Goal: Ask a question: Seek information or help from site administrators or community

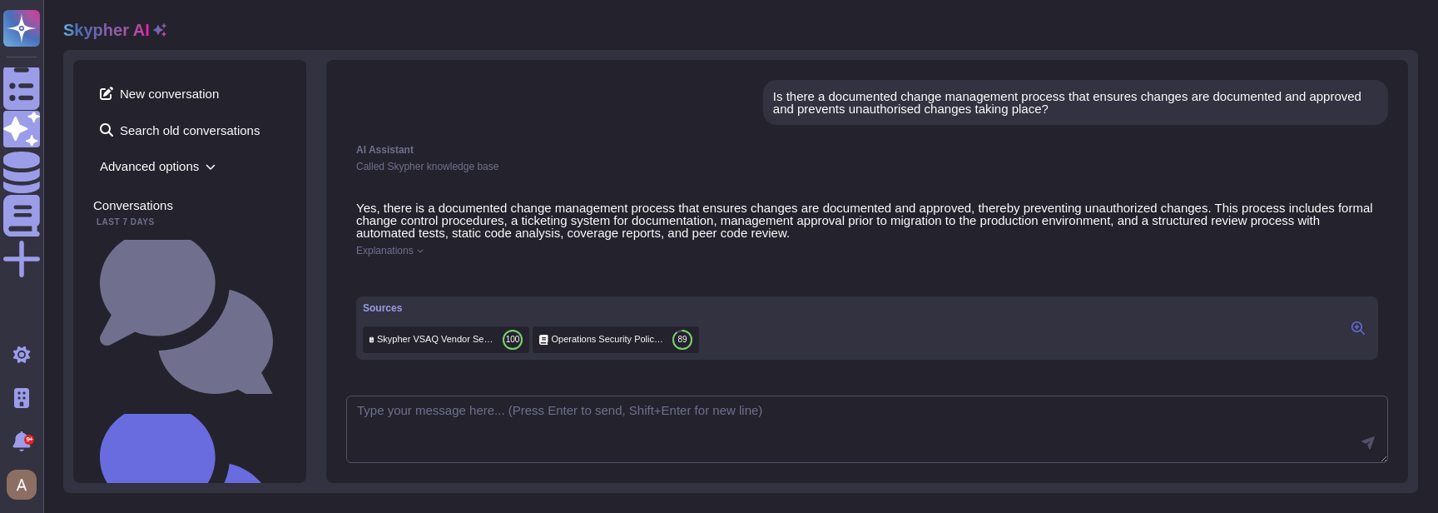
click at [428, 166] on span "Called Skypher knowledge base" at bounding box center [427, 167] width 142 height 12
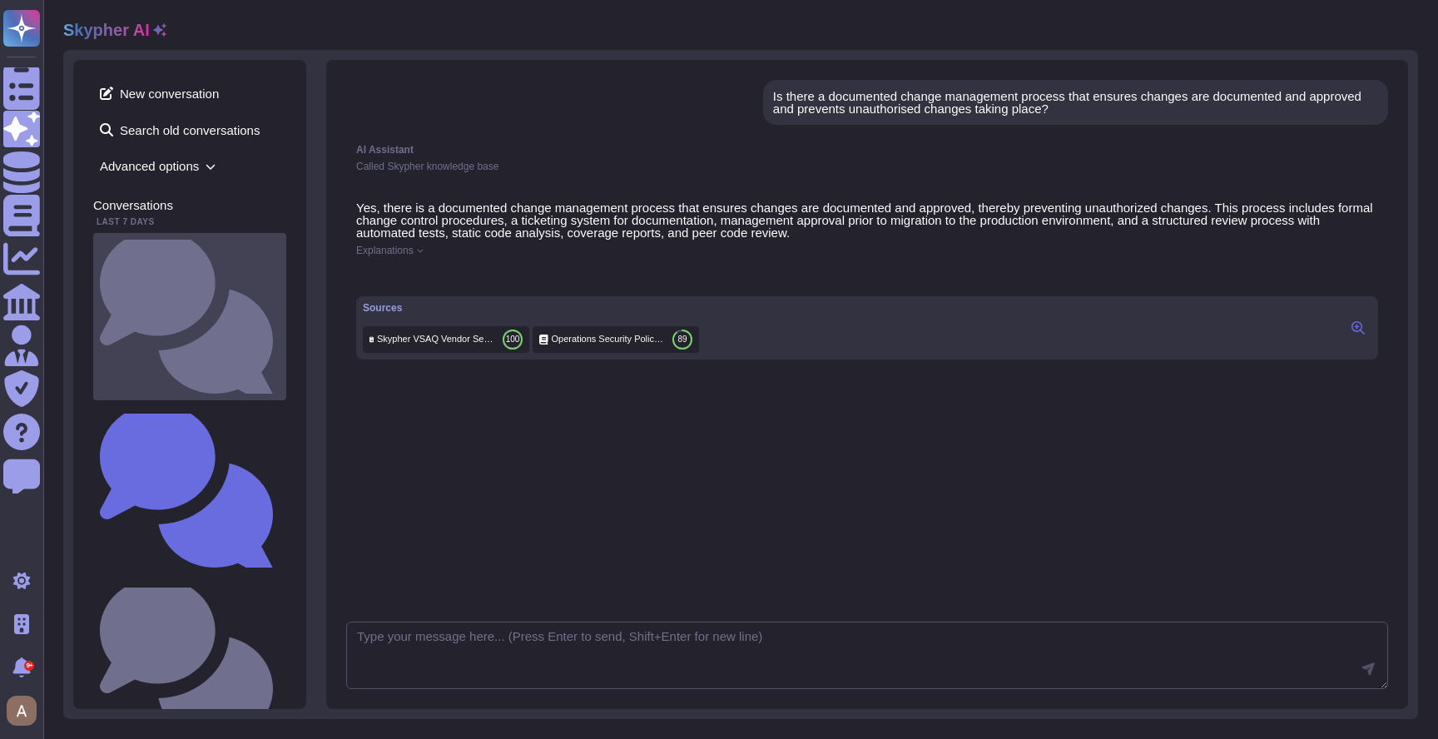
click at [280, 311] on small "What do you want to test?" at bounding box center [280, 316] width 0 height 11
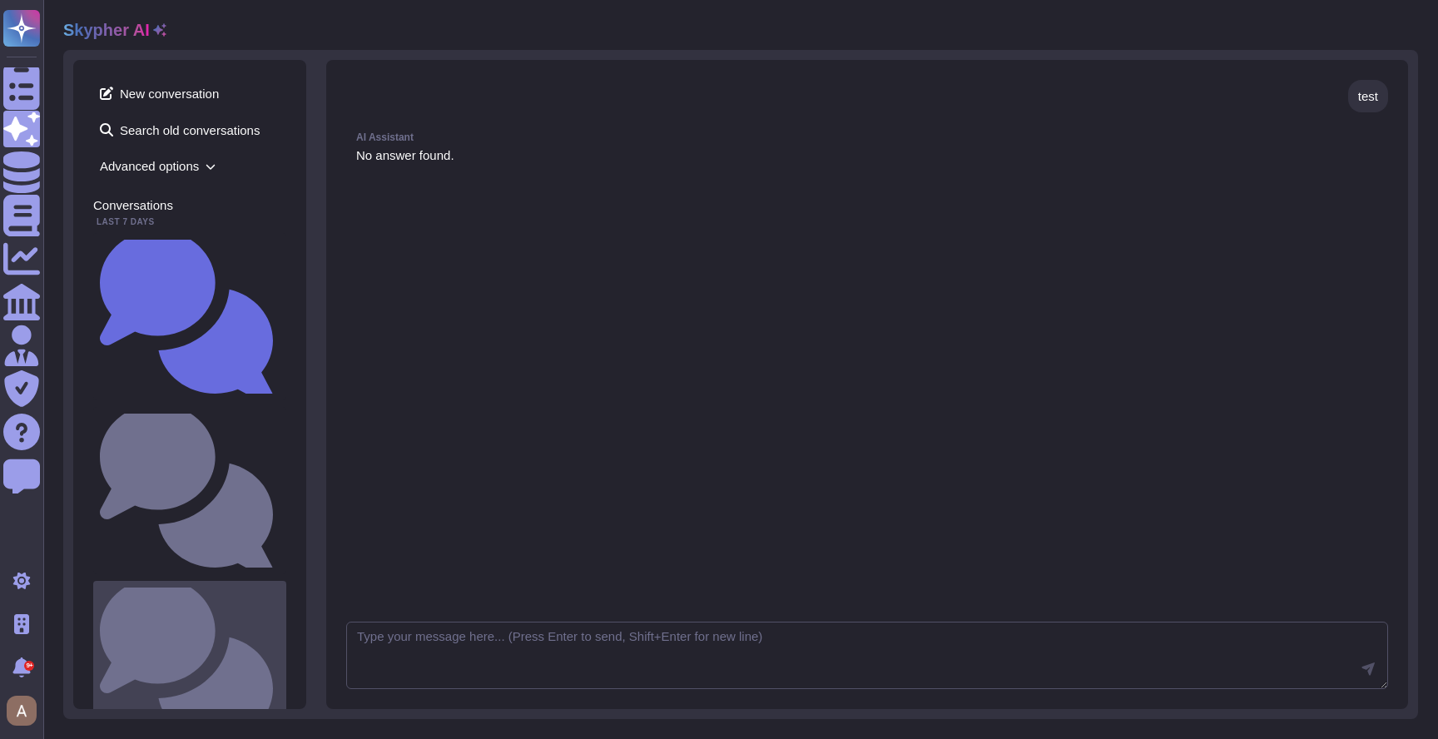
click at [280, 512] on small "Is there a documented change management process that ensures changes are docume…" at bounding box center [280, 664] width 0 height 11
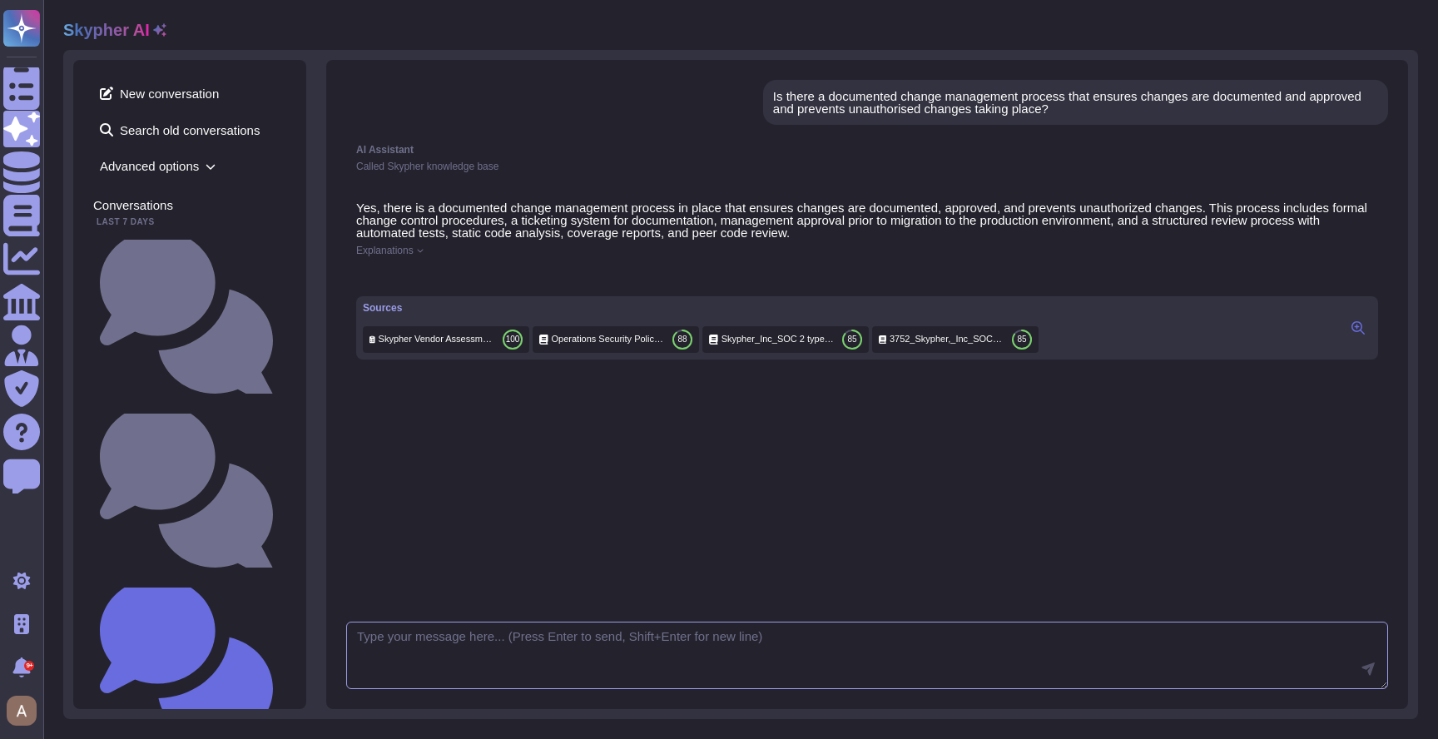
scroll to position [12, 0]
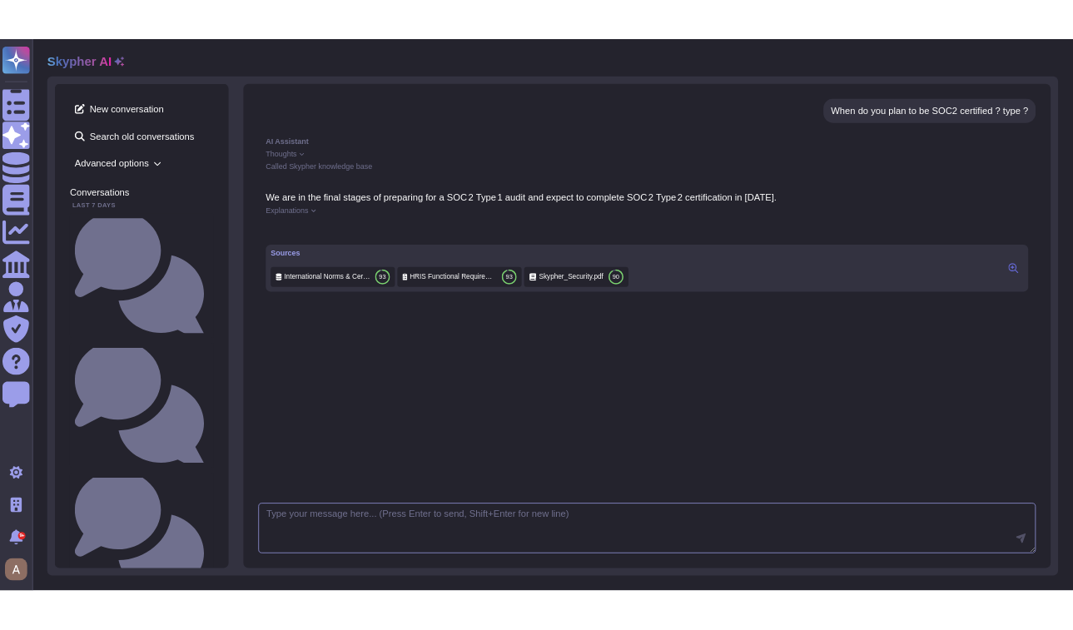
scroll to position [16, 0]
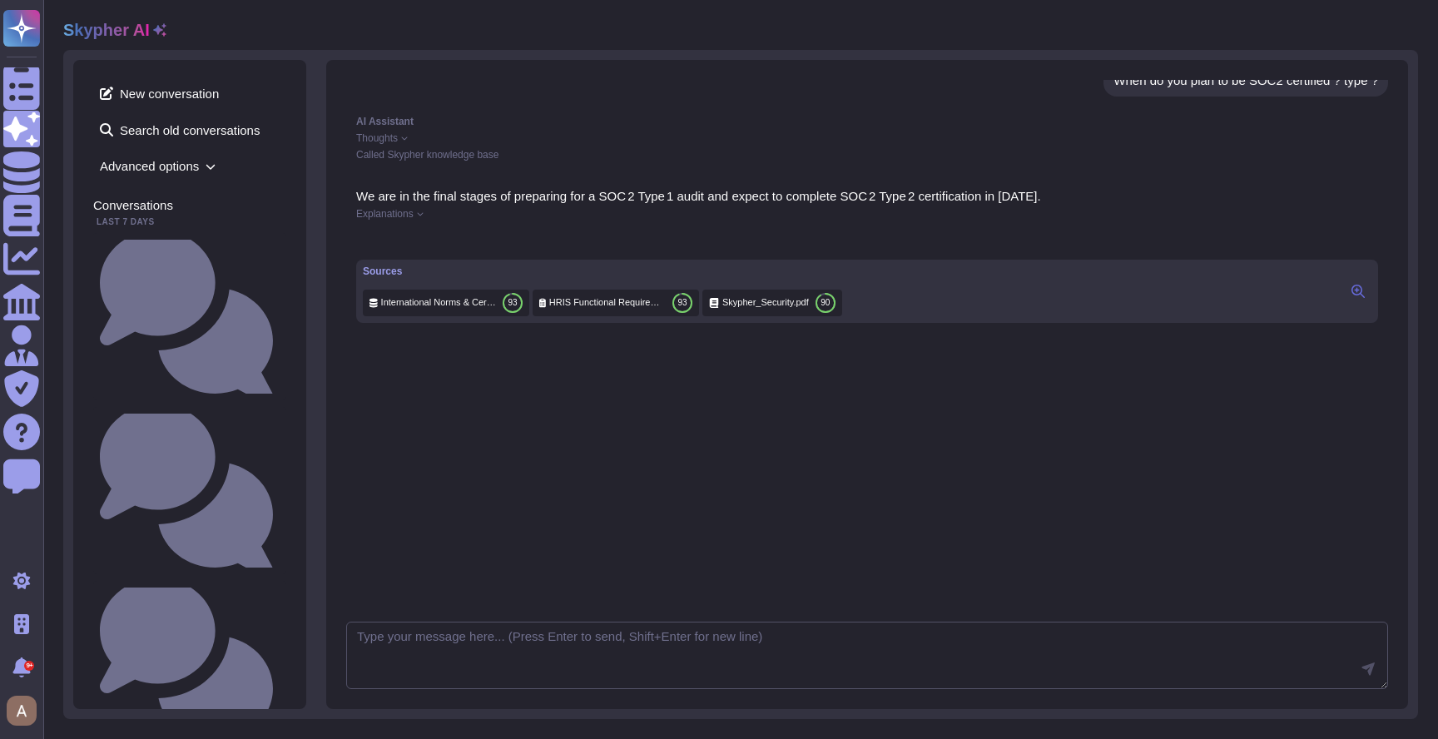
click at [832, 512] on div "We are in the final stages of preparing for a SOC 2 Type 1 audit and expect to …" at bounding box center [867, 391] width 1042 height 422
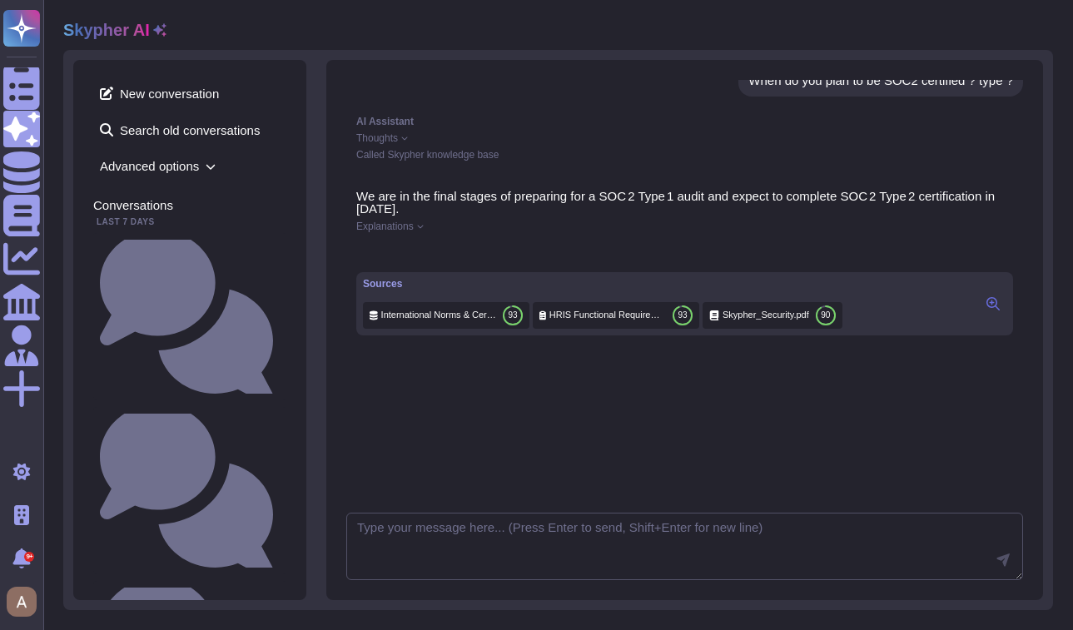
scroll to position [0, 0]
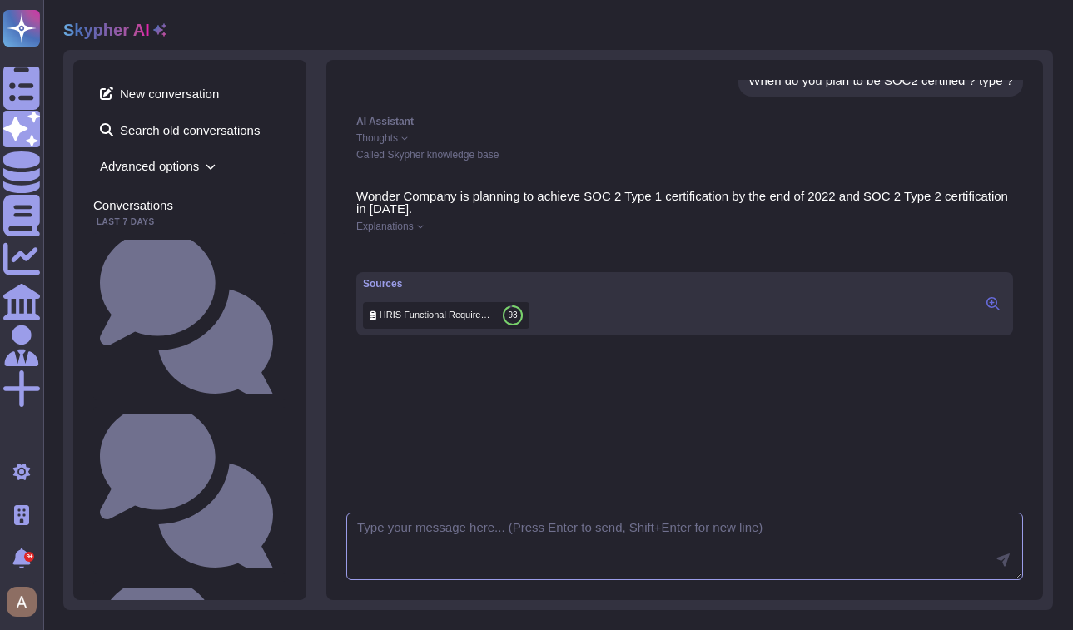
scroll to position [302, 0]
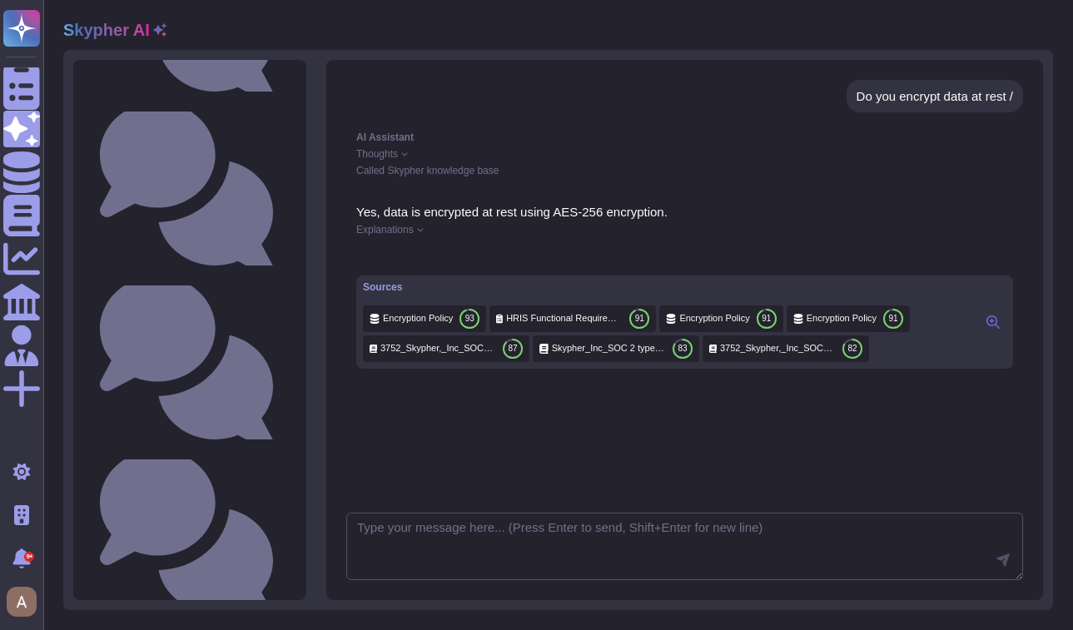
click at [896, 95] on div "Do you encrypt data at rest /" at bounding box center [934, 96] width 156 height 12
copy div "Do you encrypt data at rest /"
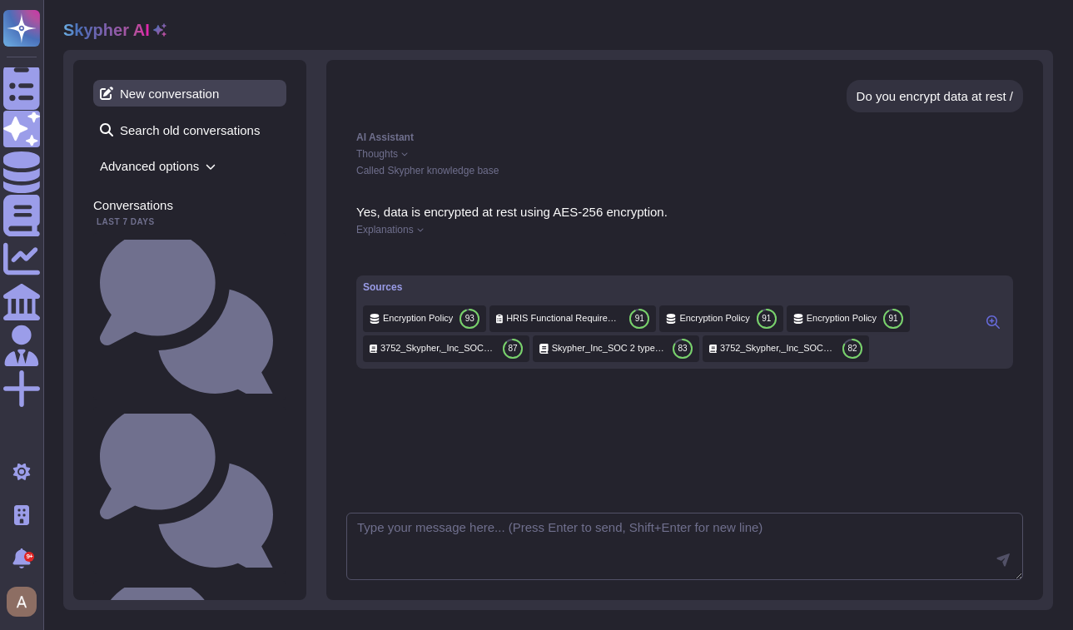
click at [138, 92] on span "New conversation" at bounding box center [189, 93] width 193 height 27
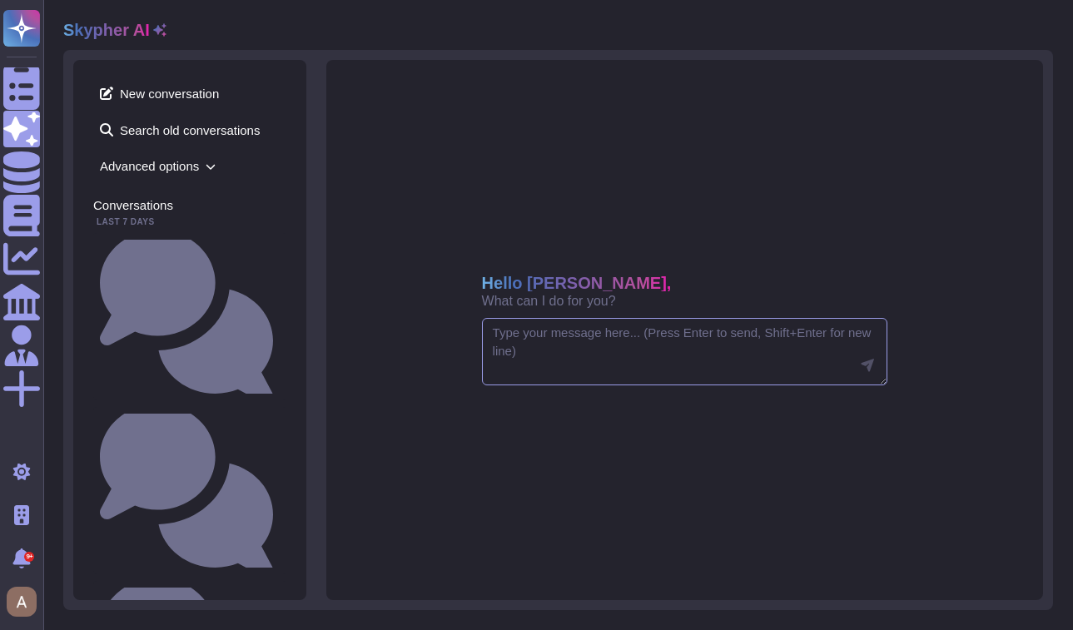
click at [642, 354] on textarea at bounding box center [685, 352] width 406 height 68
paste textarea "Do you encrypt data at rest /"
type textarea "Do you encrypt data at rest /"
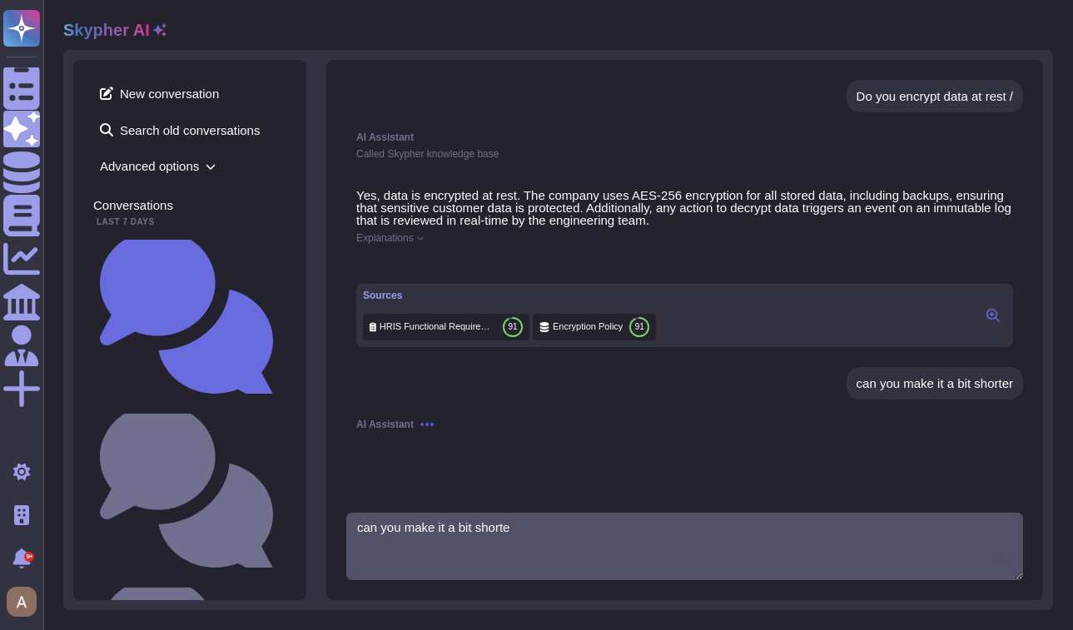
type textarea "can you make it a bit shorter"
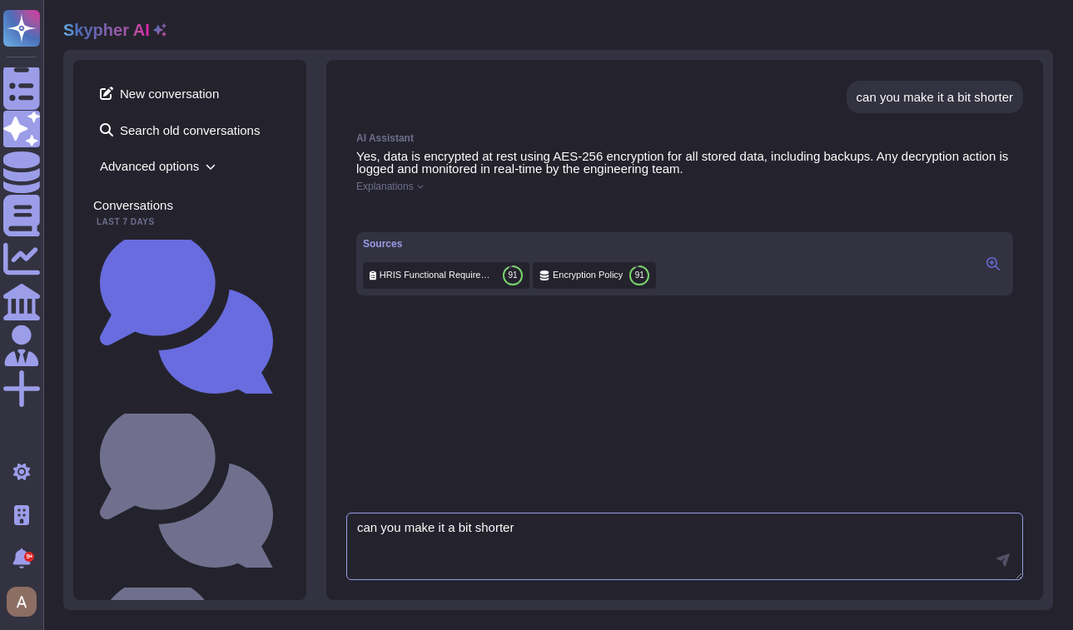
scroll to position [300, 0]
click at [804, 461] on div "AI Assistant Yes, data is encrypted at rest using AES-256 encryption for all st…" at bounding box center [684, 307] width 677 height 369
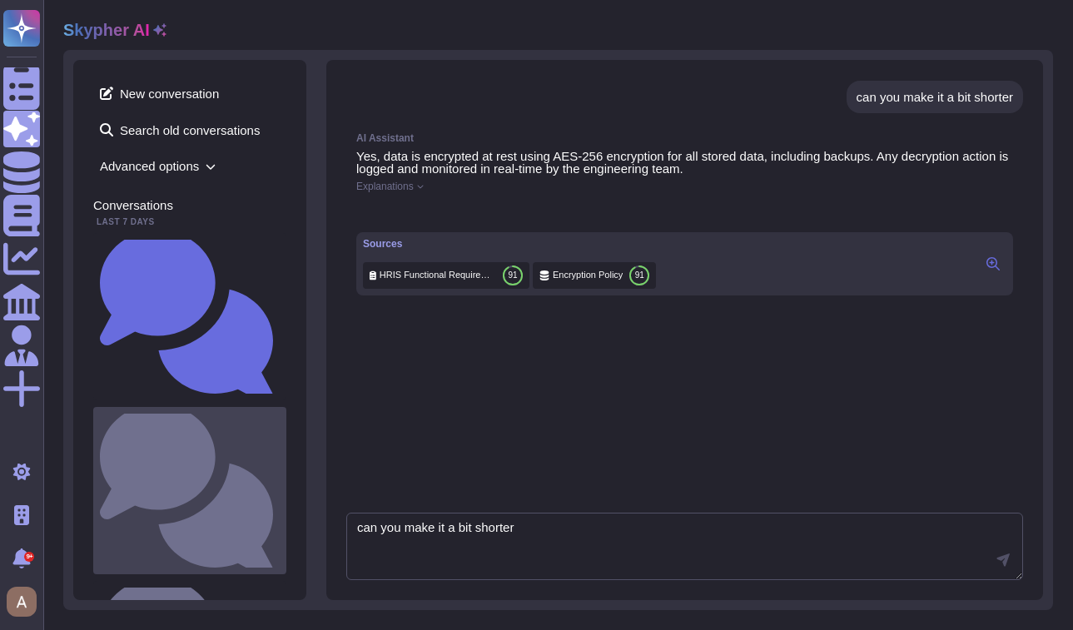
click at [280, 485] on small "What do you want to test?" at bounding box center [280, 490] width 0 height 11
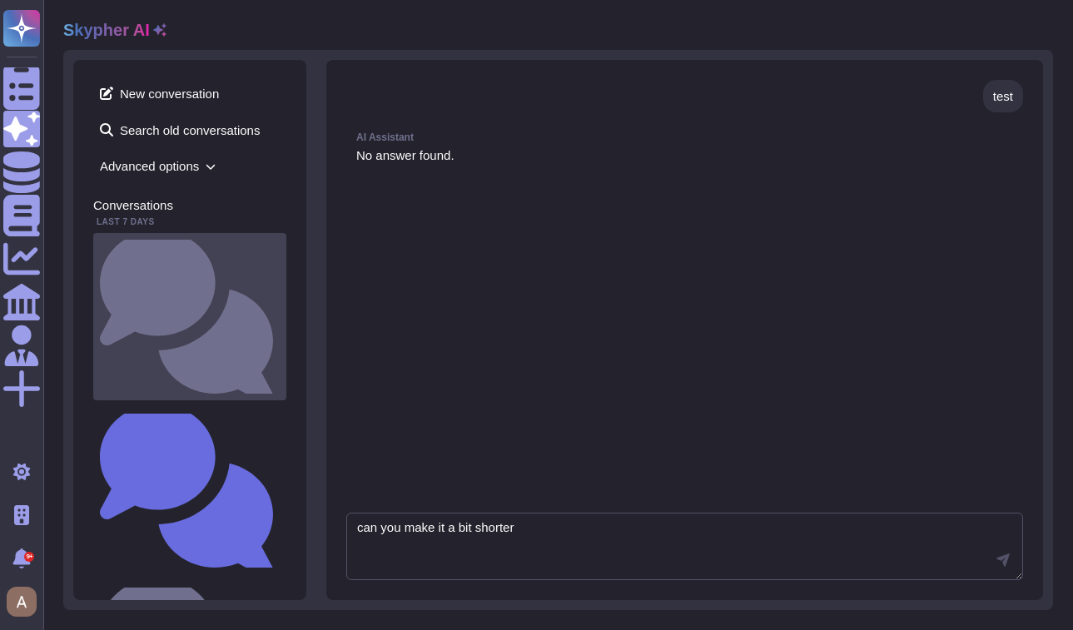
click at [280, 311] on small "Do you encrypt data at rest?" at bounding box center [280, 316] width 0 height 11
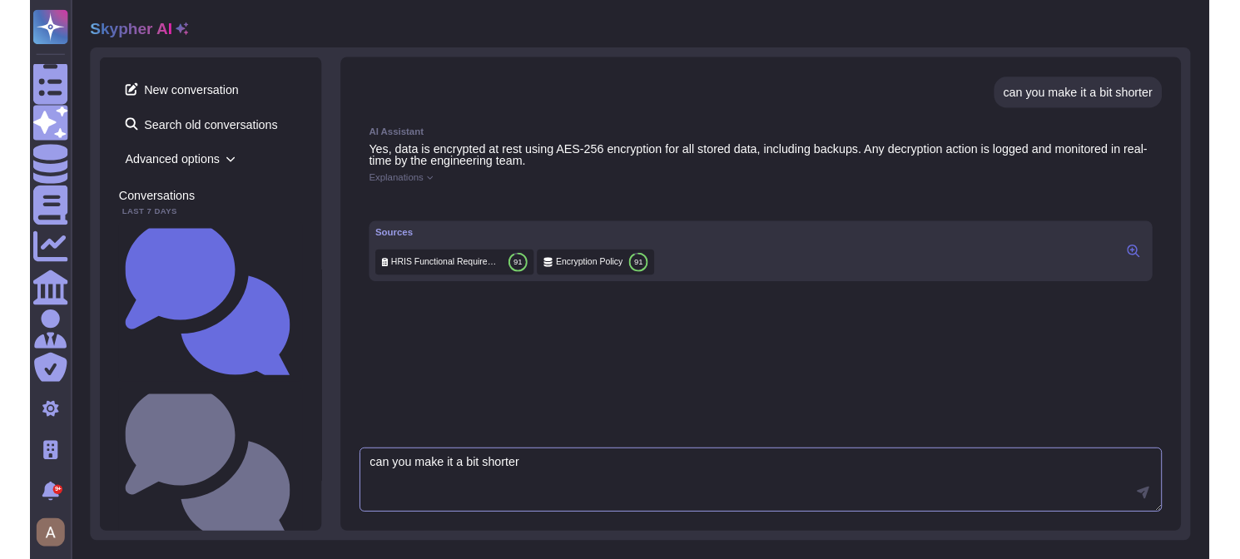
scroll to position [300, 0]
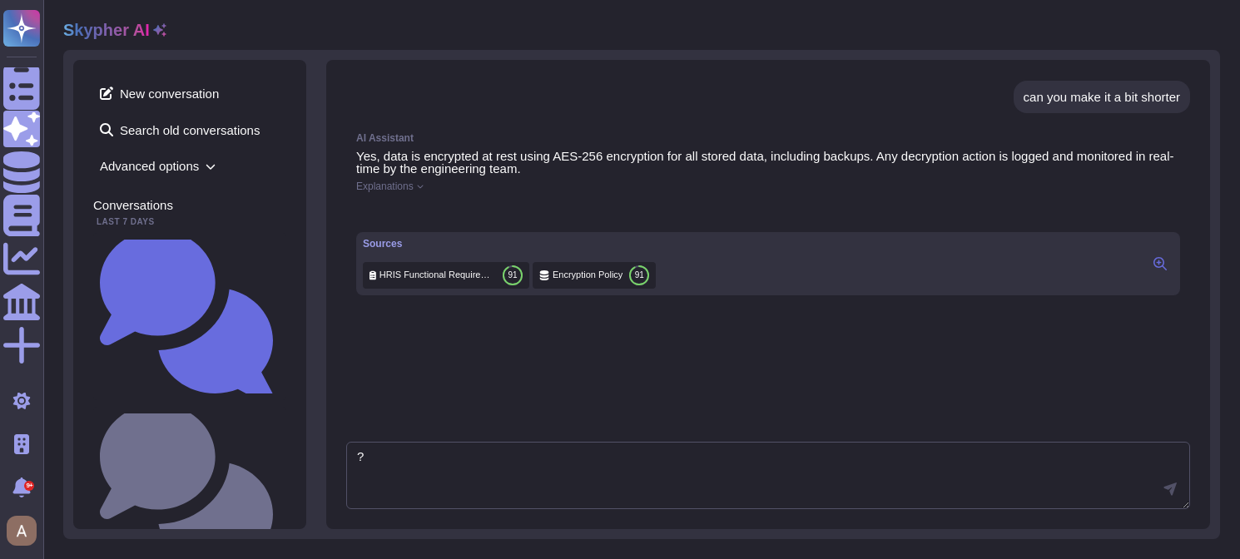
type textarea "?"
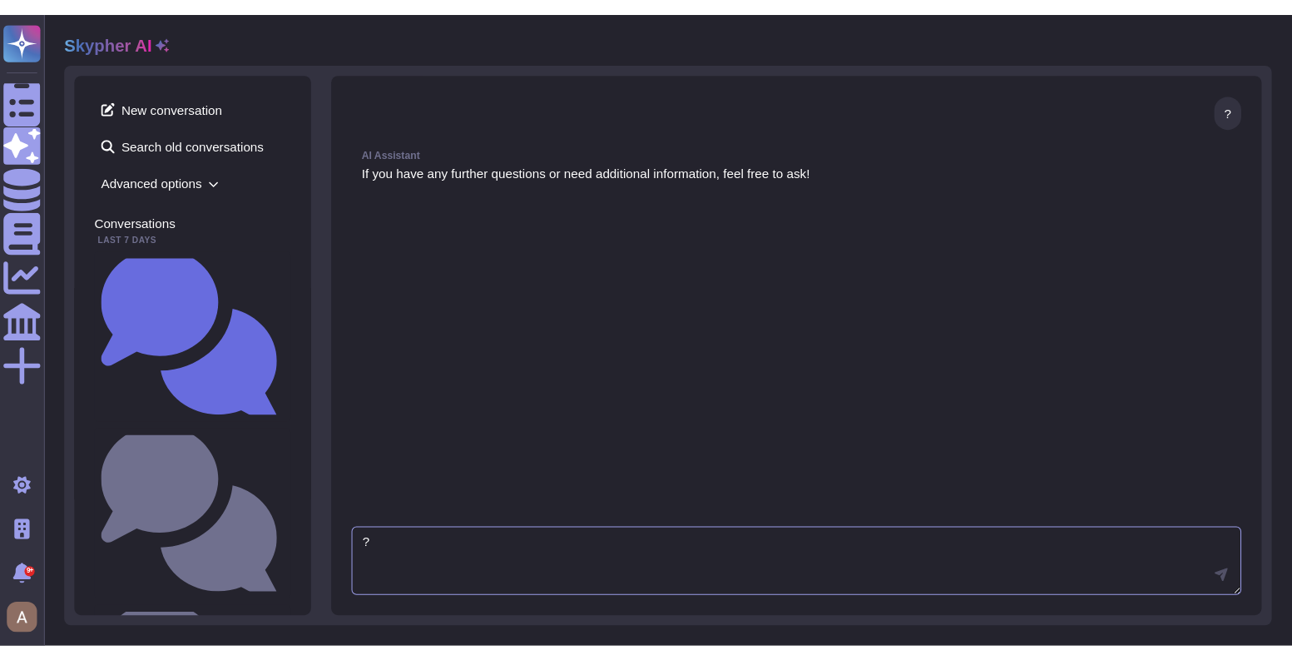
scroll to position [535, 0]
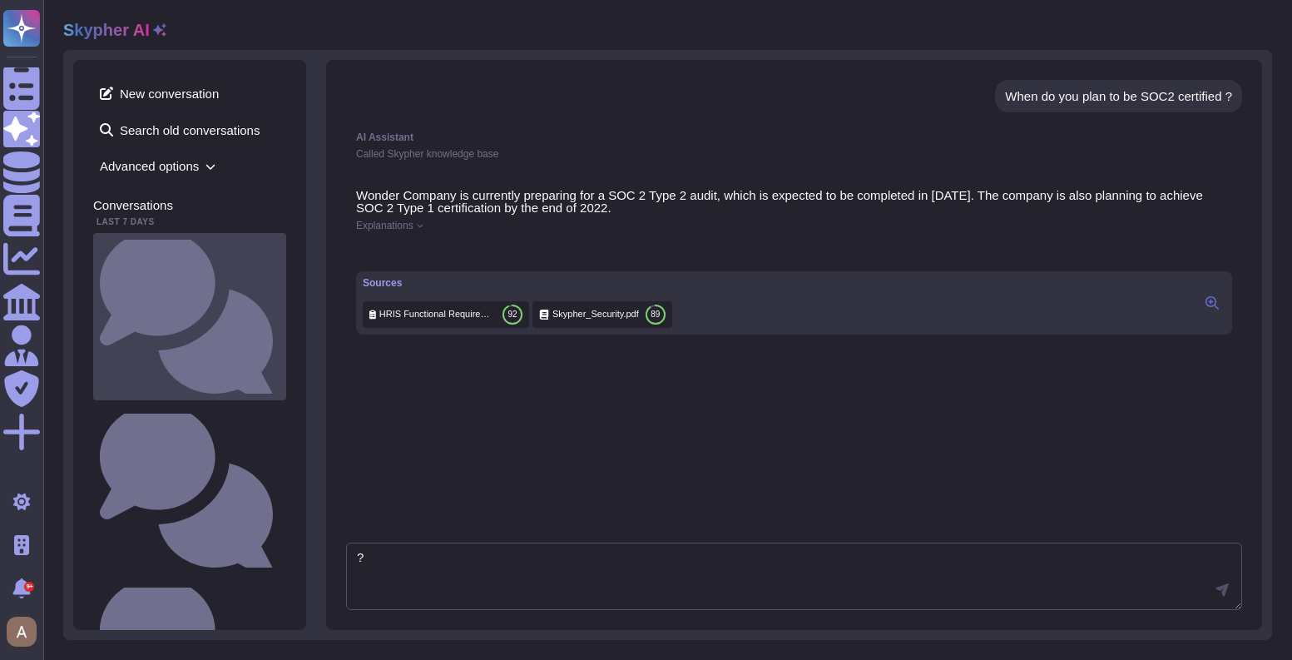
click at [280, 311] on small "Do you encrypt data at rest?" at bounding box center [280, 316] width 0 height 11
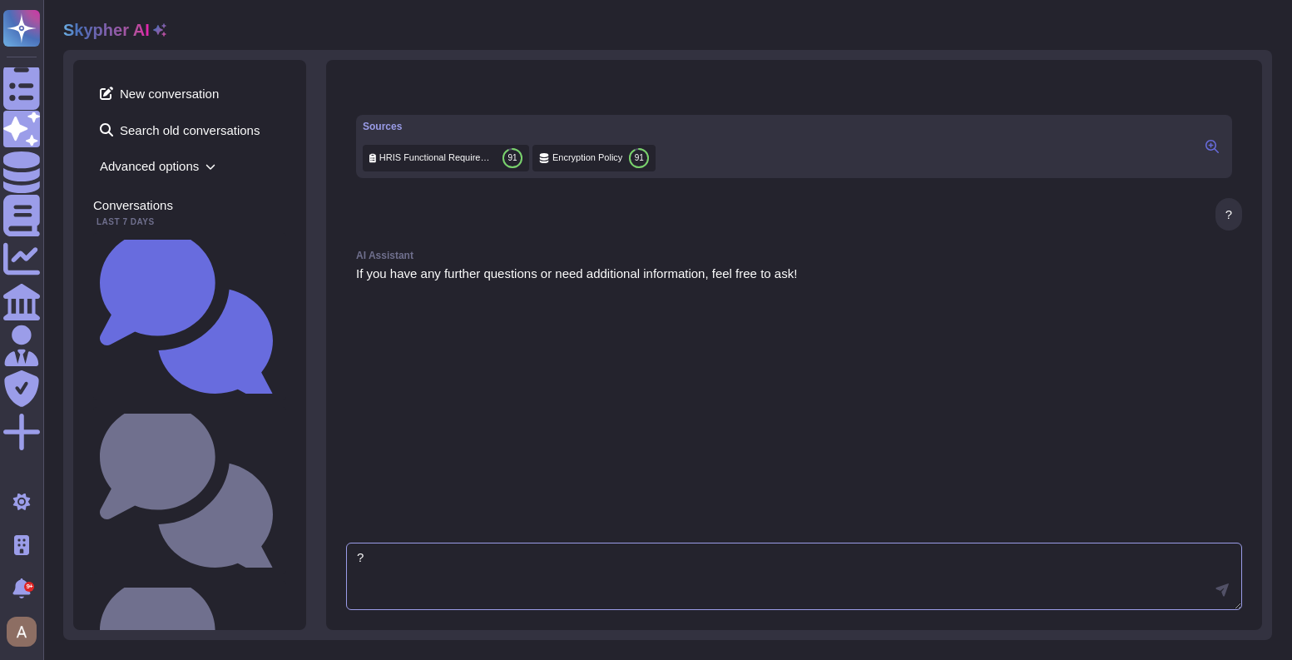
scroll to position [535, 0]
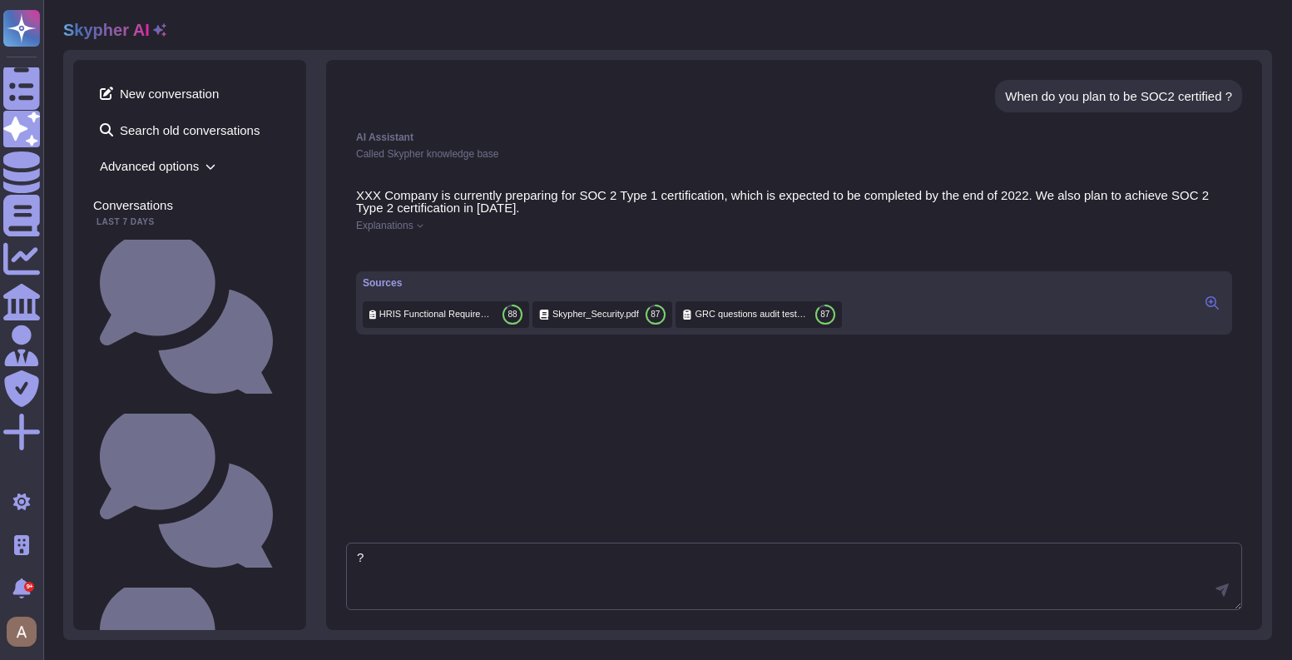
click at [1055, 91] on div "When do you plan to be SOC2 certified ?" at bounding box center [1118, 96] width 227 height 12
copy div "When do you plan to be SOC2 certified ?"
click at [211, 101] on span "New conversation" at bounding box center [189, 93] width 193 height 27
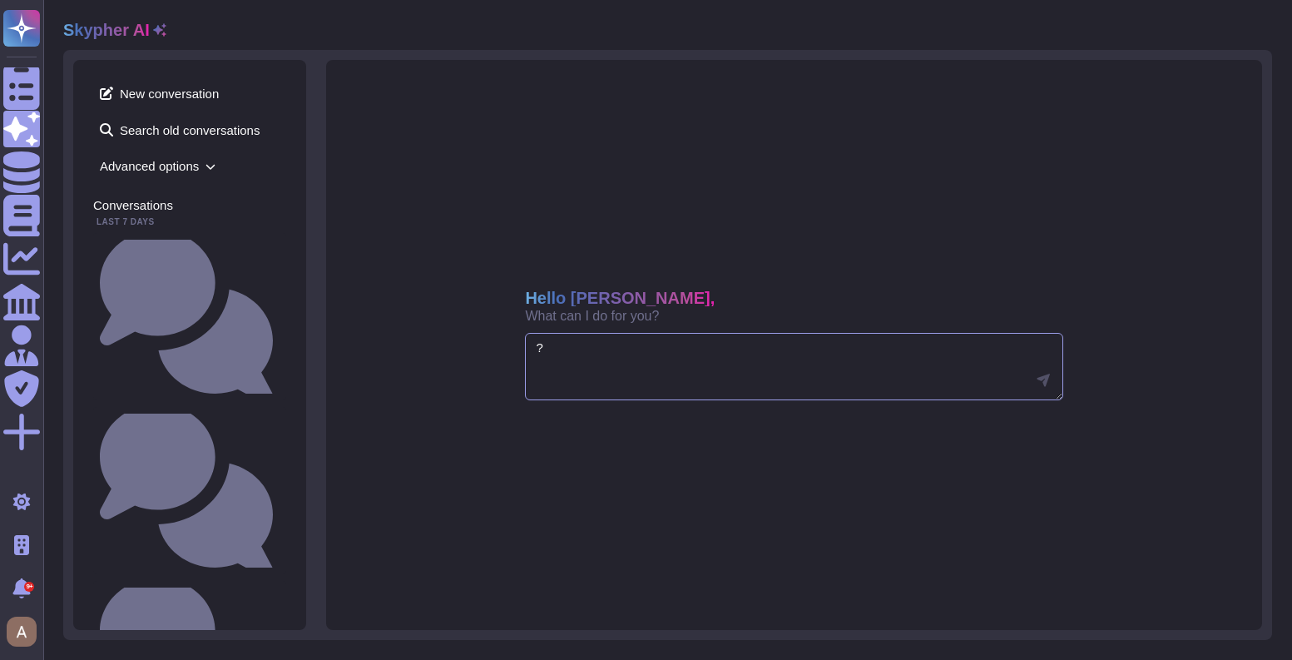
click at [626, 369] on textarea "?" at bounding box center [794, 367] width 538 height 68
paste textarea "When do you plan to be SOC2 certified ?"
type textarea "When do you plan to be SOC2 certified ?"
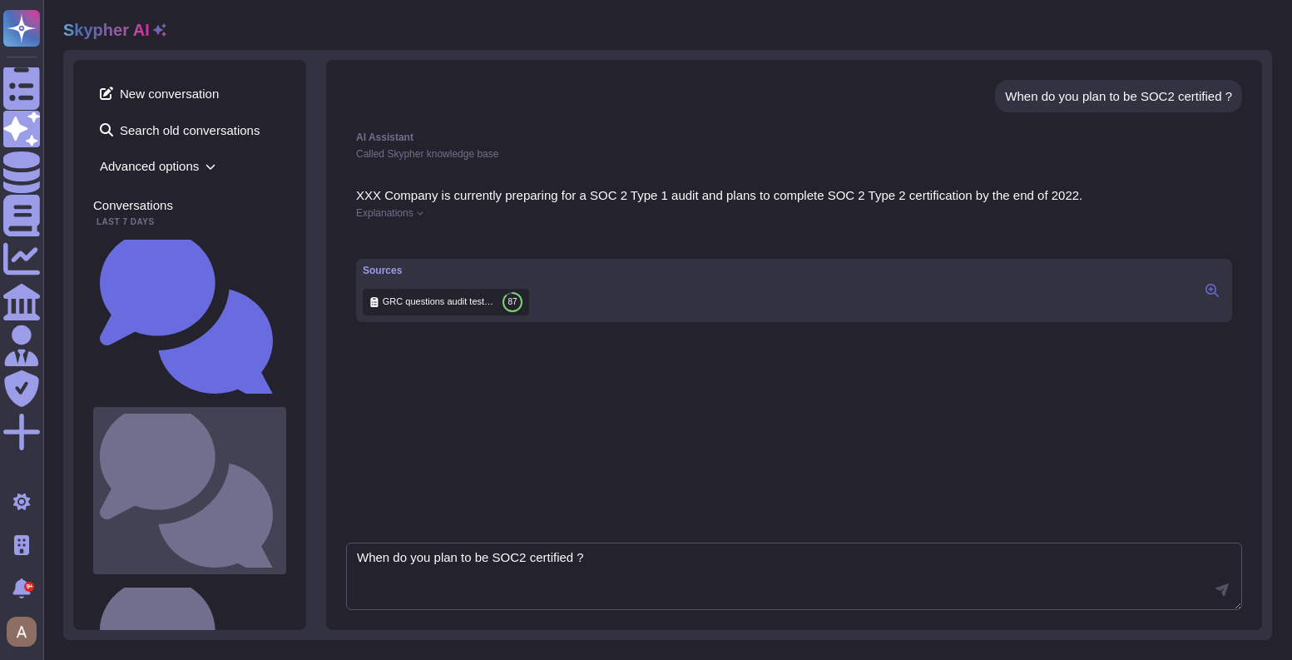
click at [280, 485] on small "Do you encrypt data at rest?" at bounding box center [280, 490] width 0 height 11
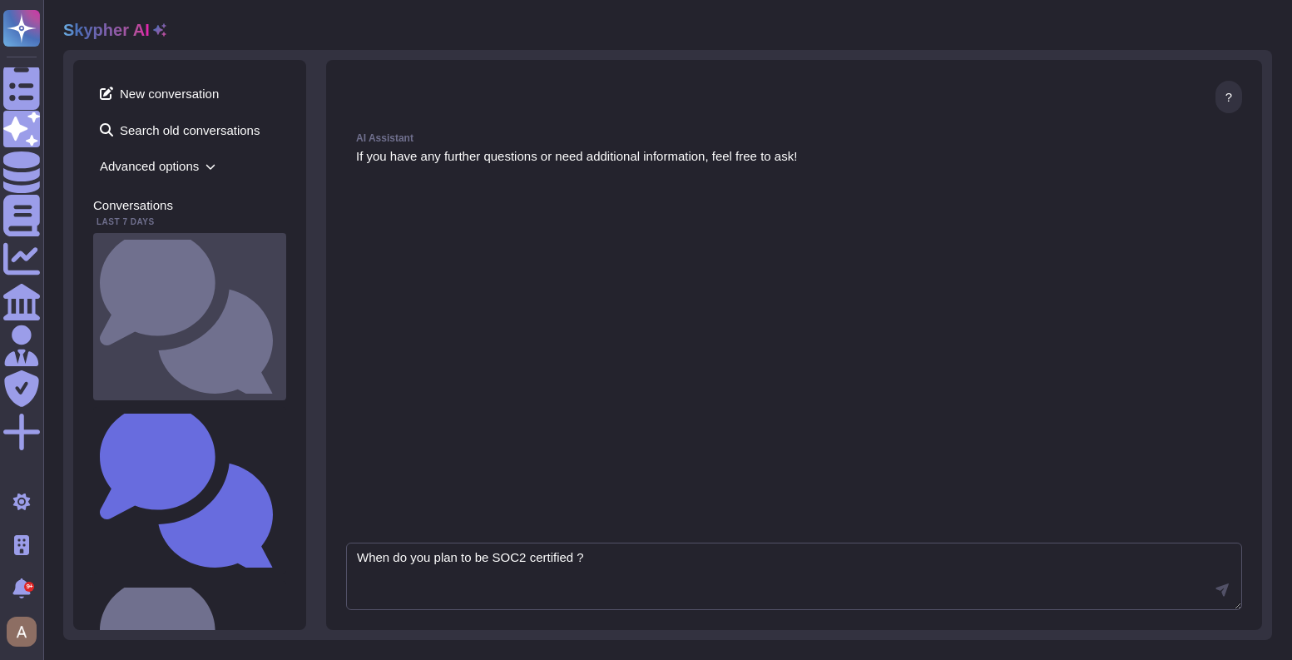
click at [280, 311] on small "When do you plan to be SOC2 certified ?" at bounding box center [280, 316] width 0 height 11
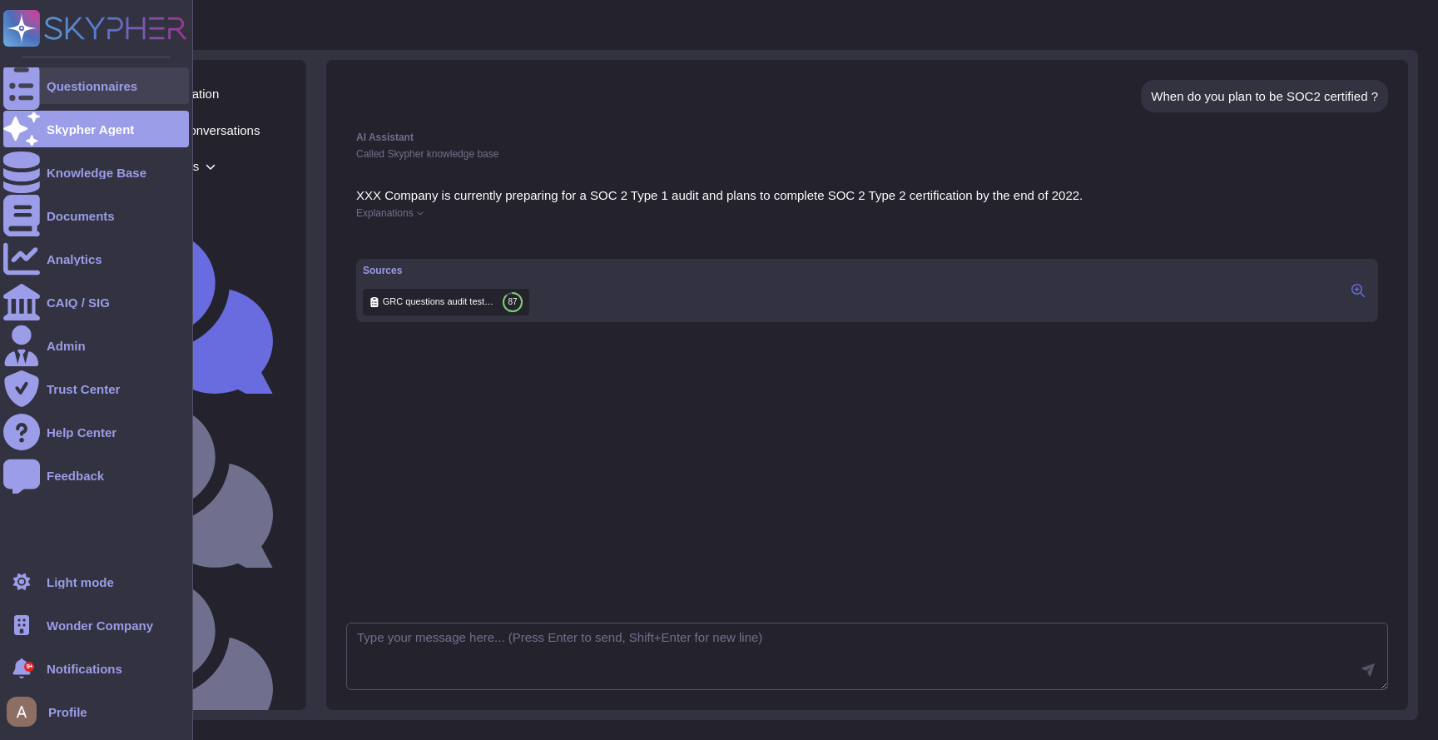
click at [36, 91] on div at bounding box center [21, 85] width 37 height 37
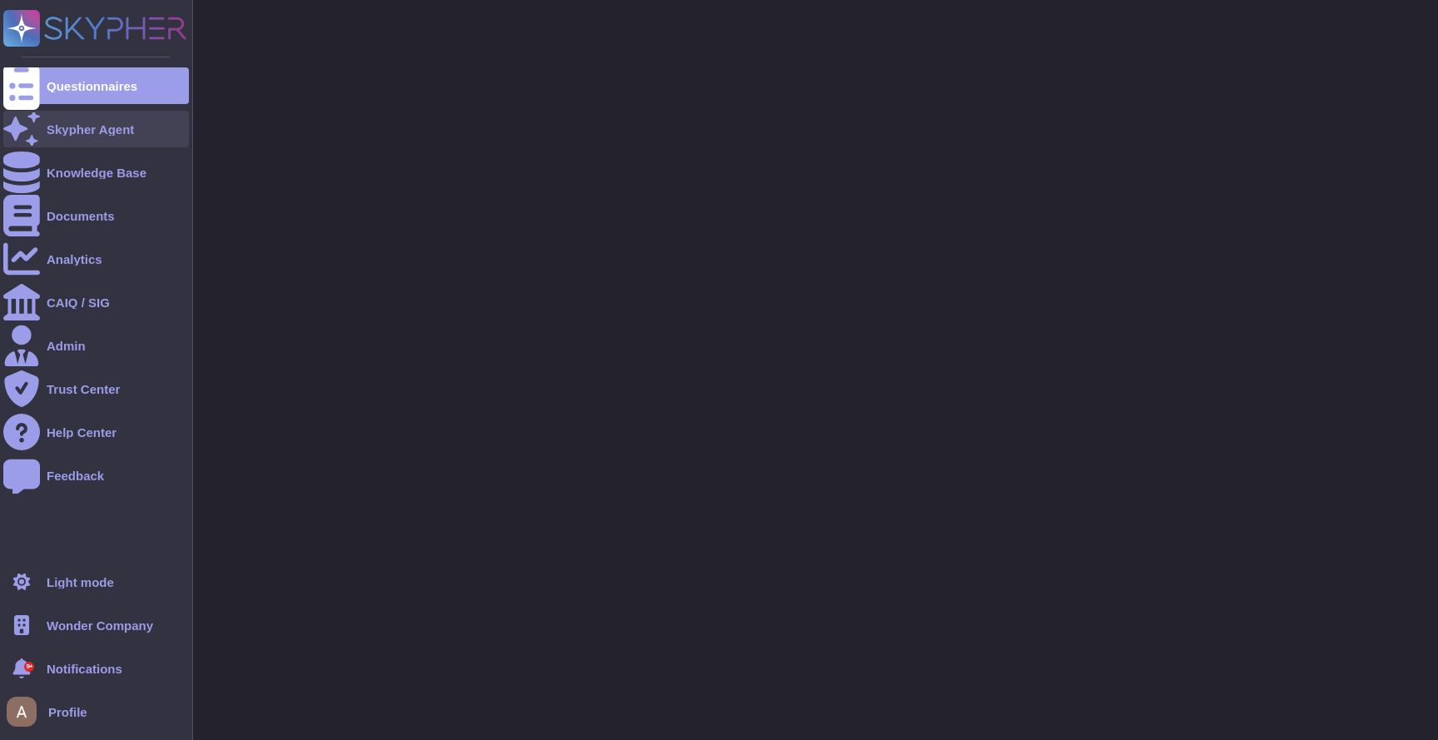
click at [55, 130] on div "Skypher Agent" at bounding box center [90, 129] width 87 height 12
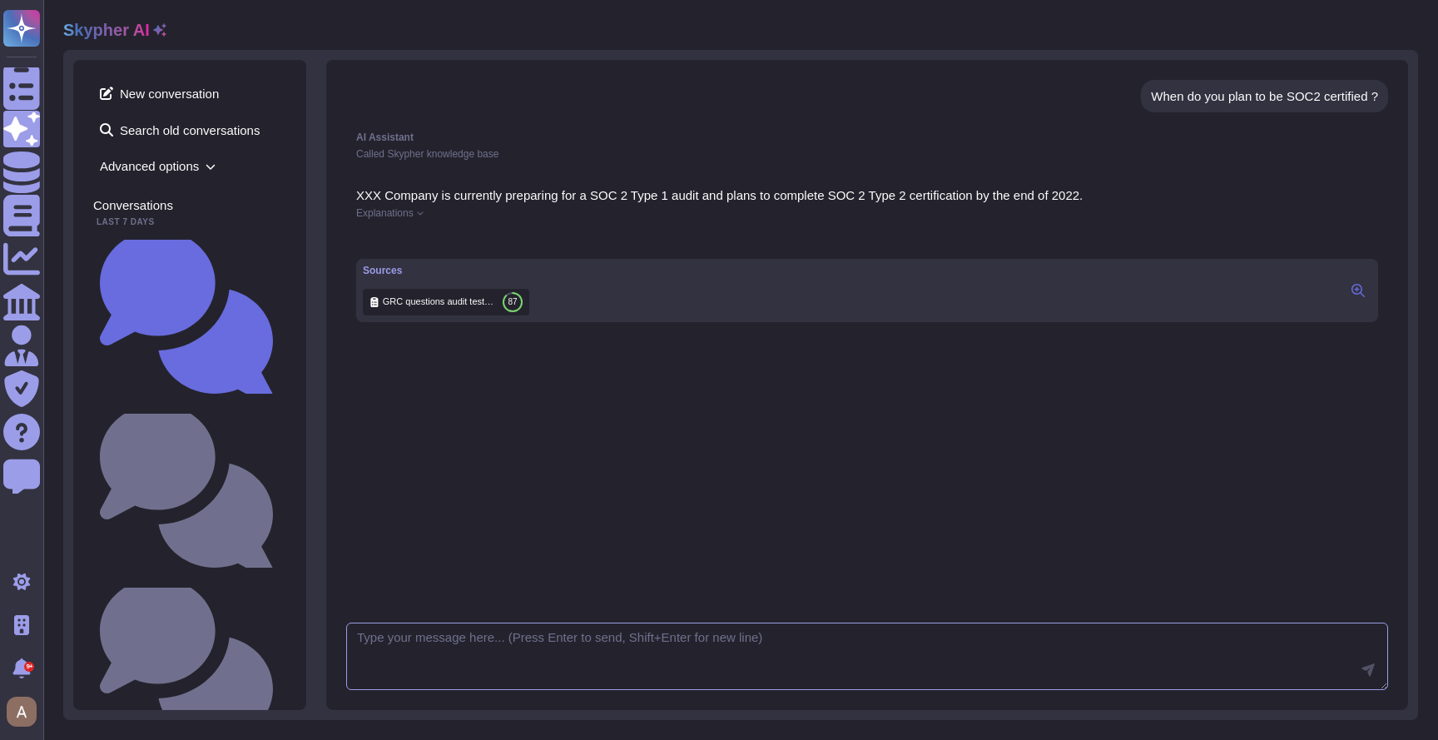
click at [975, 666] on textarea at bounding box center [867, 656] width 1042 height 68
type textarea "make it shorter"
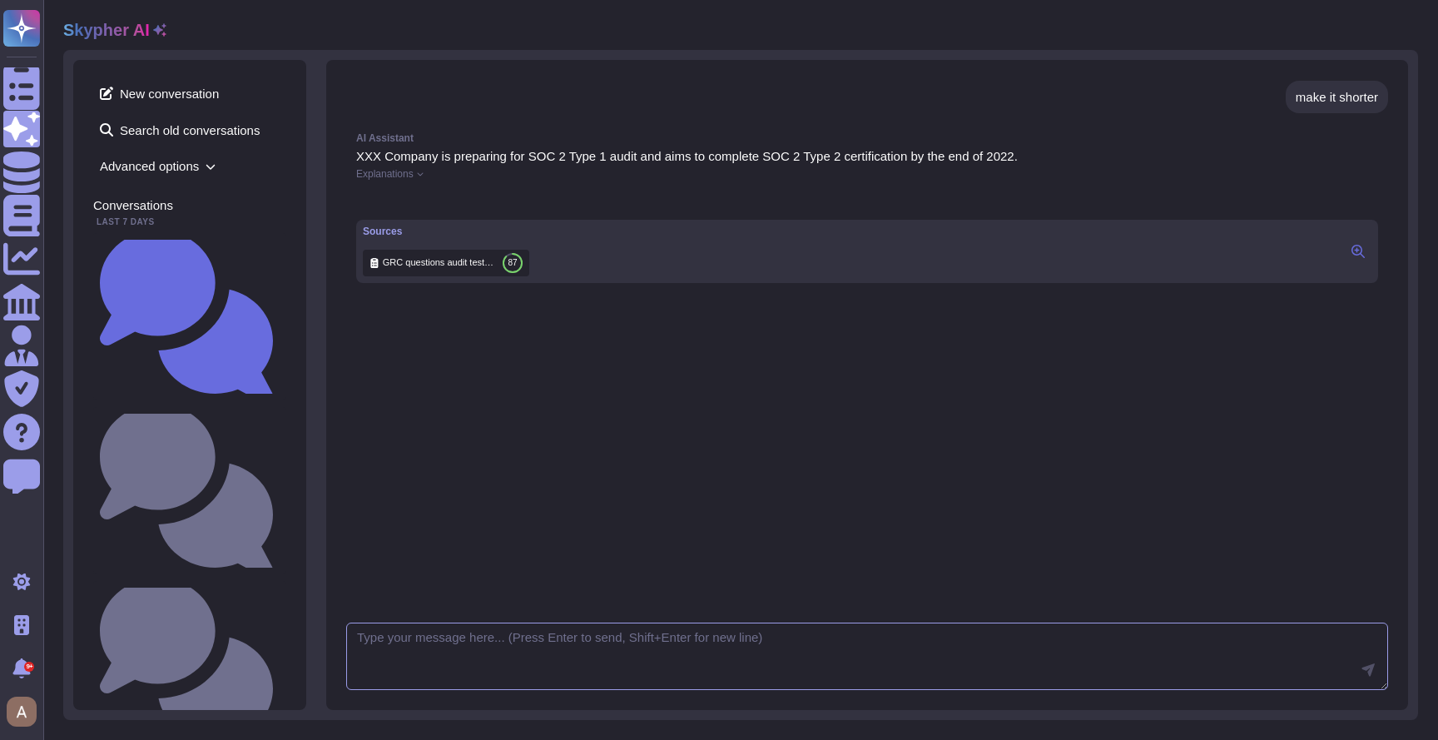
scroll to position [275, 0]
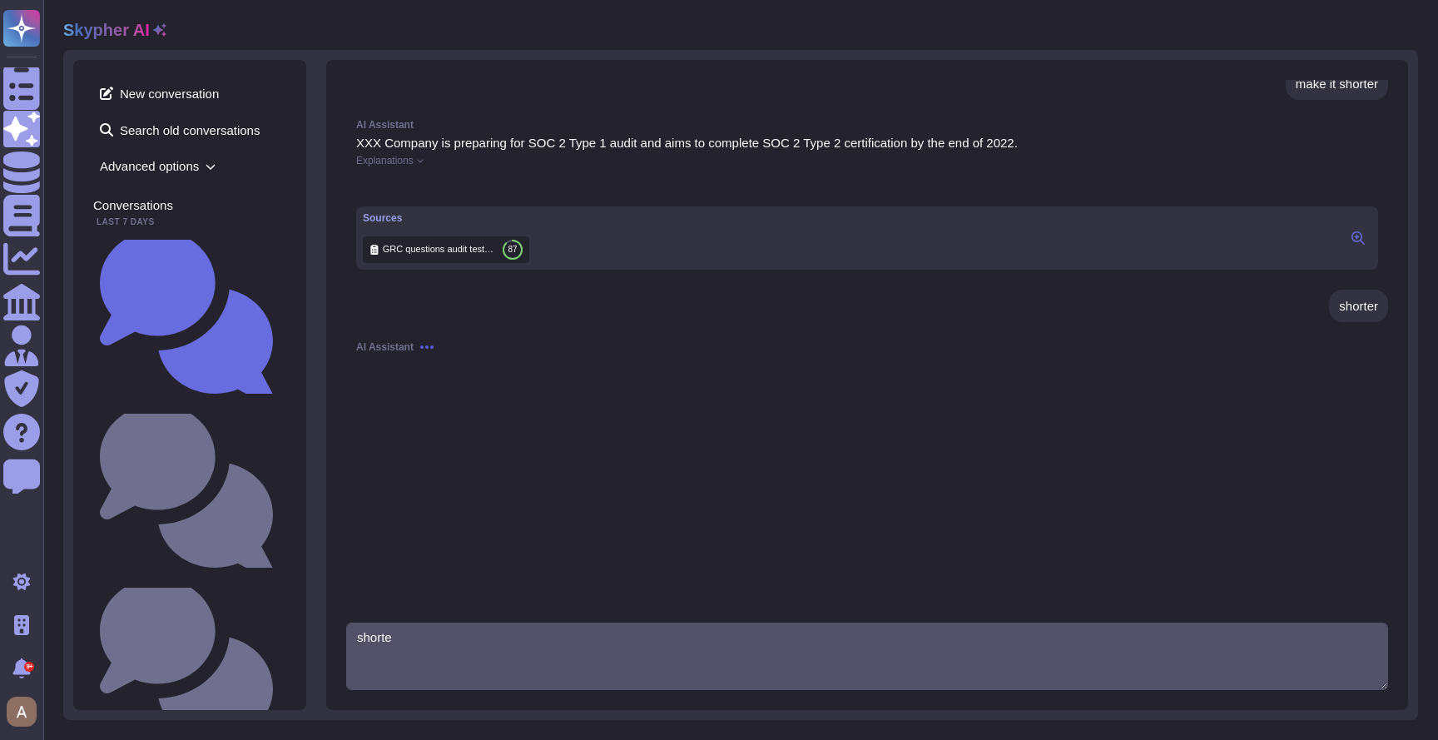
type textarea "shorter"
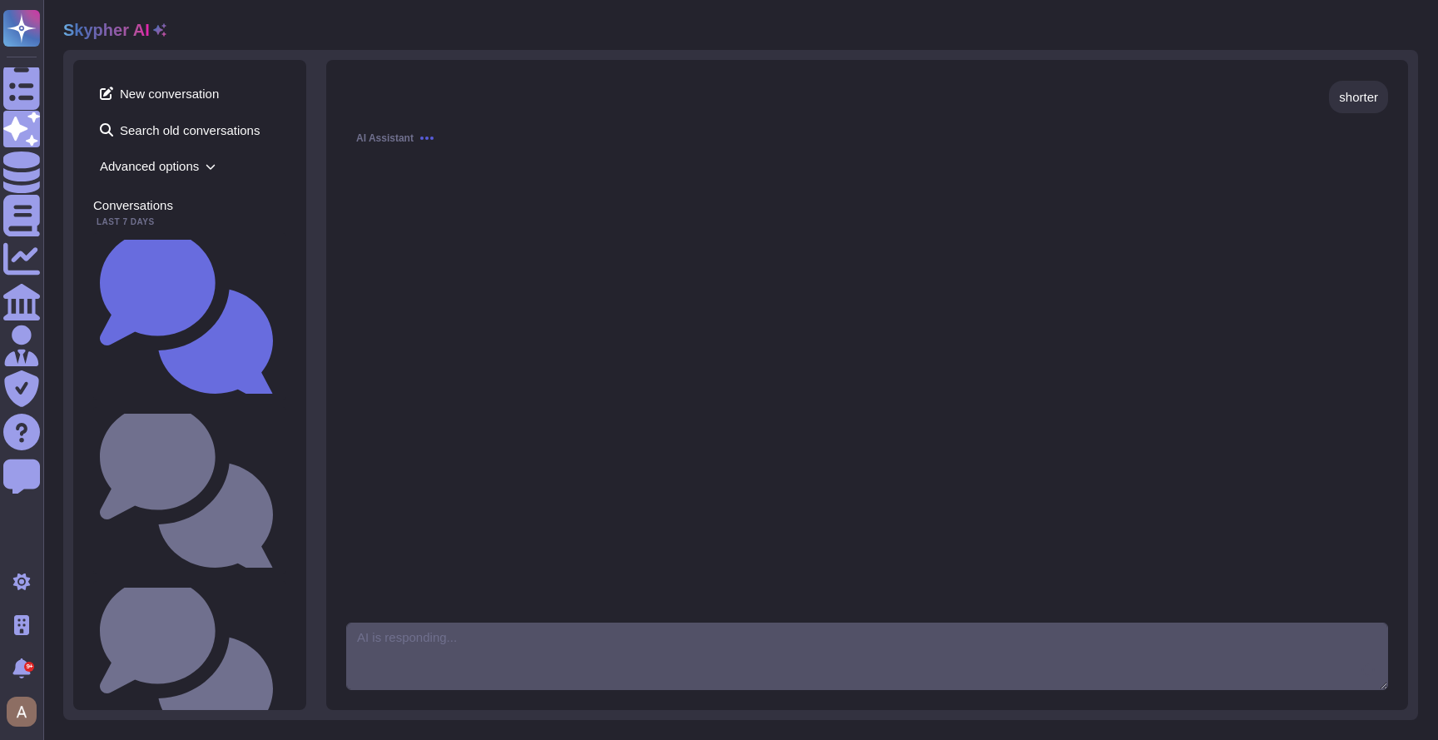
scroll to position [510, 0]
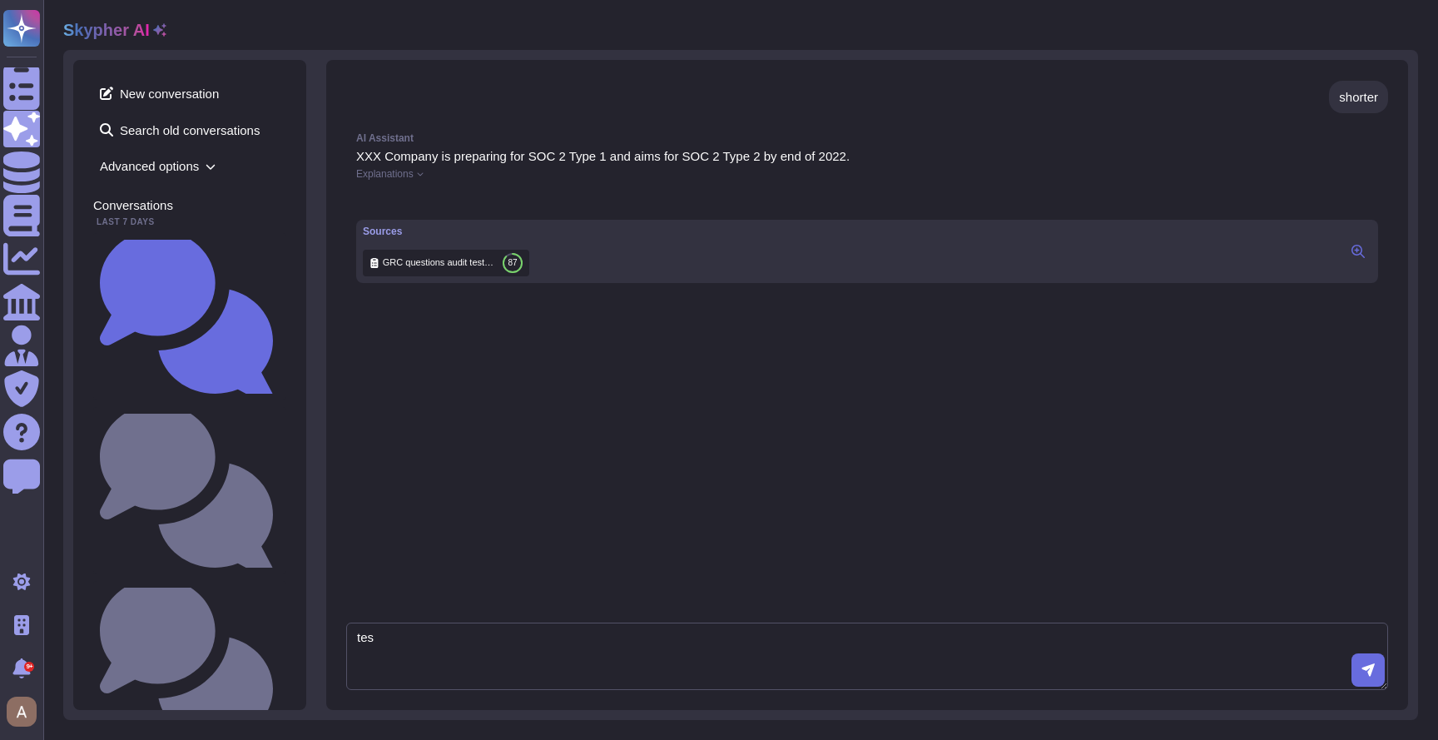
type textarea "test"
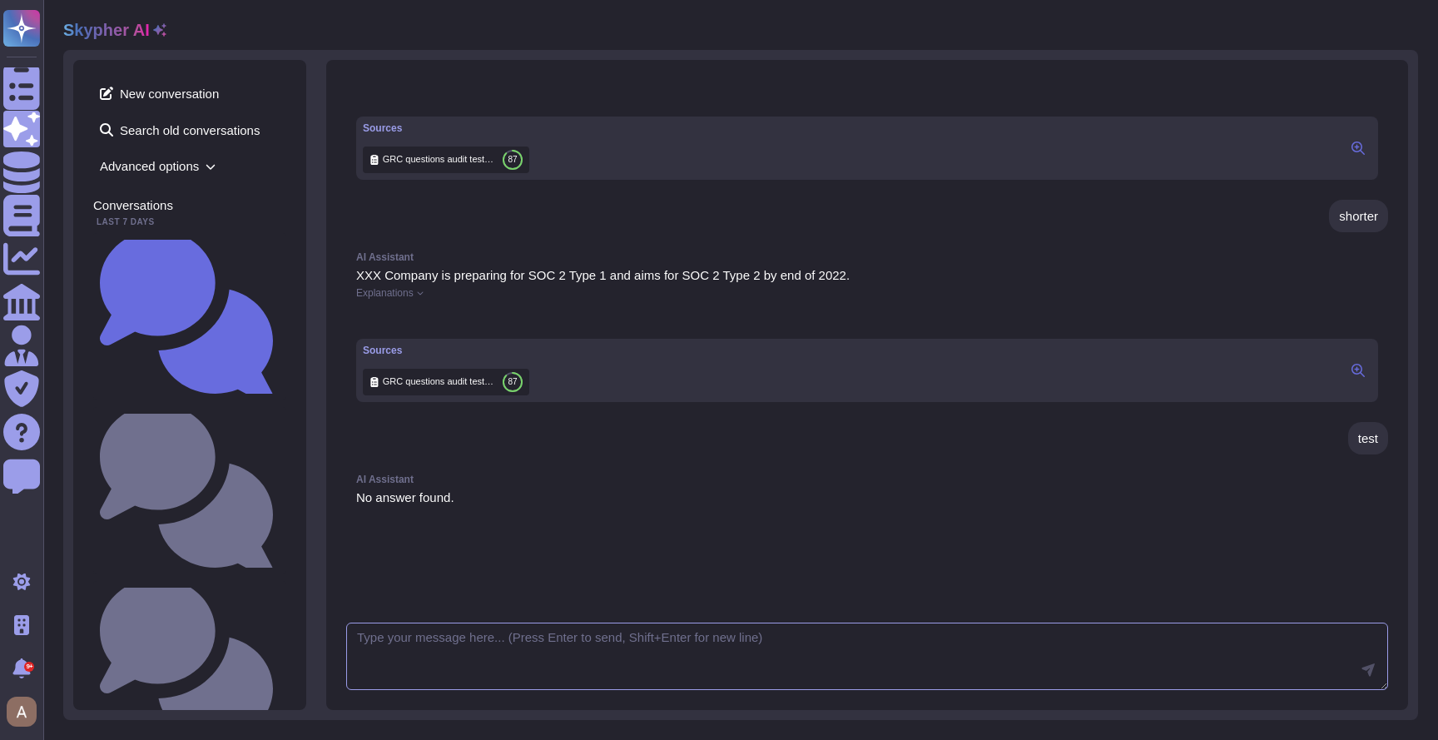
scroll to position [746, 0]
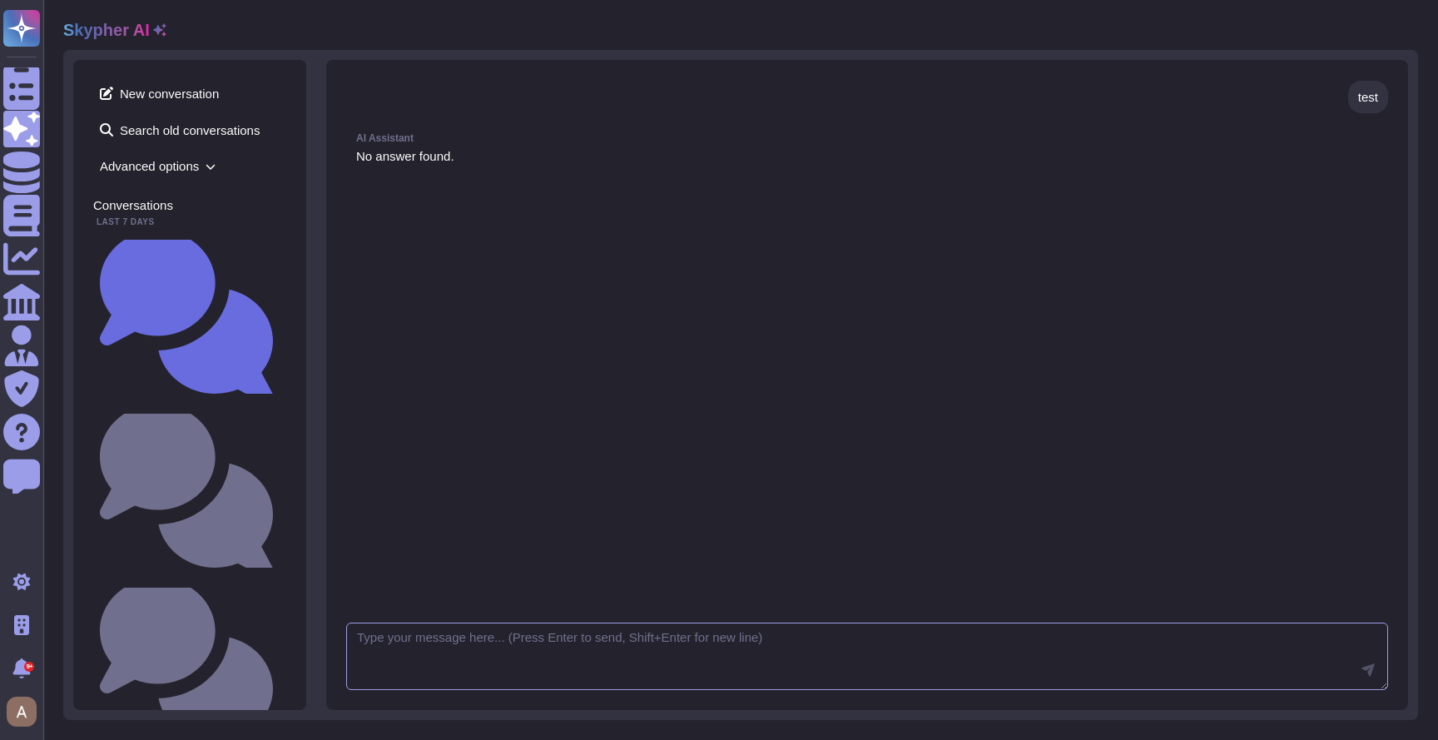
click at [451, 627] on textarea at bounding box center [867, 656] width 1042 height 68
type textarea "give again"
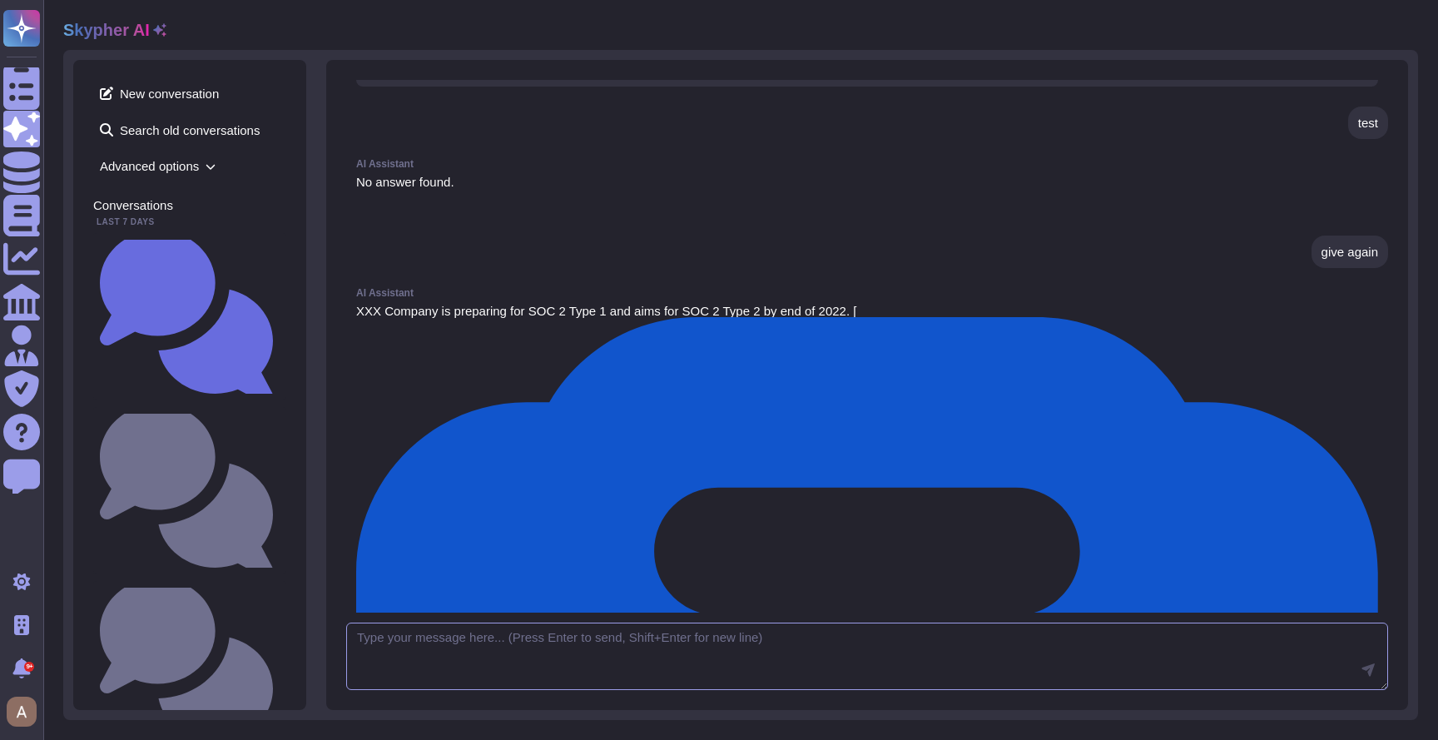
scroll to position [888, 0]
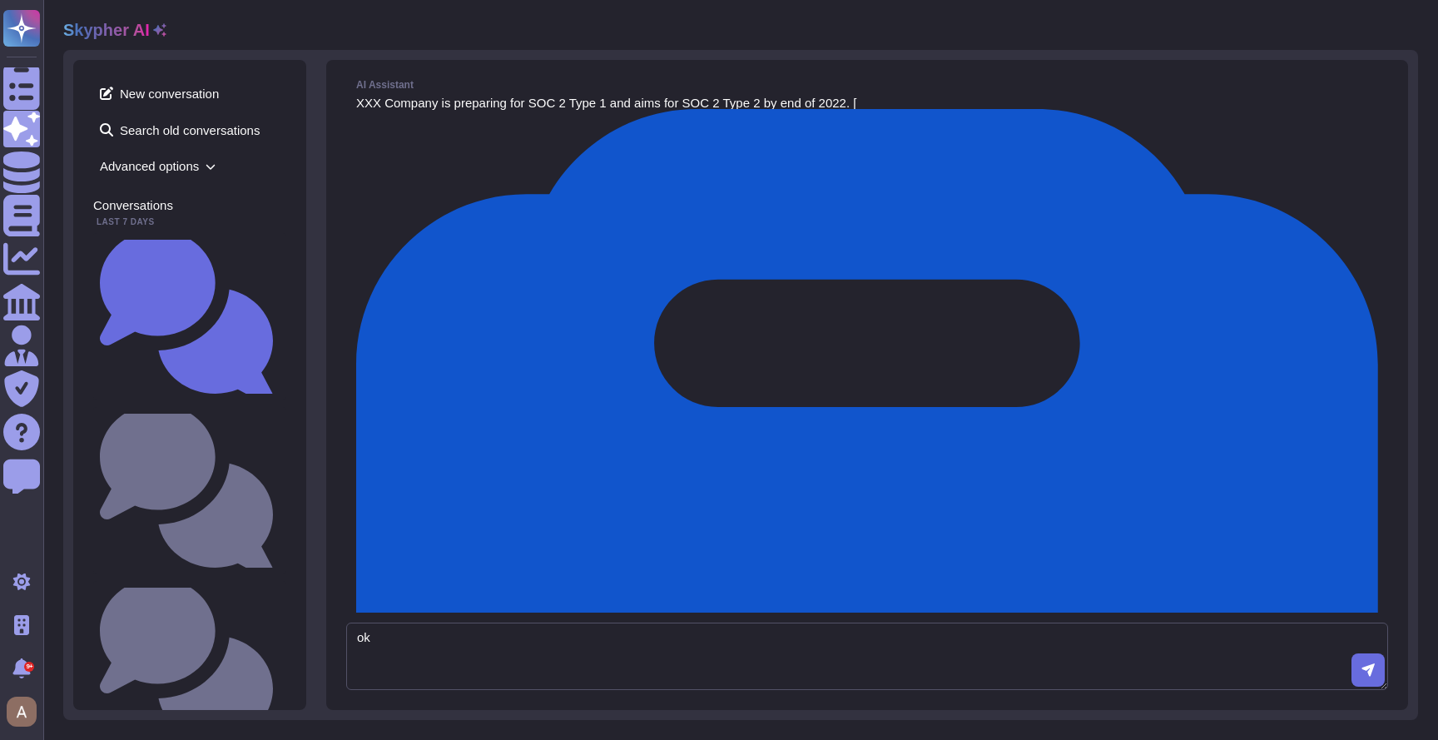
type textarea "ok"
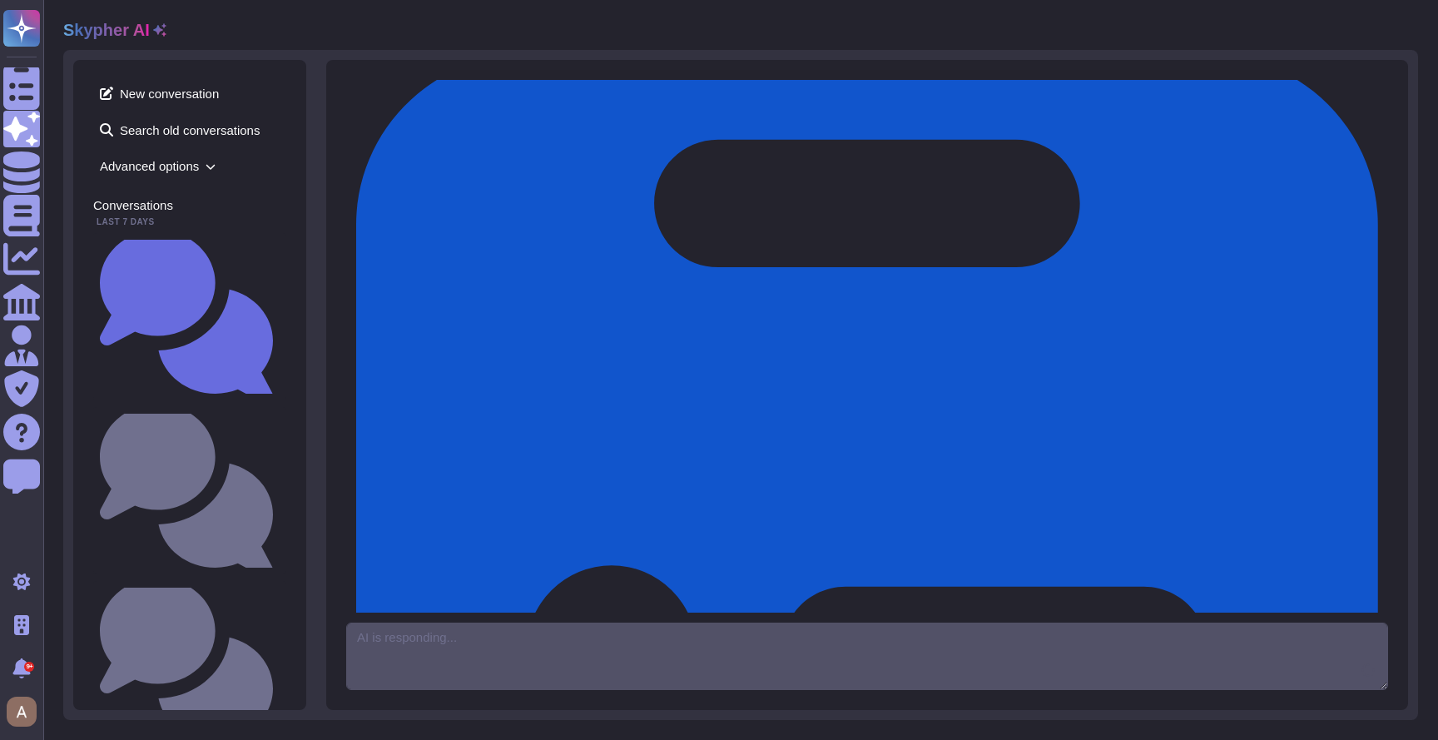
scroll to position [1030, 0]
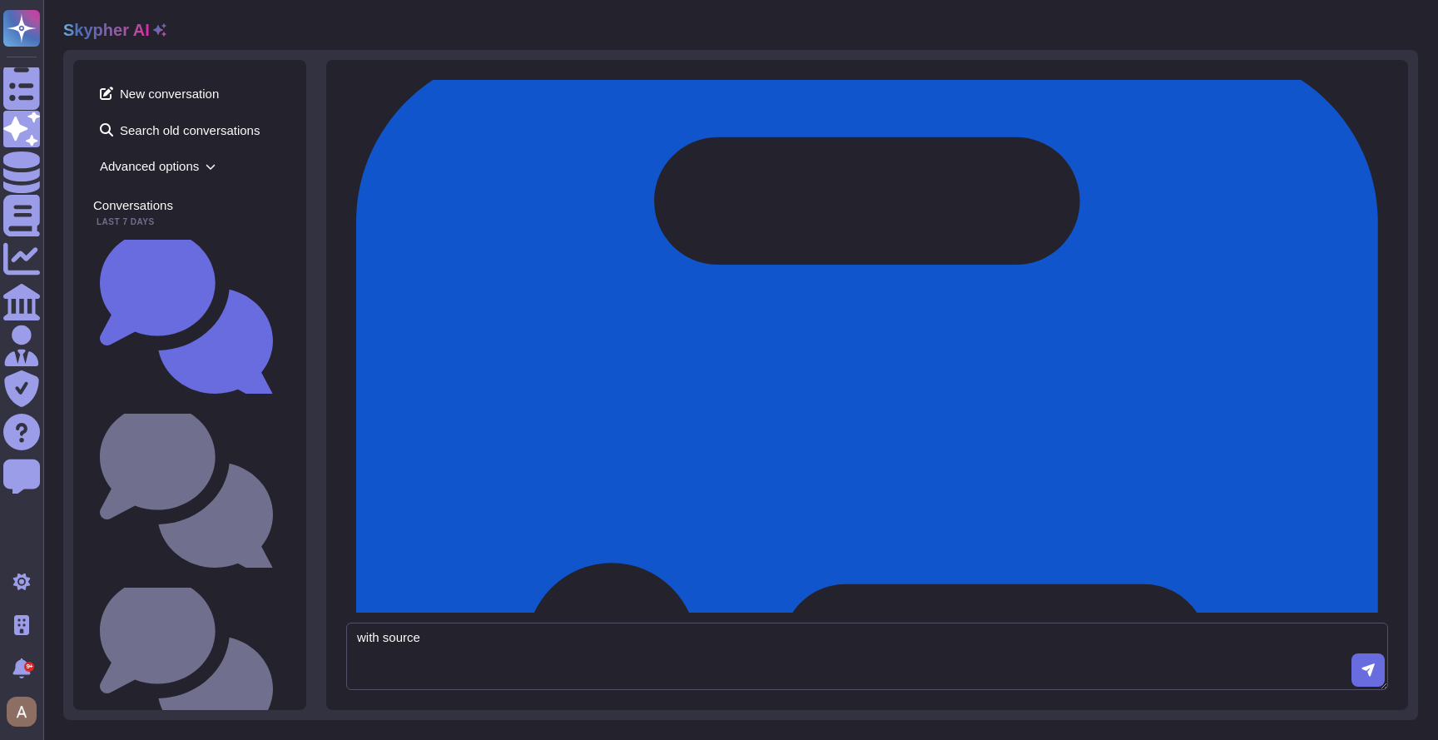
type textarea "with source"
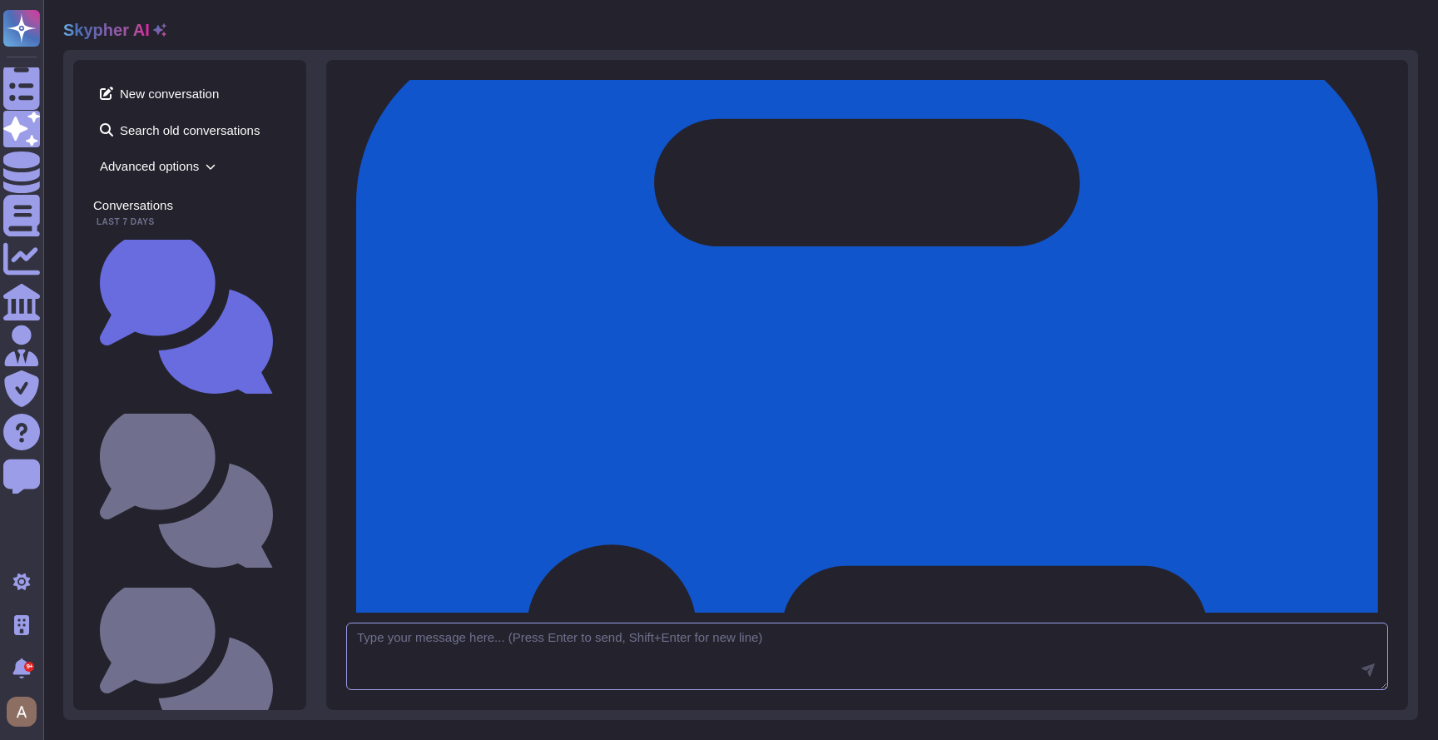
scroll to position [1172, 0]
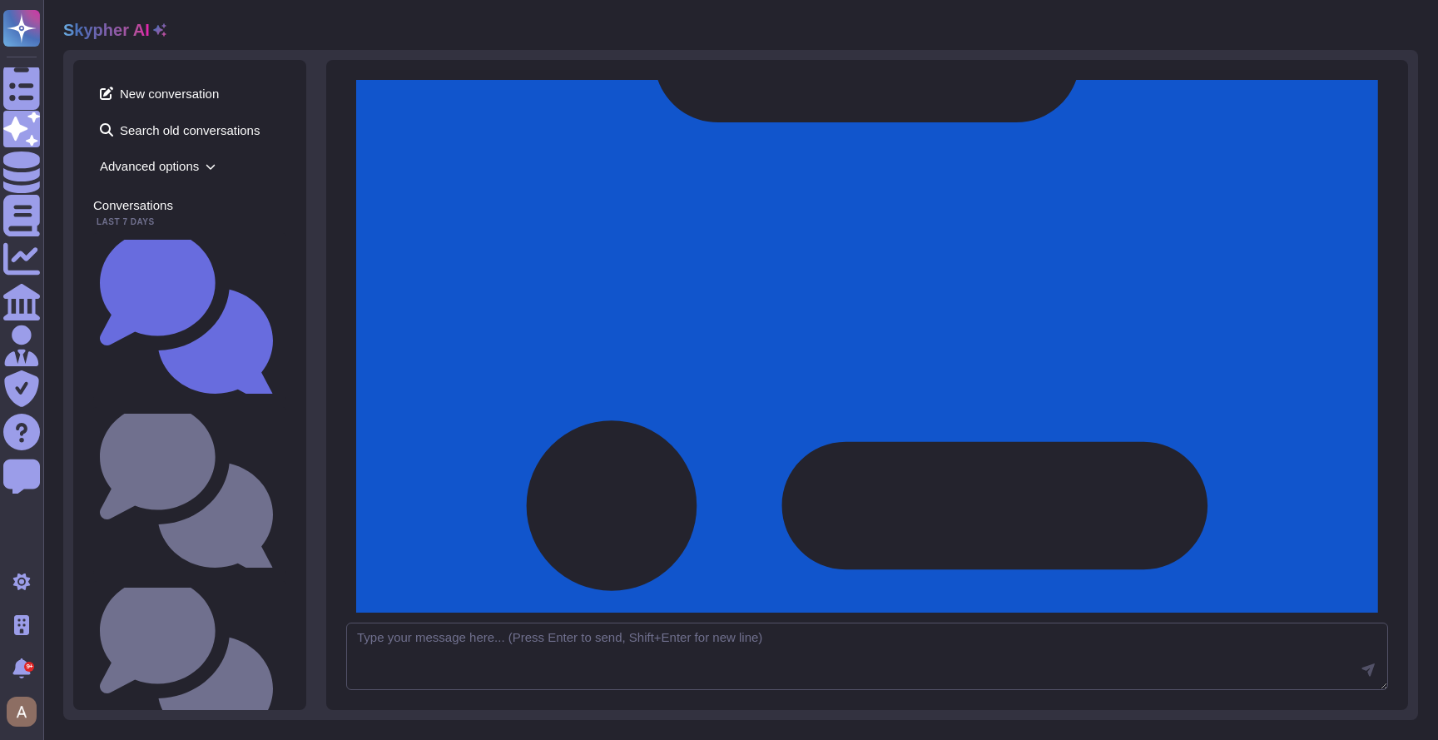
click at [833, 672] on div "Skypher AI New conversation Search old conversations Advanced options Conversat…" at bounding box center [740, 370] width 1395 height 740
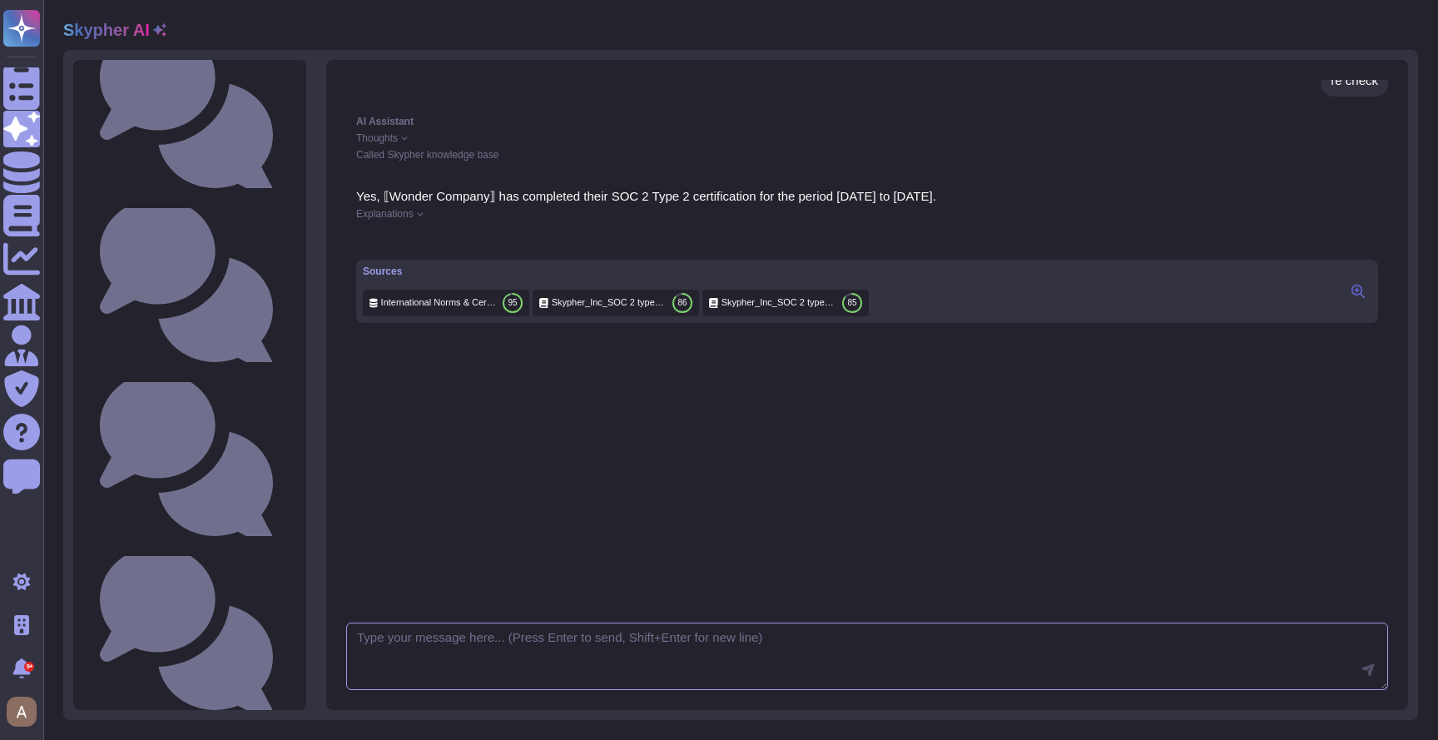
scroll to position [2421, 0]
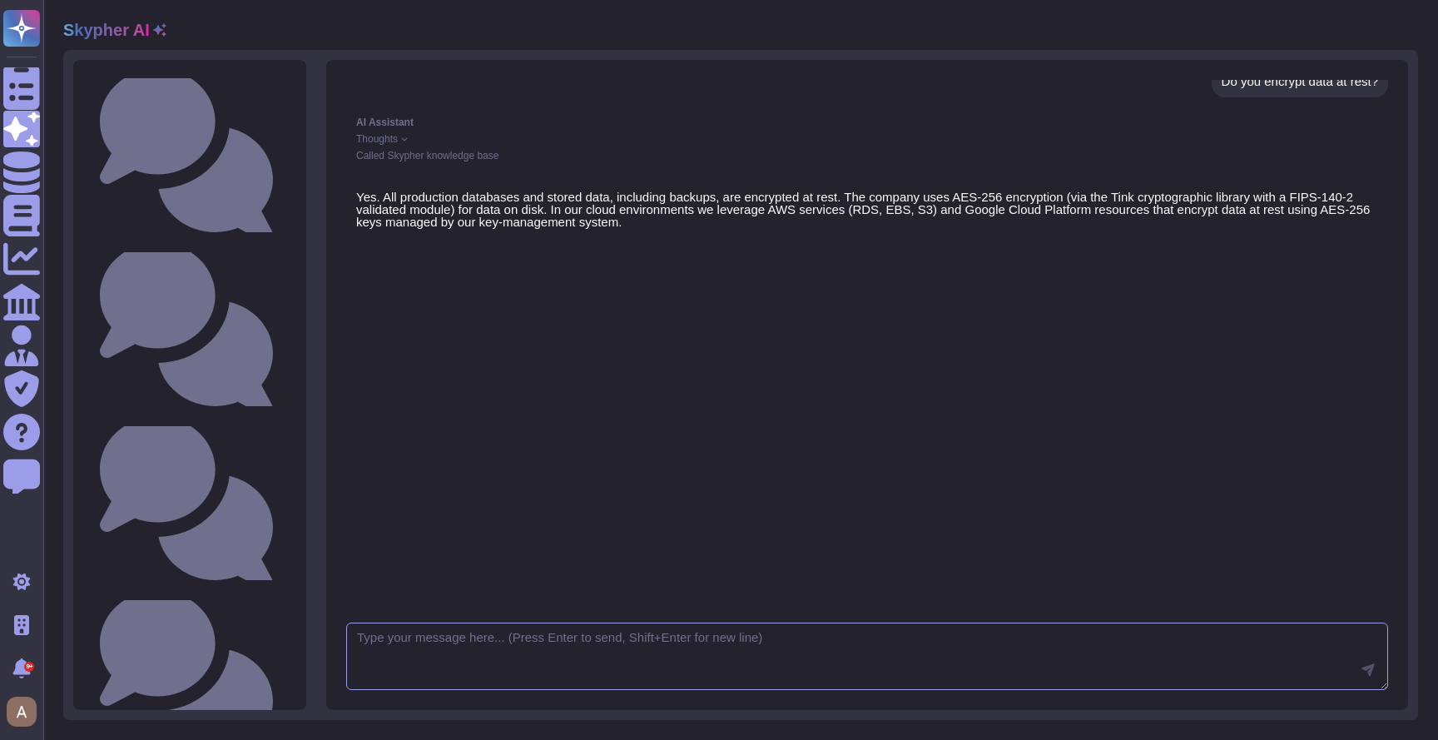
scroll to position [16, 0]
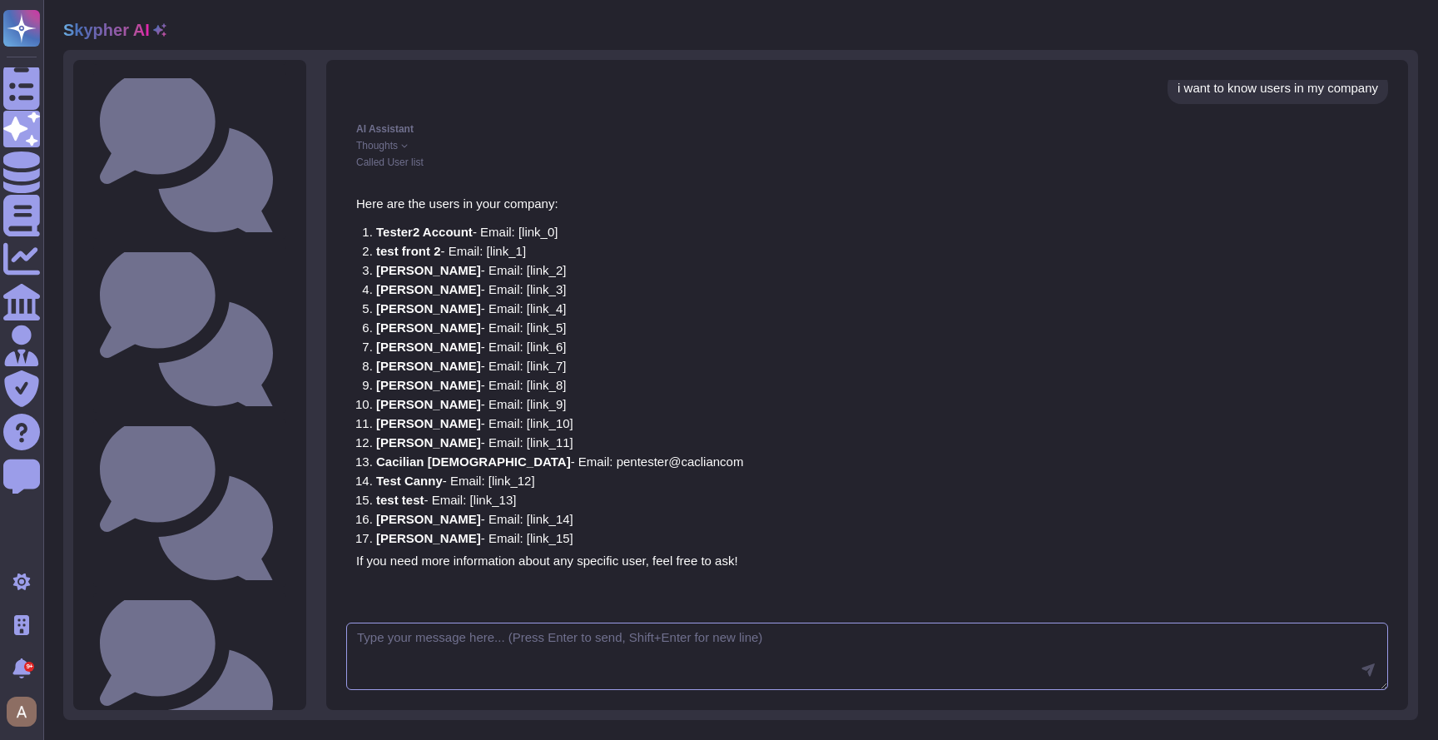
scroll to position [158, 0]
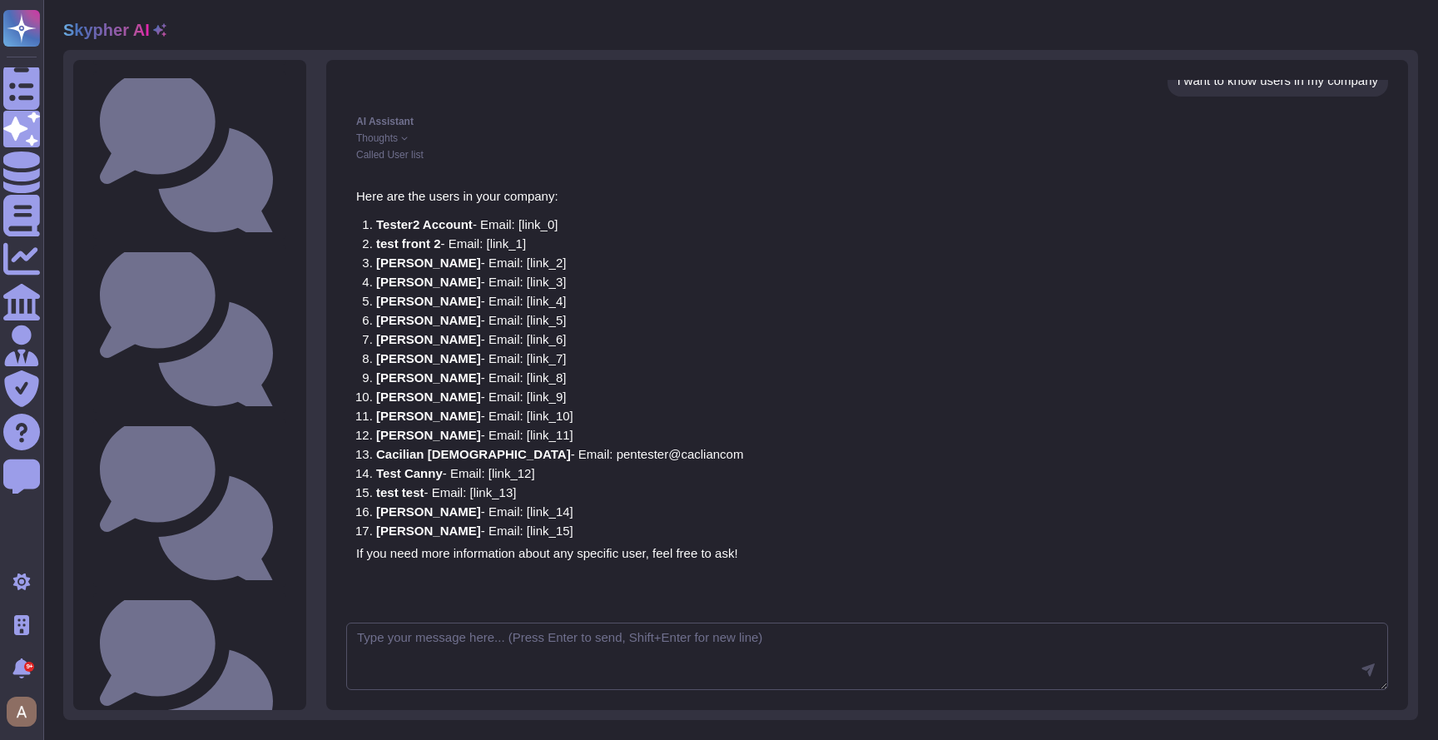
click at [599, 305] on li "Louis Mutricy - Email: [link_4]" at bounding box center [559, 301] width 367 height 12
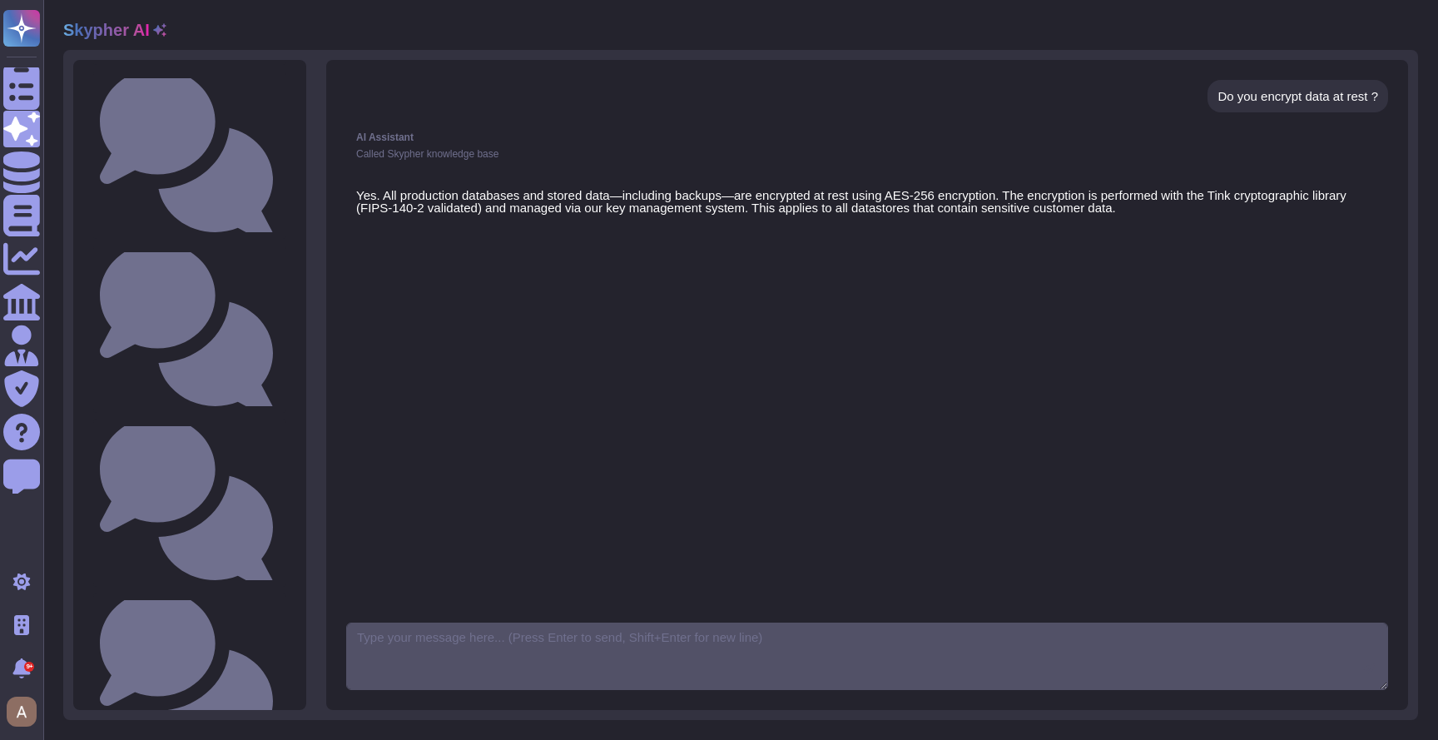
scroll to position [16, 0]
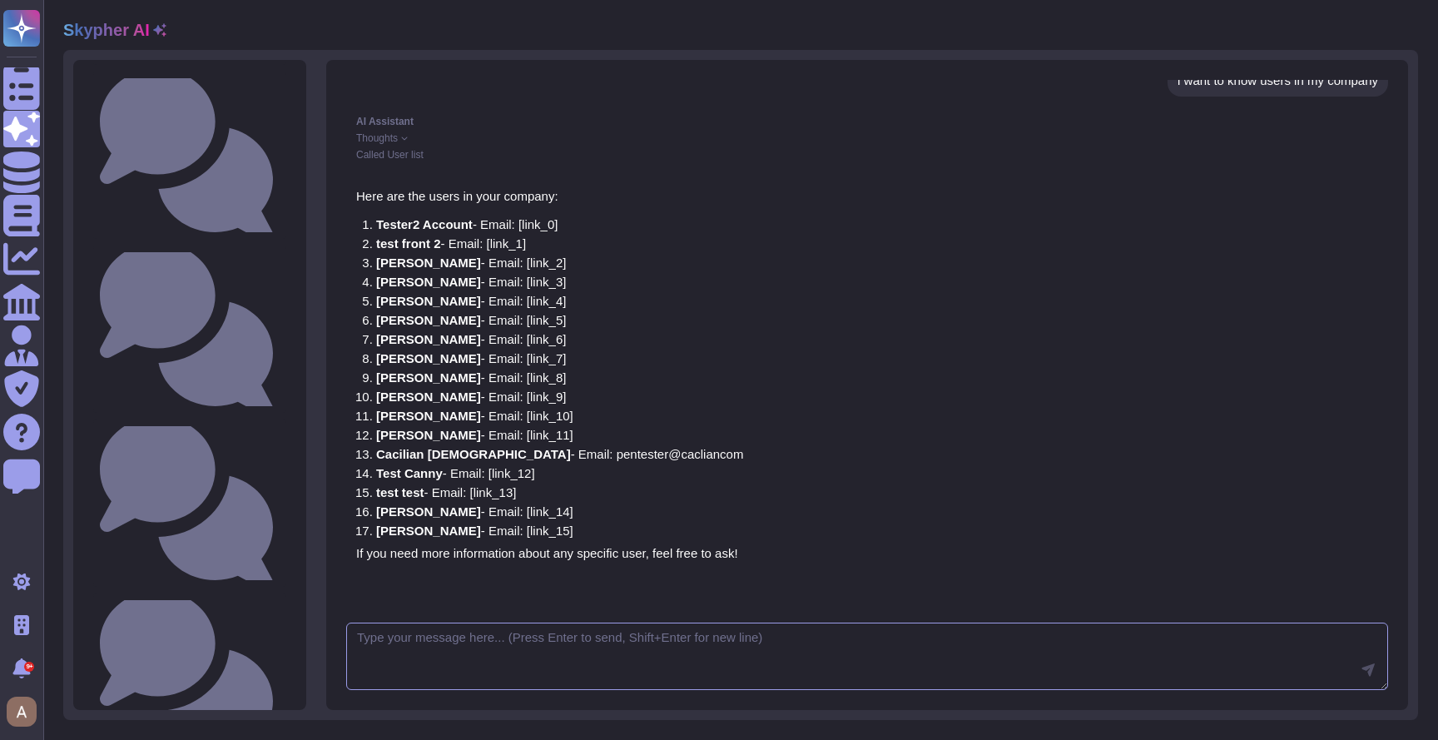
scroll to position [158, 0]
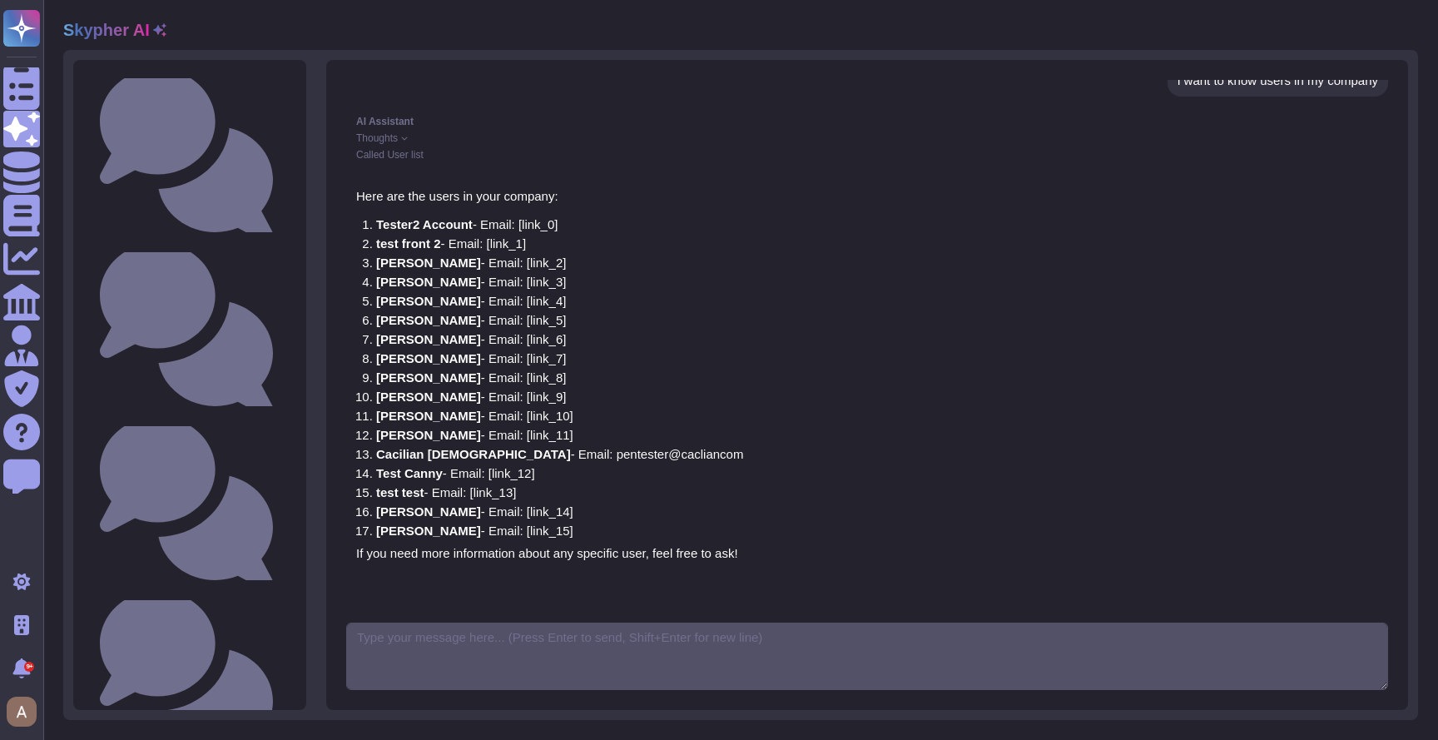
scroll to position [16, 0]
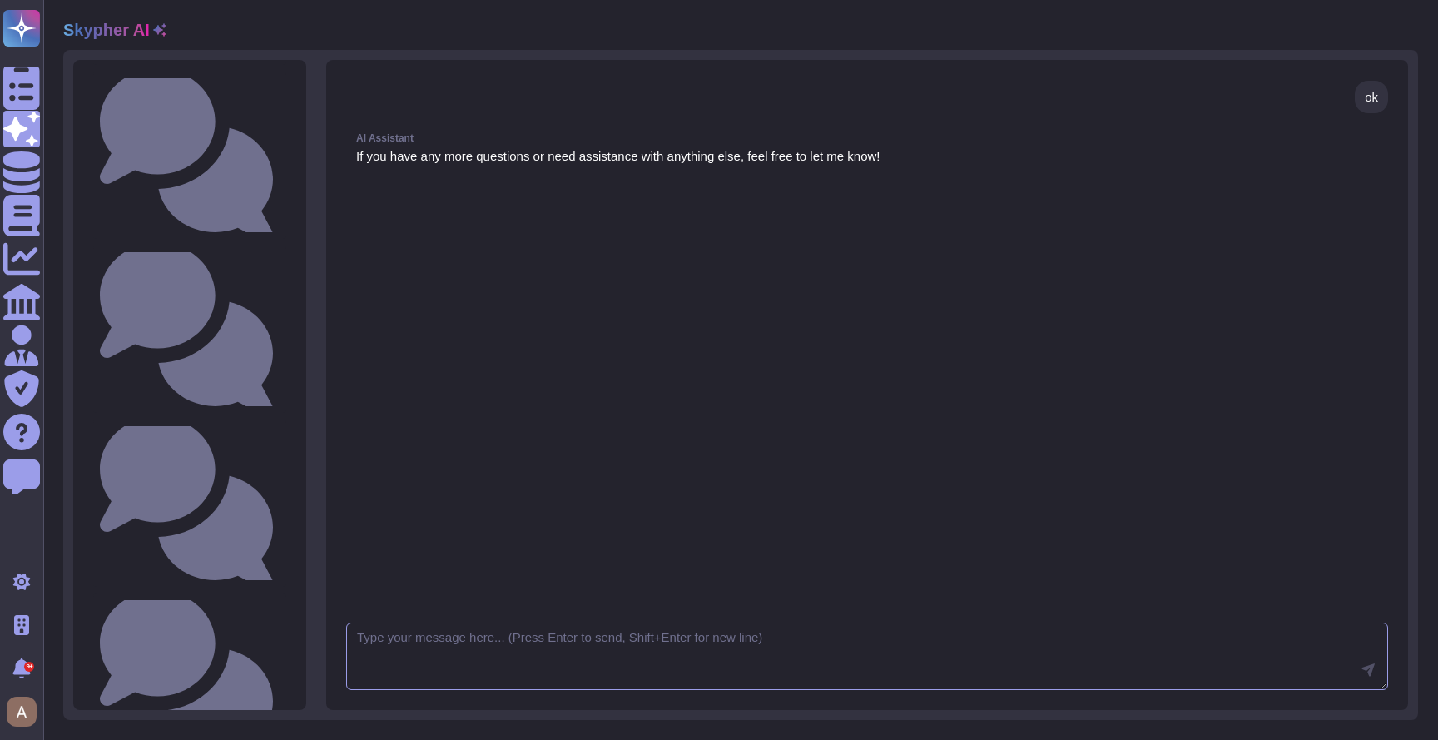
scroll to position [538, 0]
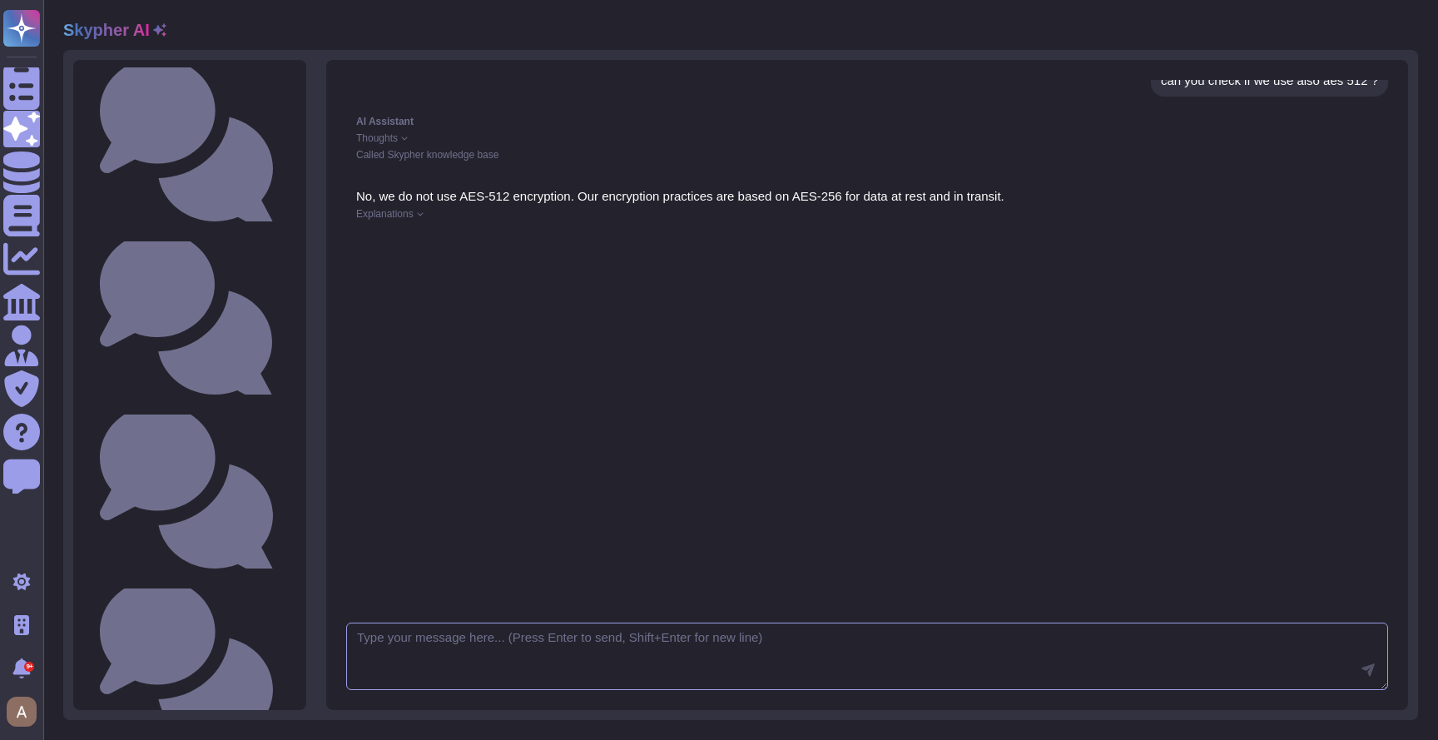
scroll to position [1048, 0]
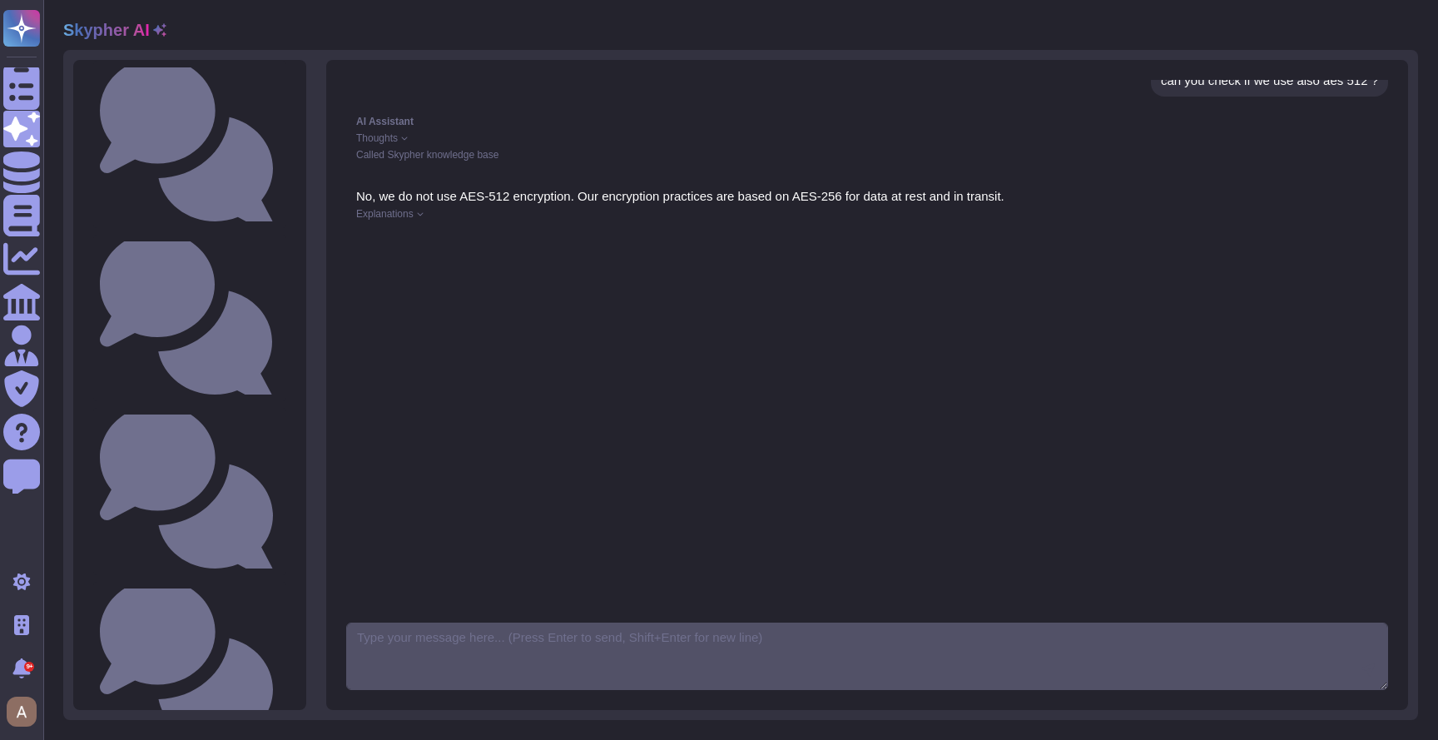
scroll to position [308, 0]
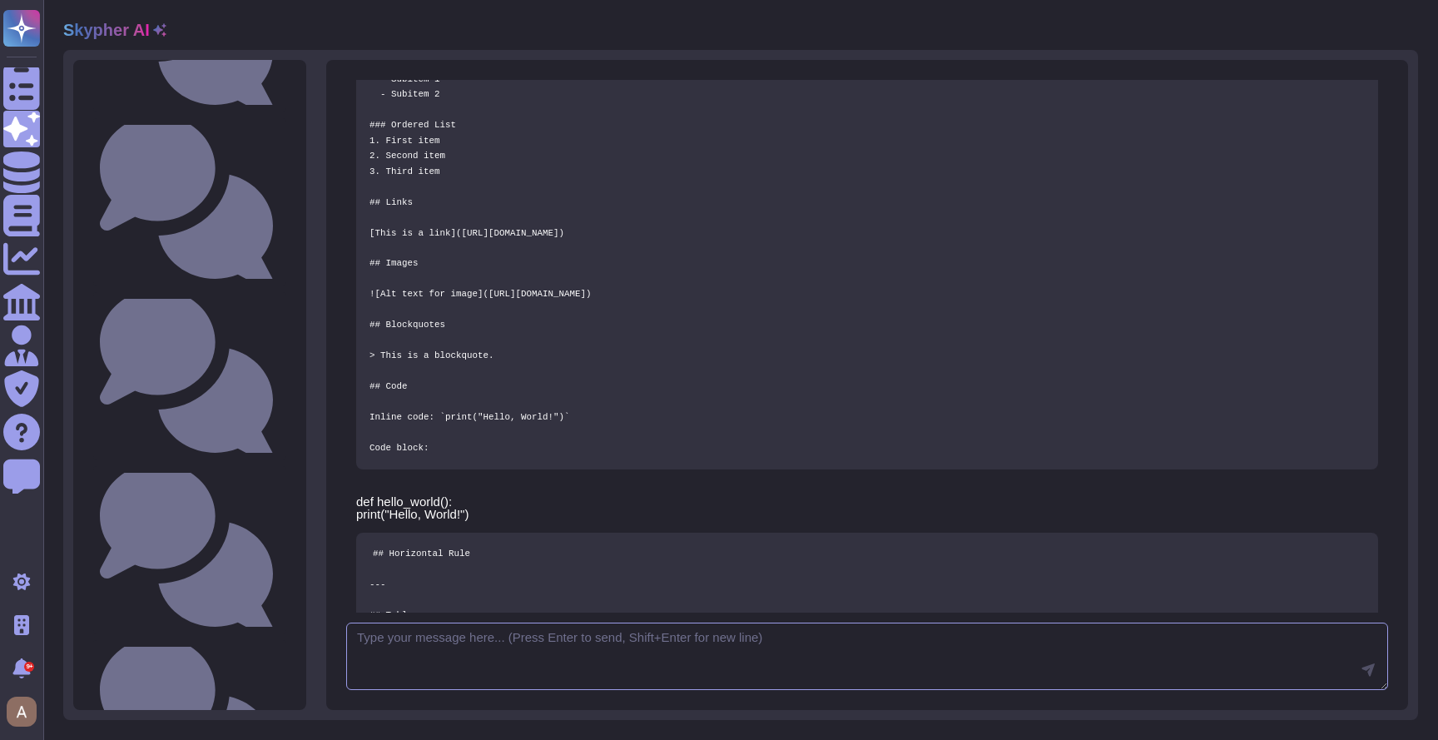
scroll to position [1233, 0]
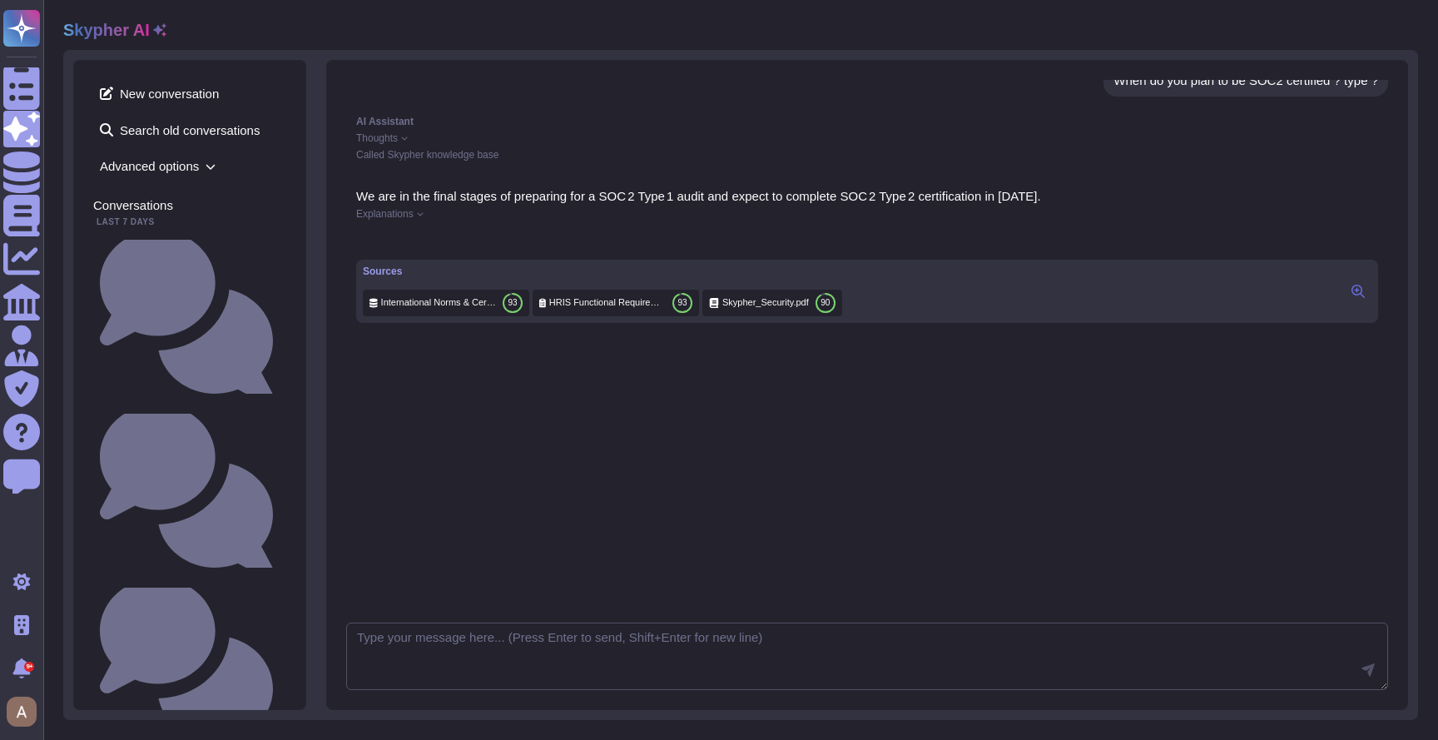
click at [169, 258] on div "When do you plan to be SOC2 certified ?" at bounding box center [189, 316] width 193 height 167
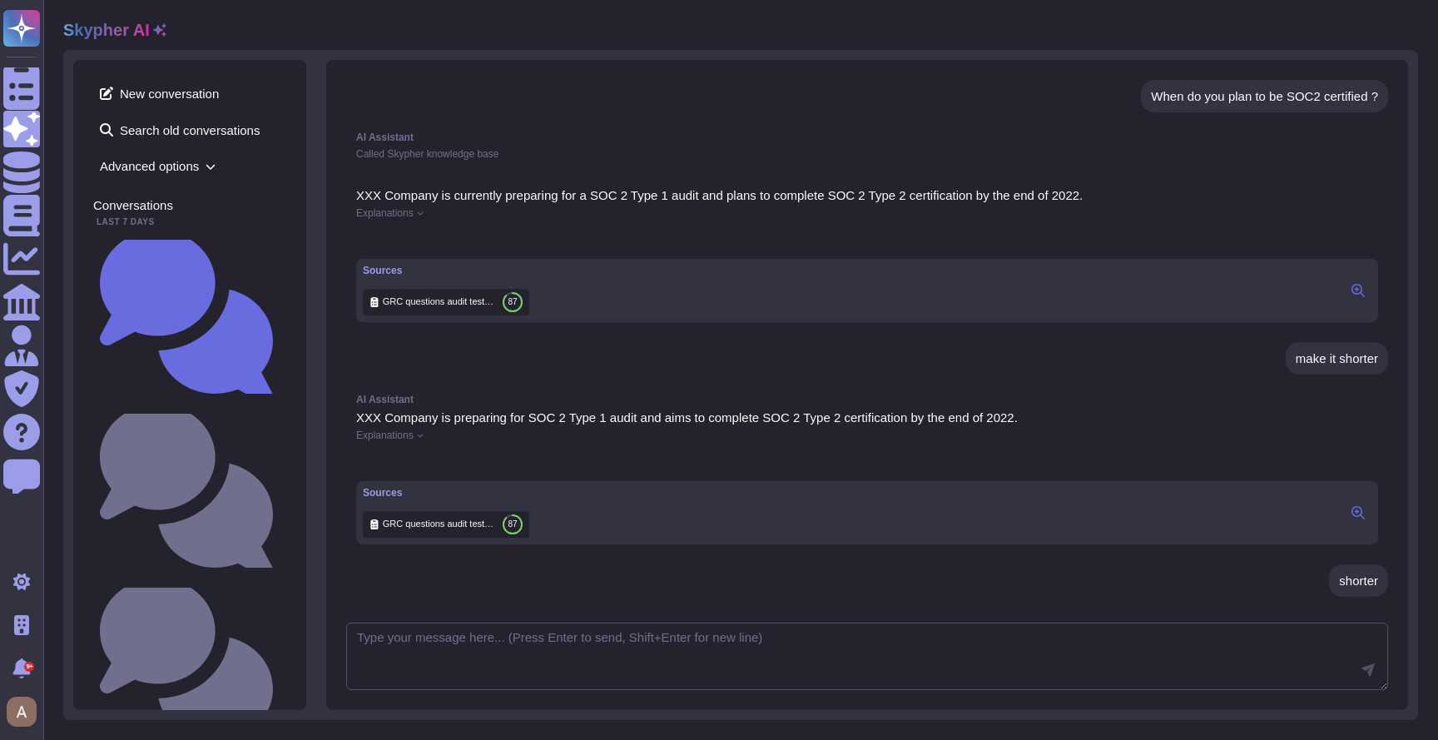
click at [1306, 297] on icon at bounding box center [1357, 290] width 13 height 13
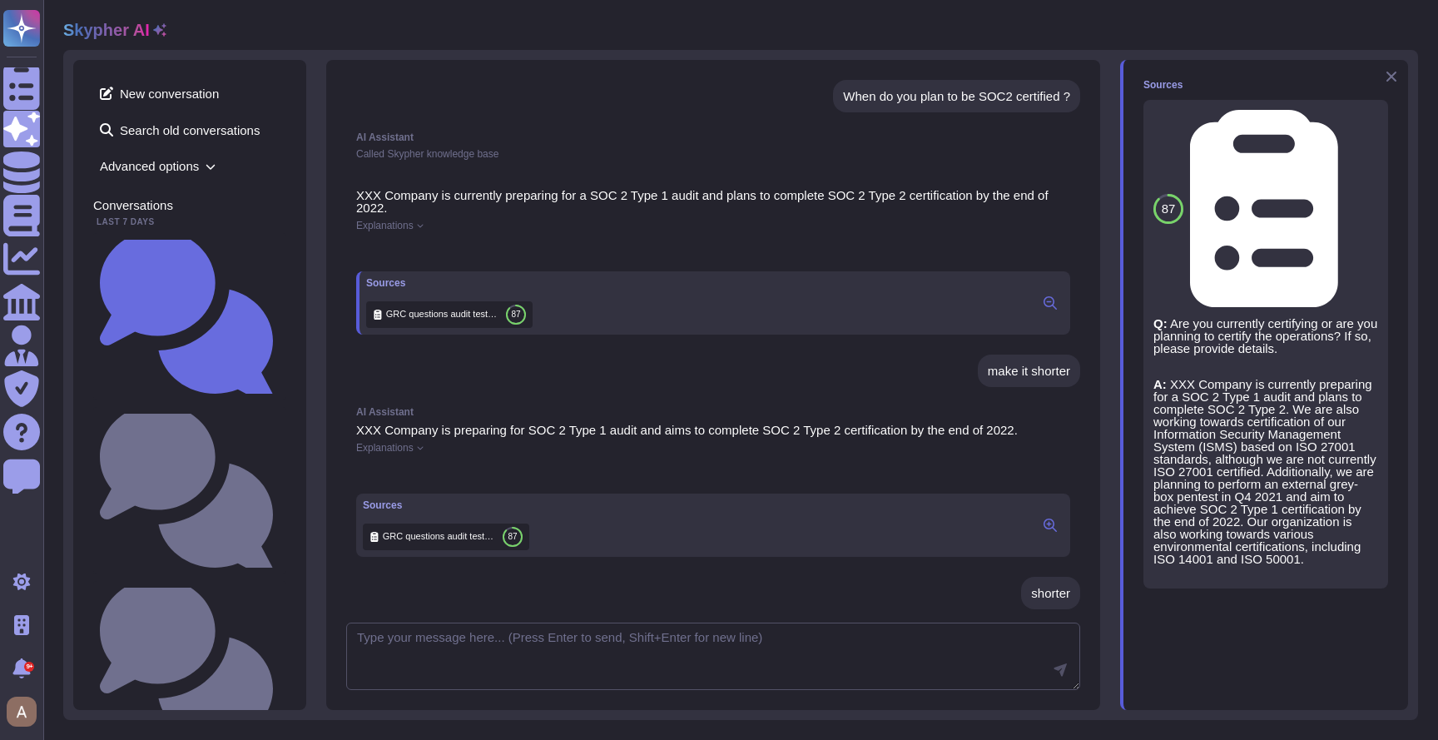
click at [1306, 70] on icon at bounding box center [1391, 76] width 13 height 13
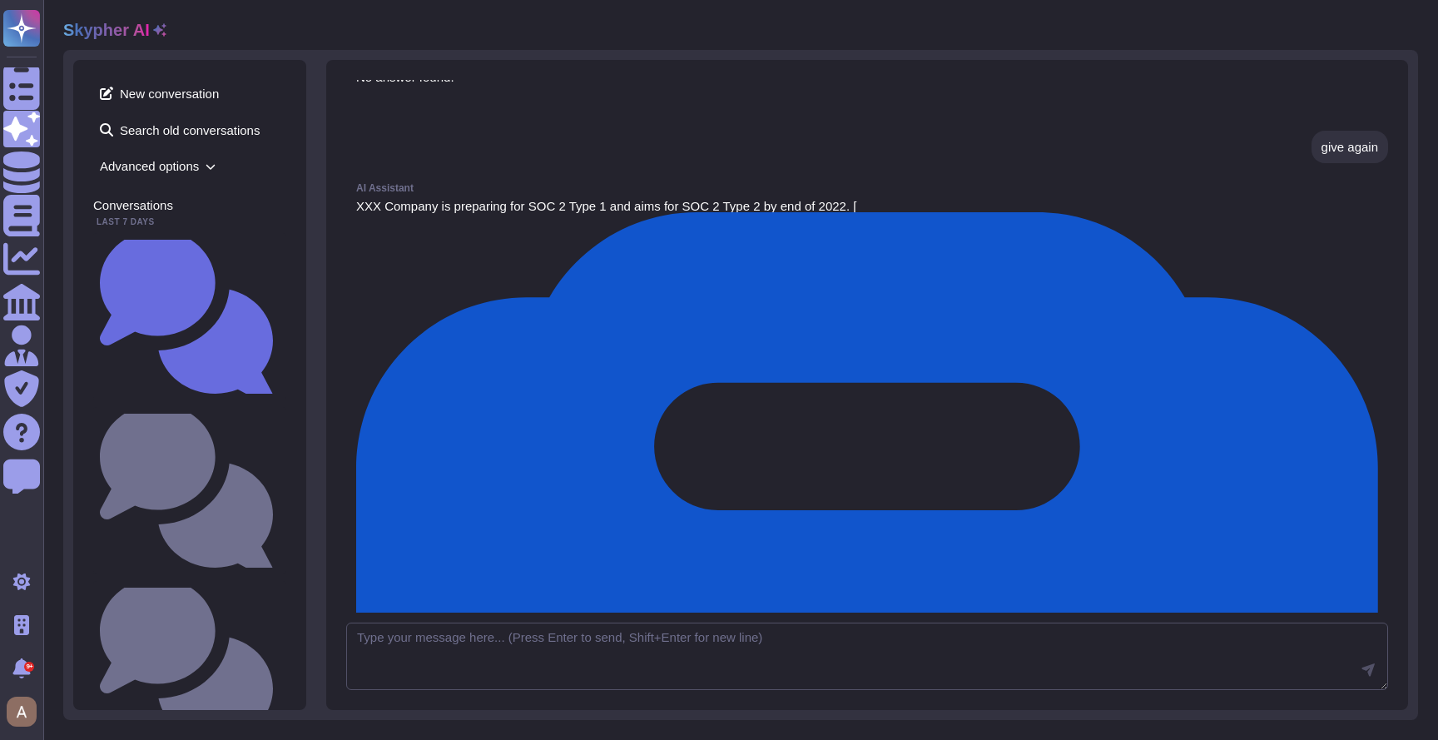
scroll to position [1172, 0]
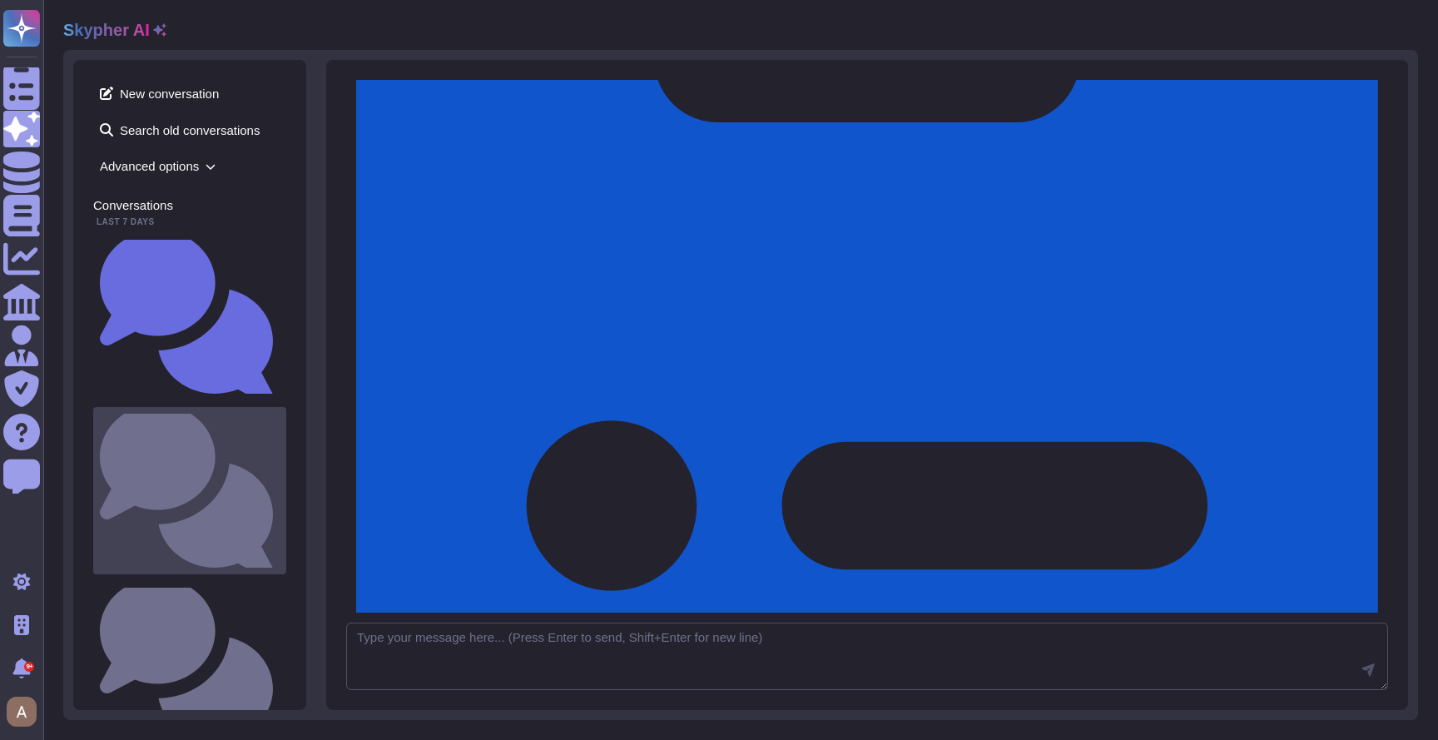
click at [202, 407] on div "Do you encrypt data at rest?" at bounding box center [189, 490] width 193 height 167
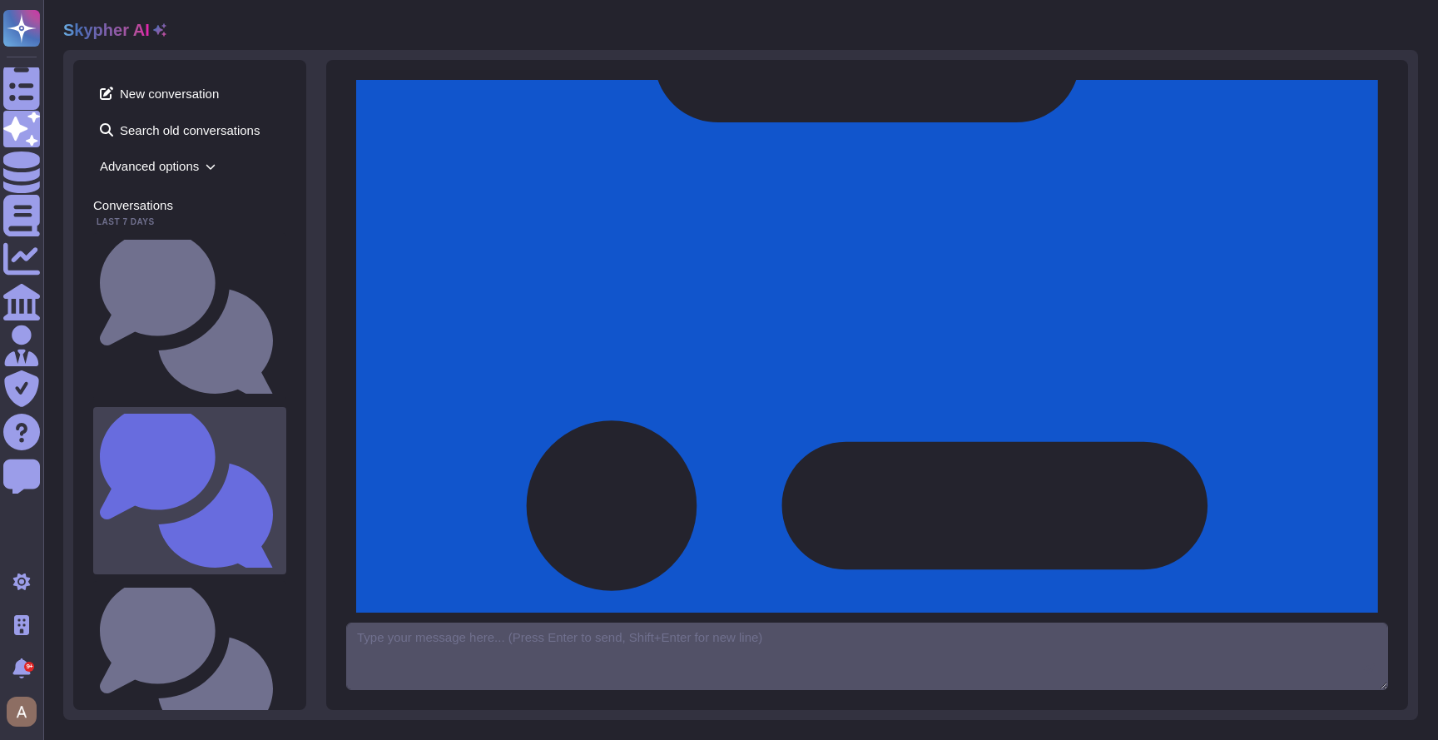
scroll to position [523, 0]
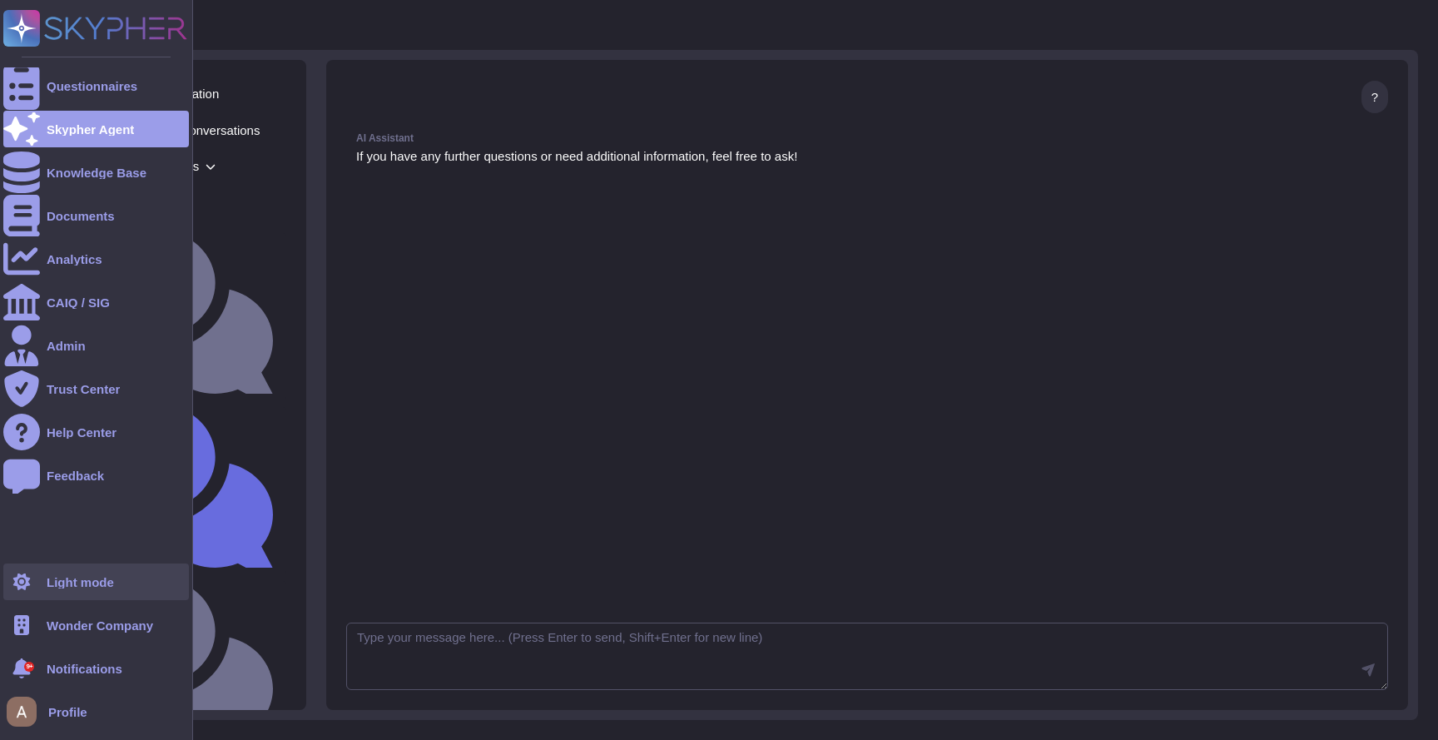
click at [80, 576] on div "Light mode" at bounding box center [80, 582] width 67 height 12
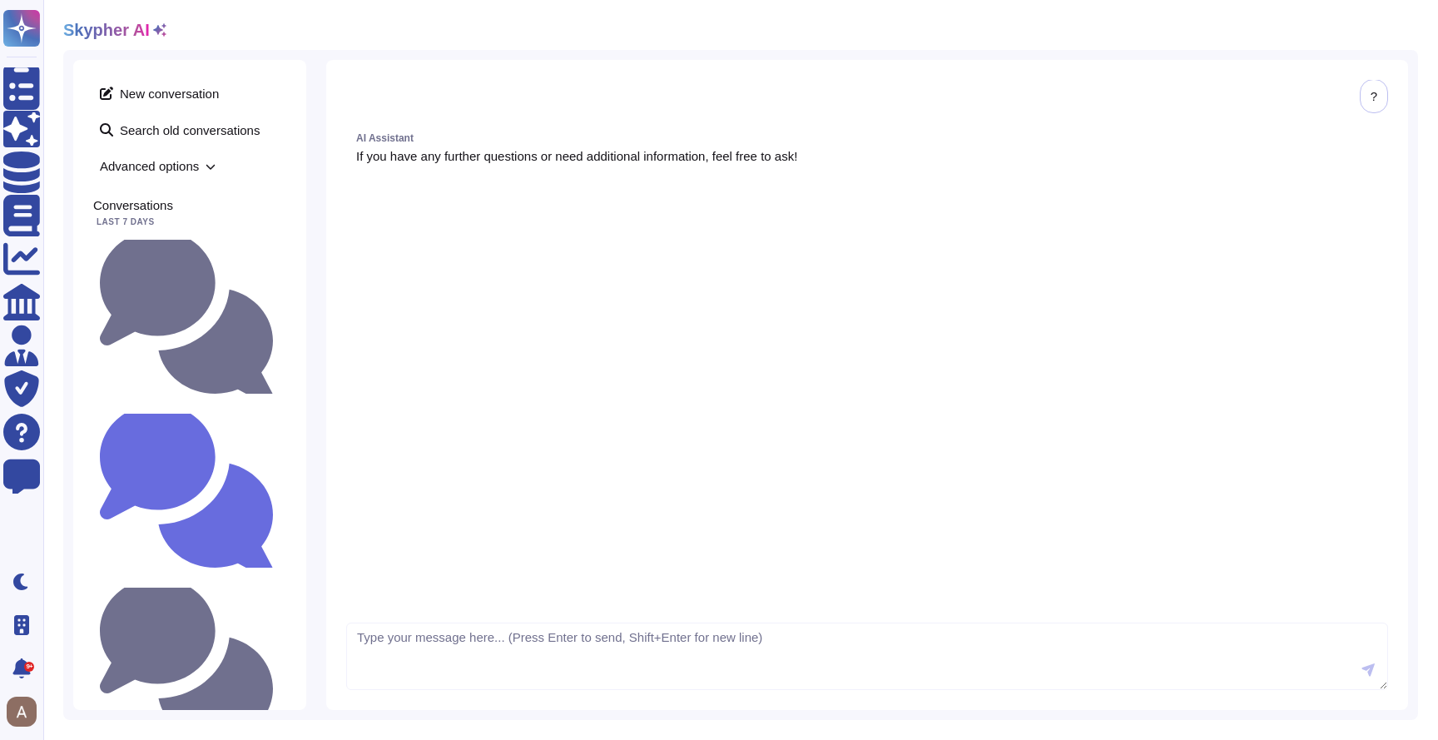
click at [649, 356] on div "AI Assistant If you have any further questions or need additional information, …" at bounding box center [867, 362] width 1042 height 479
click at [198, 240] on div "When do you plan to be SOC2 certified ?" at bounding box center [189, 316] width 193 height 167
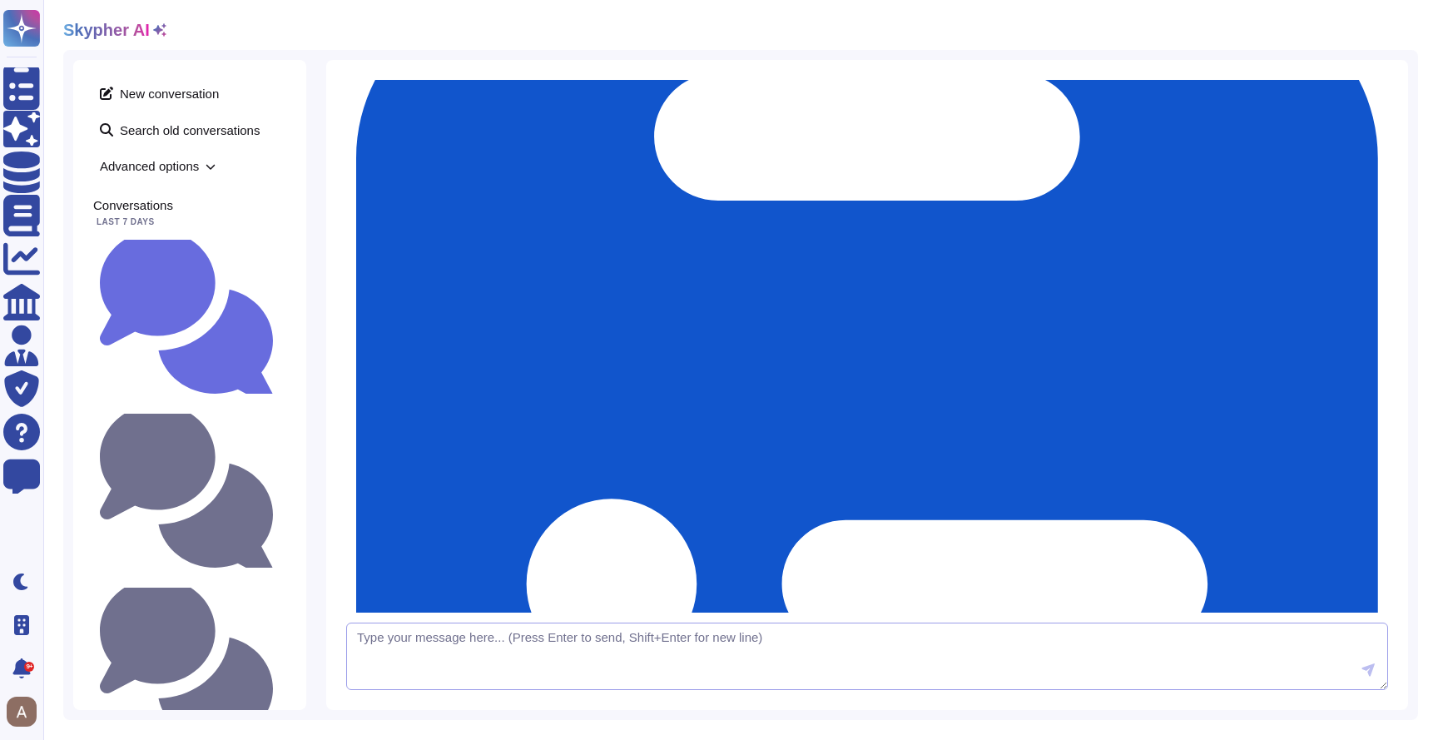
scroll to position [1184, 0]
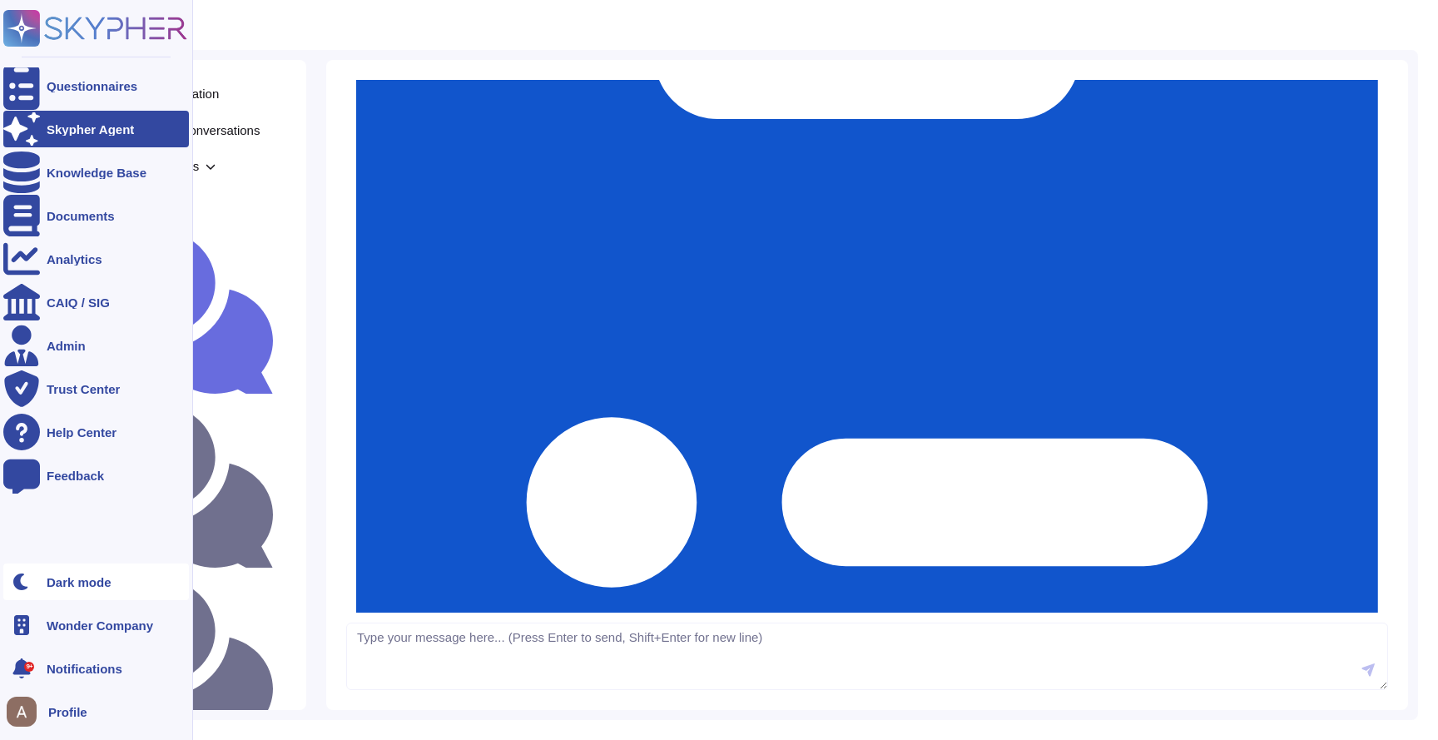
click at [67, 597] on div "Dark mode" at bounding box center [96, 581] width 186 height 37
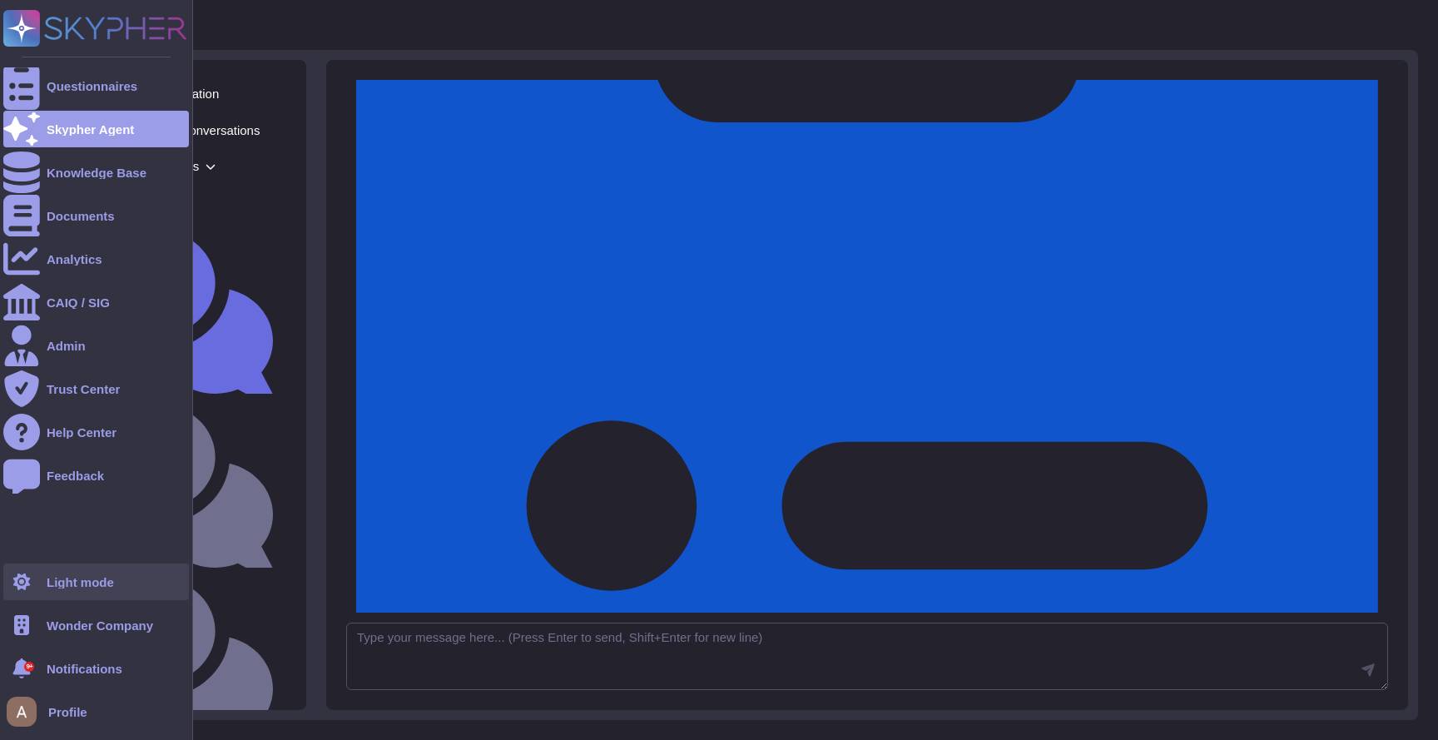
click at [67, 597] on div "Light mode" at bounding box center [96, 581] width 186 height 37
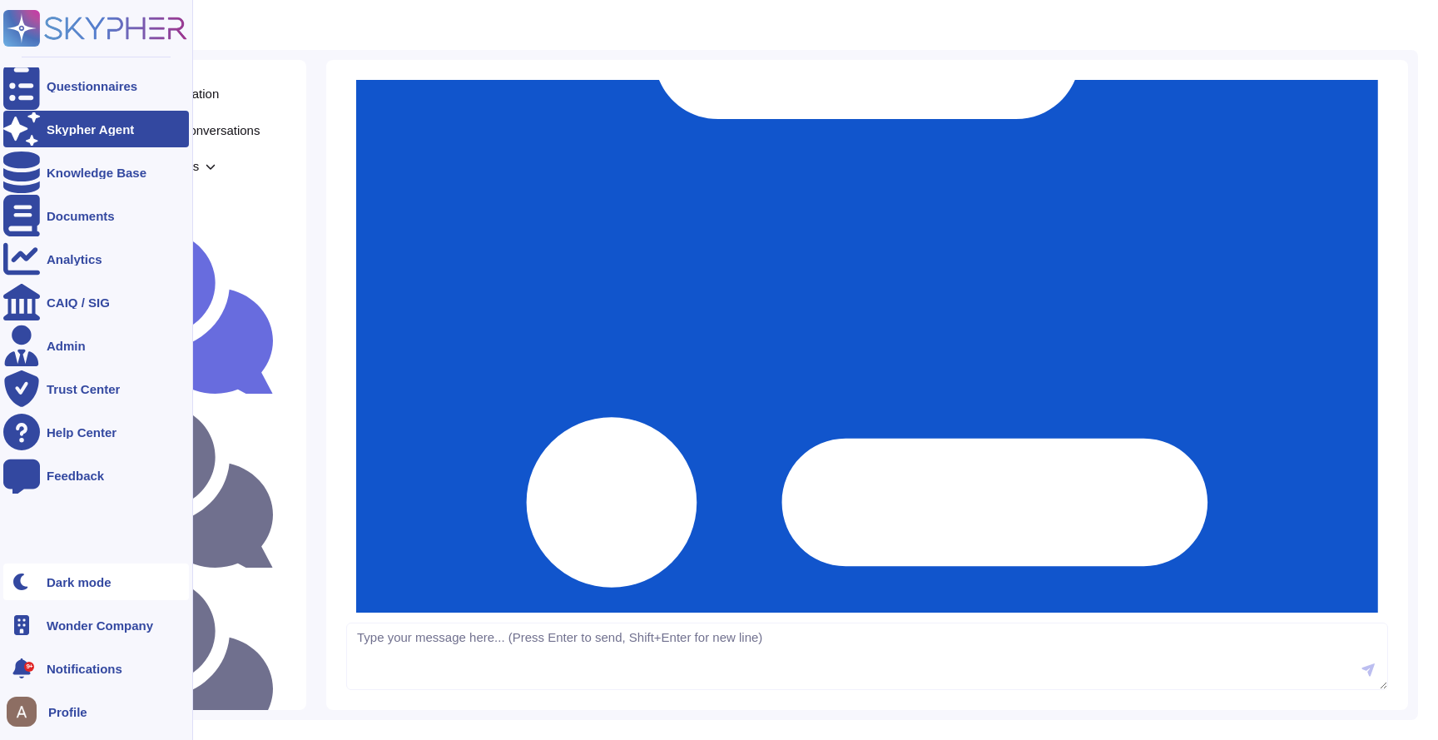
click at [67, 597] on div "Dark mode" at bounding box center [96, 581] width 186 height 37
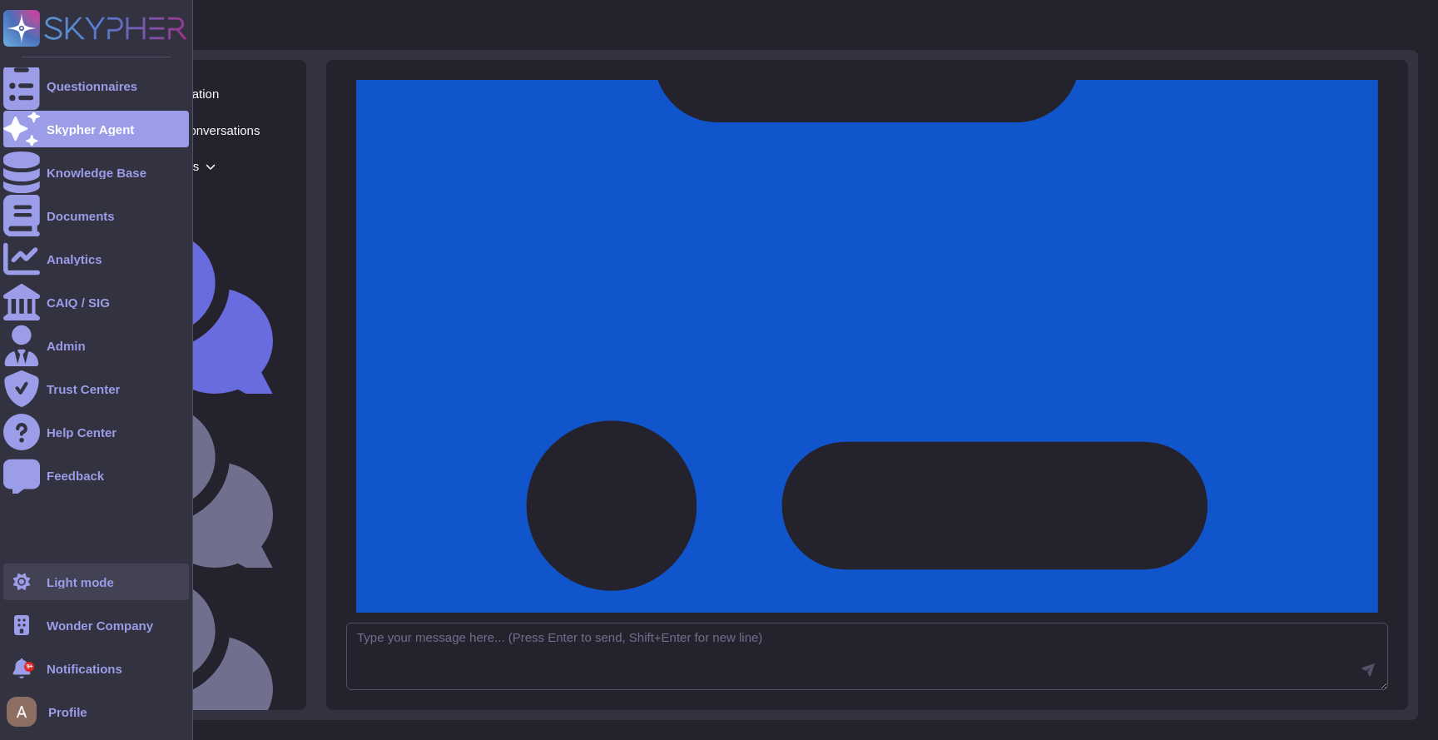
click at [67, 597] on div "Light mode" at bounding box center [96, 581] width 186 height 37
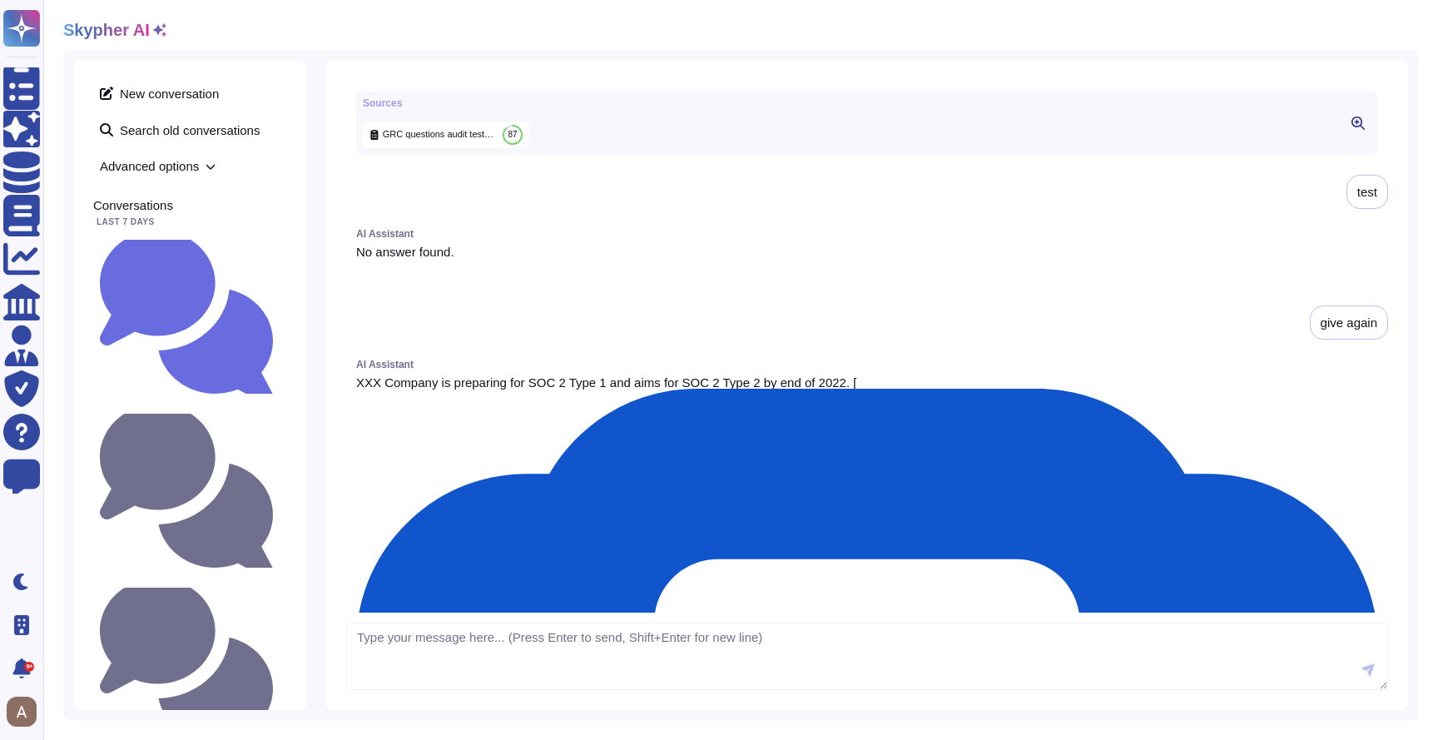
scroll to position [0, 0]
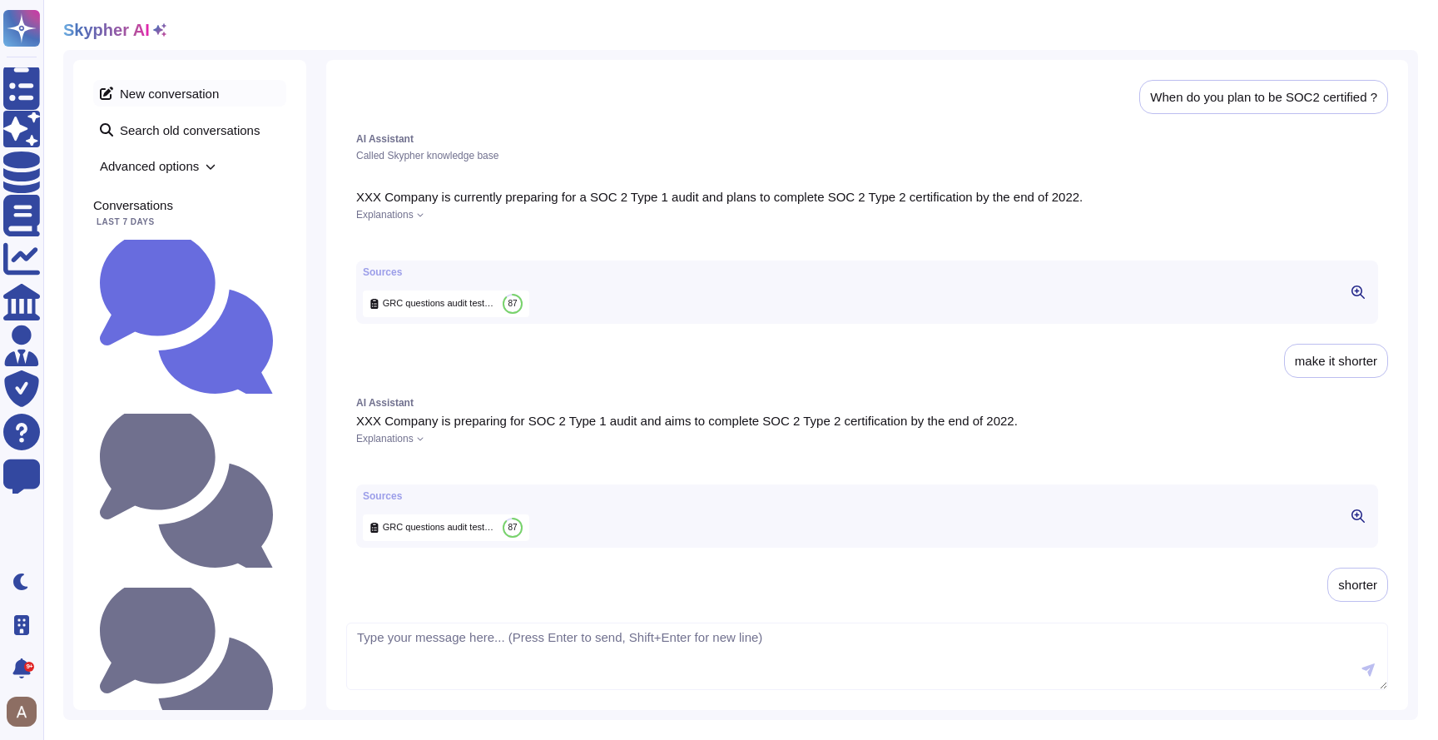
click at [195, 94] on span "New conversation" at bounding box center [189, 93] width 193 height 27
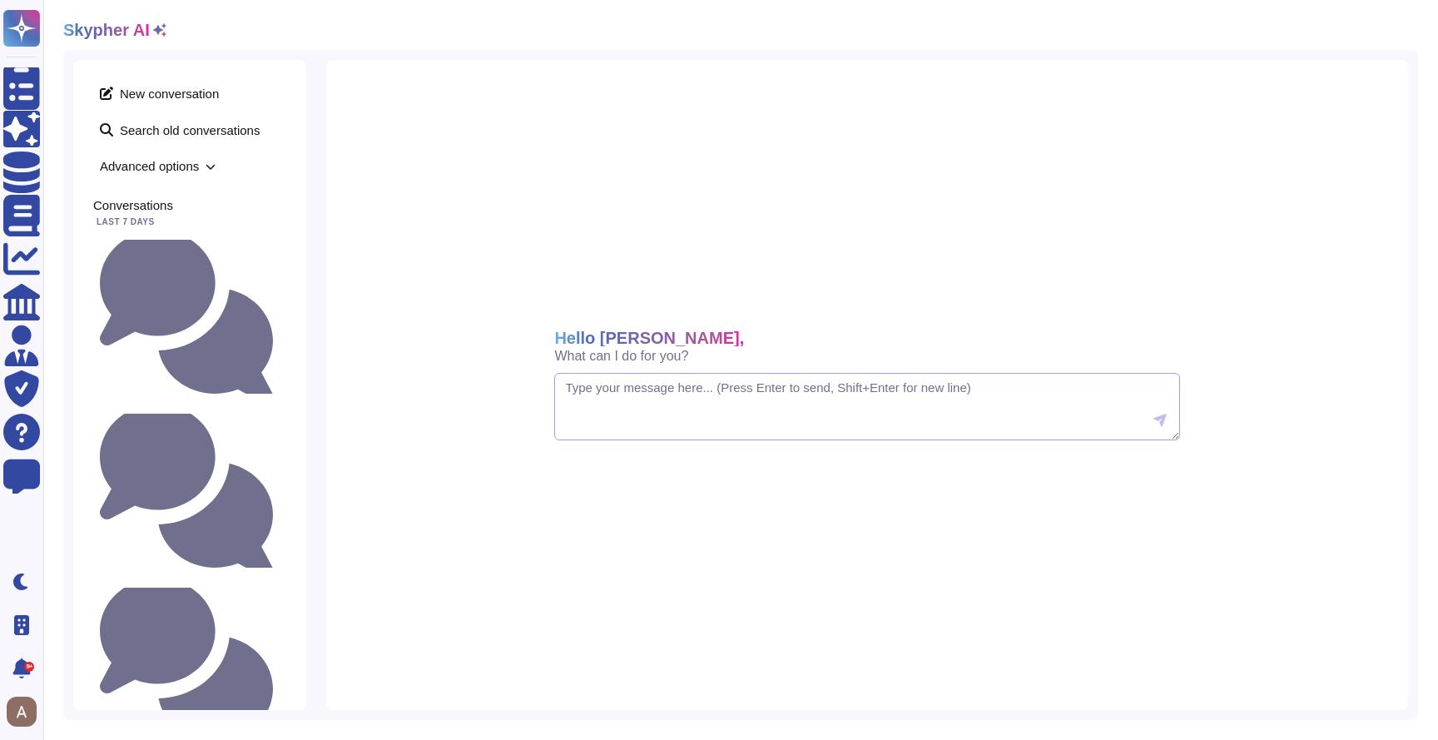
click at [716, 430] on textarea at bounding box center [866, 407] width 625 height 68
paste textarea "'est pas parfait comme ça peut dépendre de pas mal de paramètre pour arriver à …"
type textarea "test"
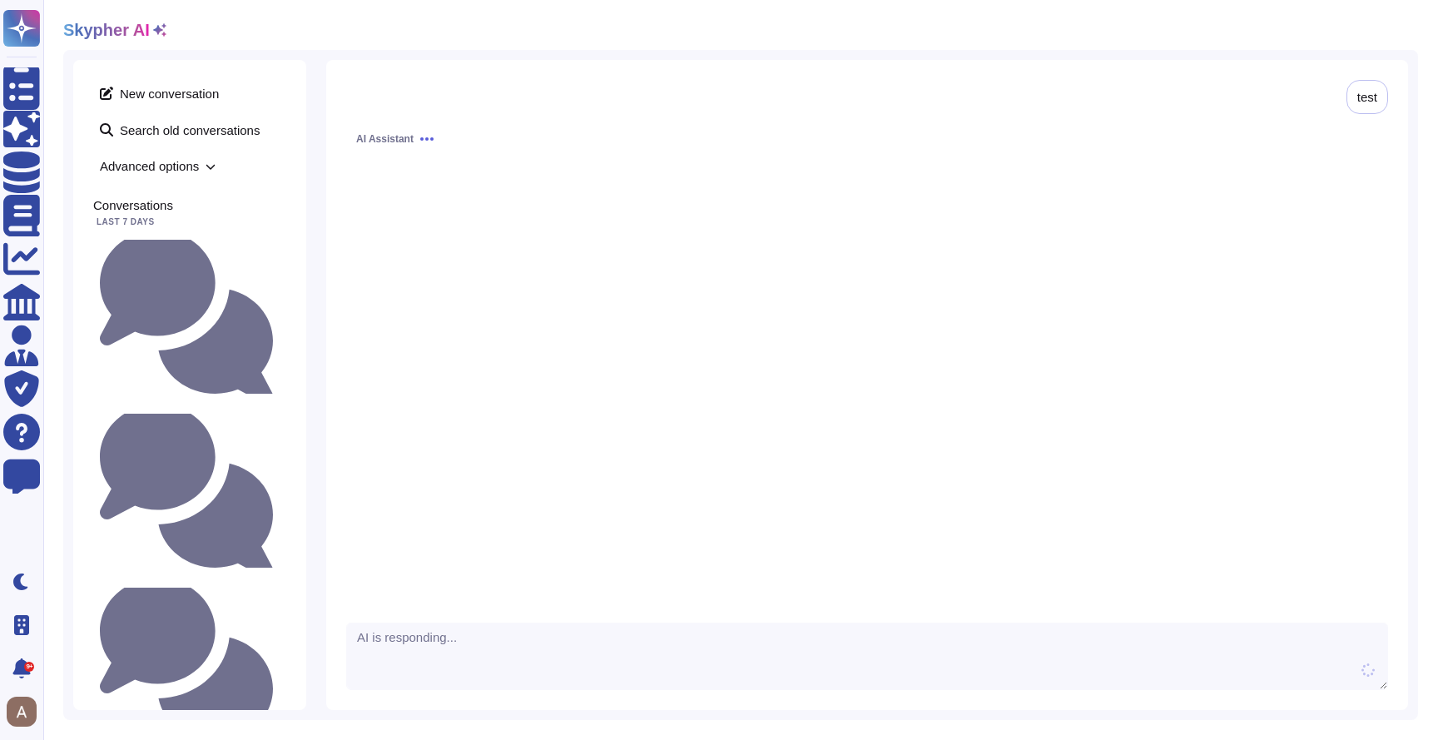
scroll to position [1, 0]
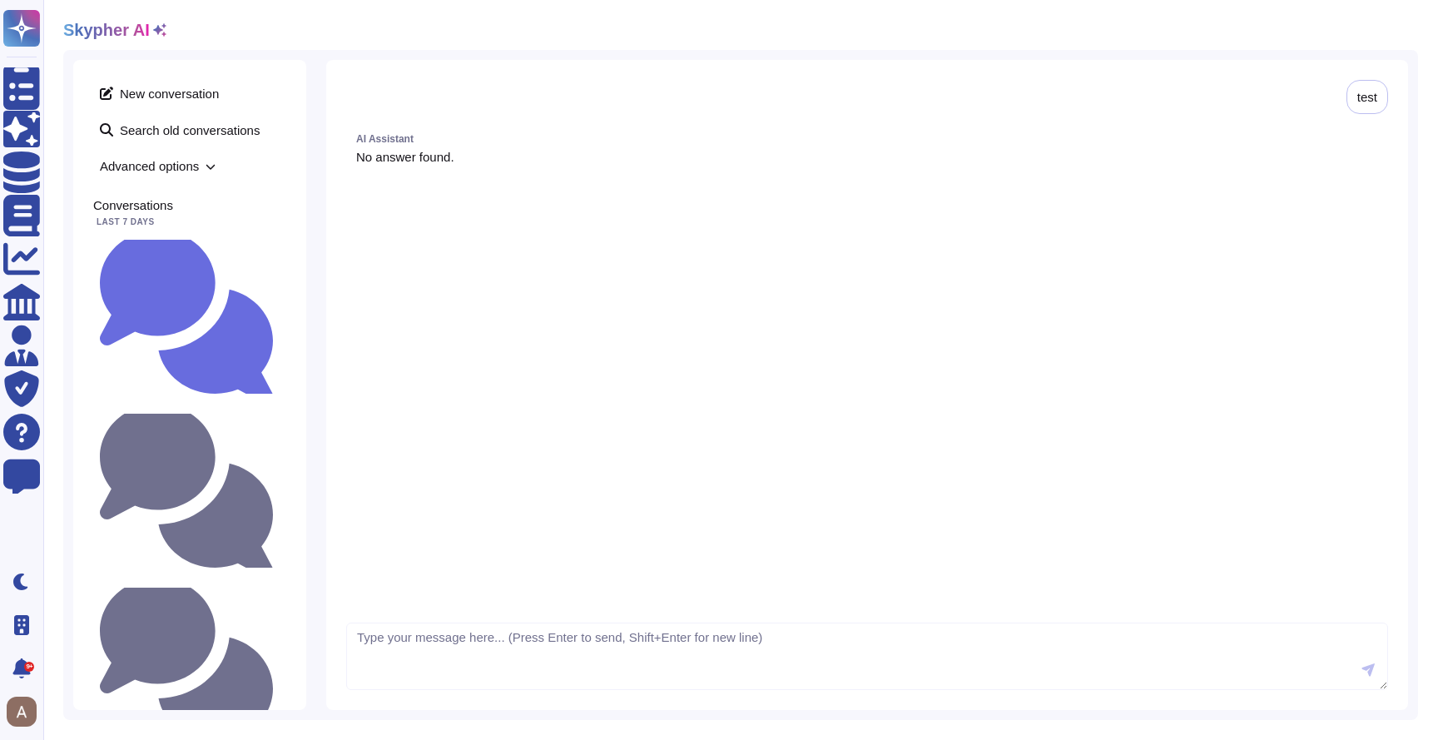
click at [756, 330] on div "AI Assistant No answer found." at bounding box center [867, 363] width 1042 height 479
click at [280, 485] on small "When do you plan to be SOC2 certified ?" at bounding box center [280, 490] width 0 height 11
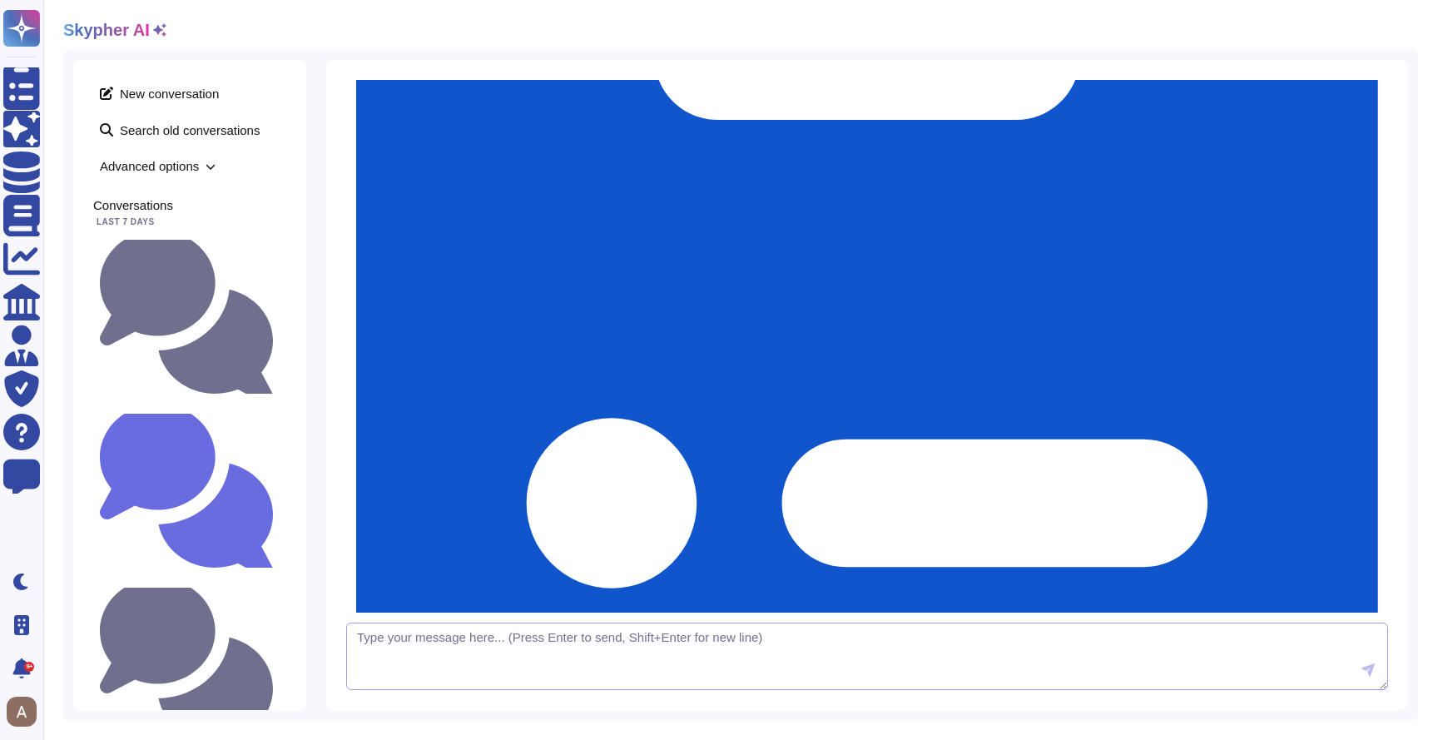
scroll to position [1184, 0]
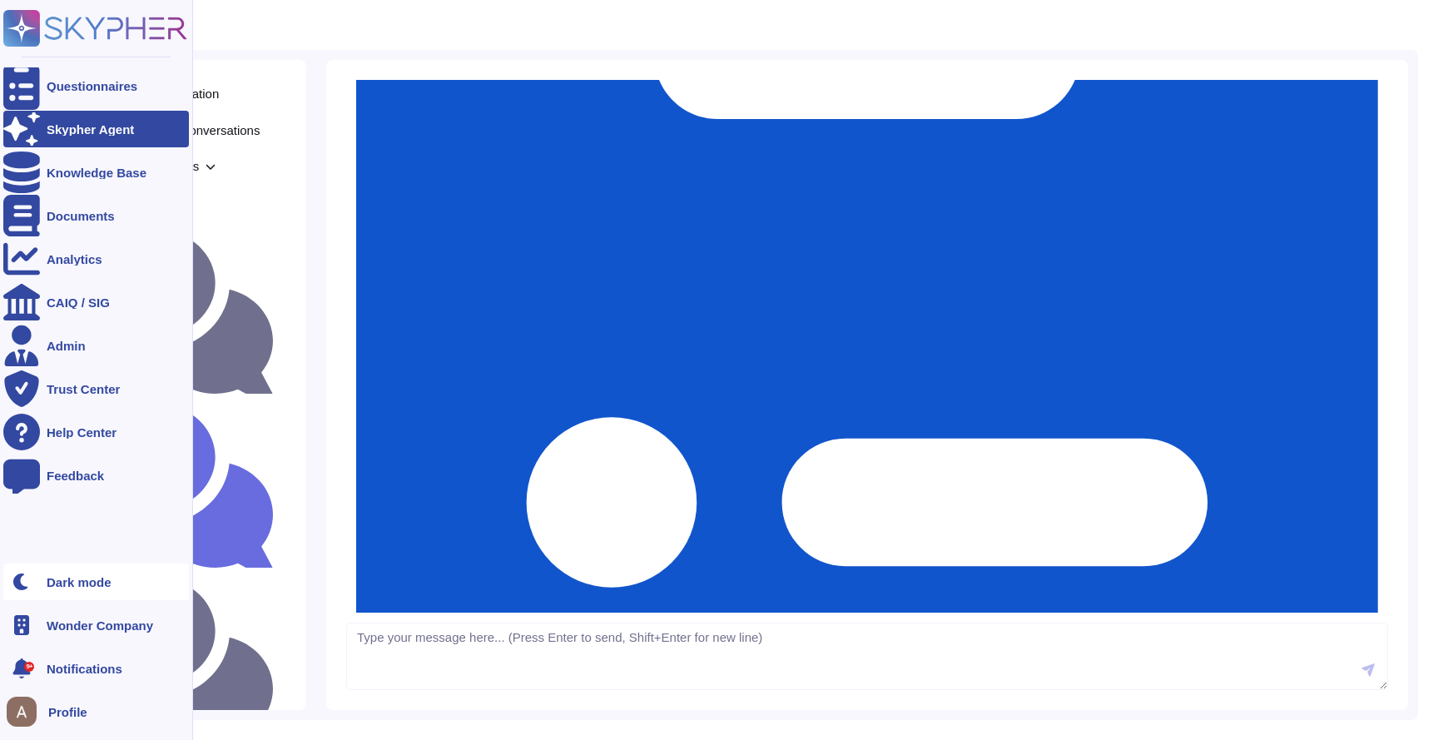
click at [74, 572] on div "Dark mode" at bounding box center [96, 581] width 186 height 37
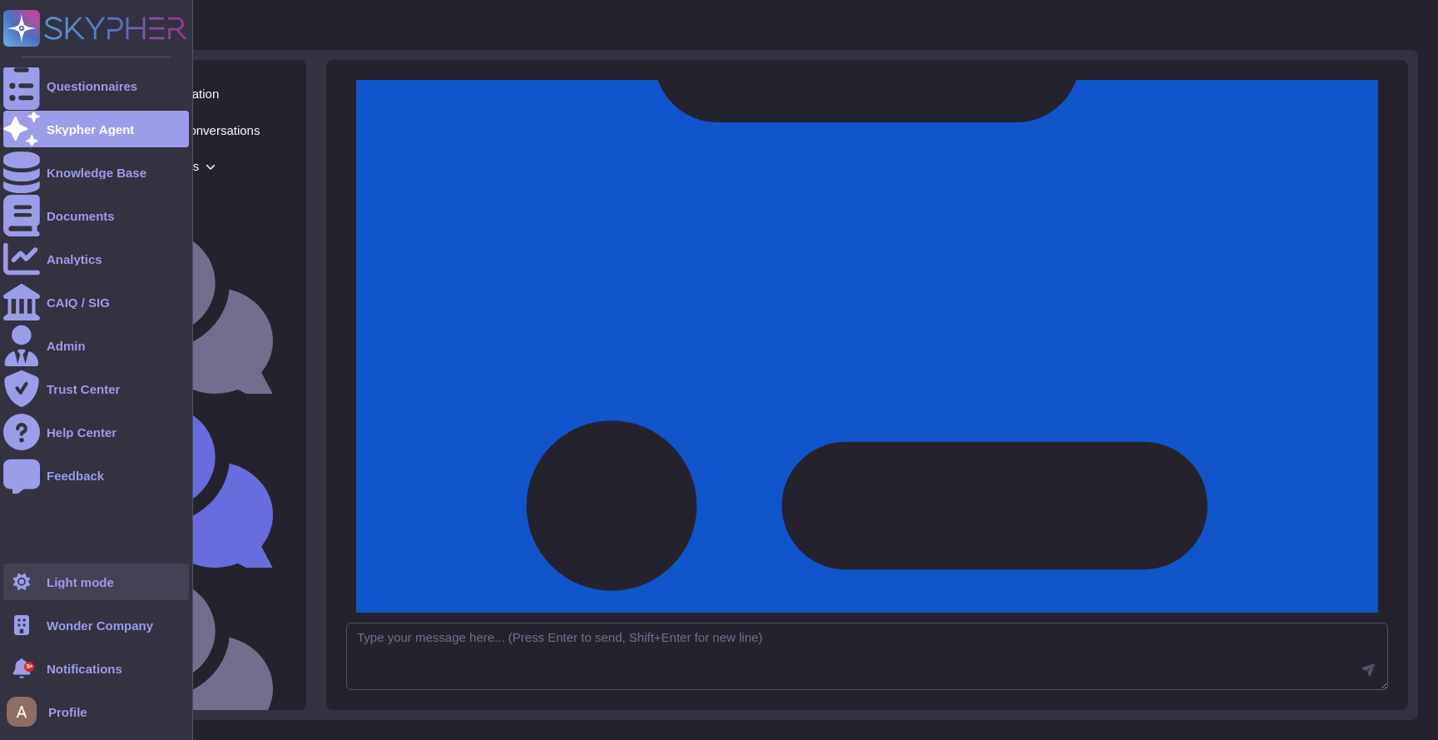
click at [74, 572] on div "Light mode" at bounding box center [96, 581] width 186 height 37
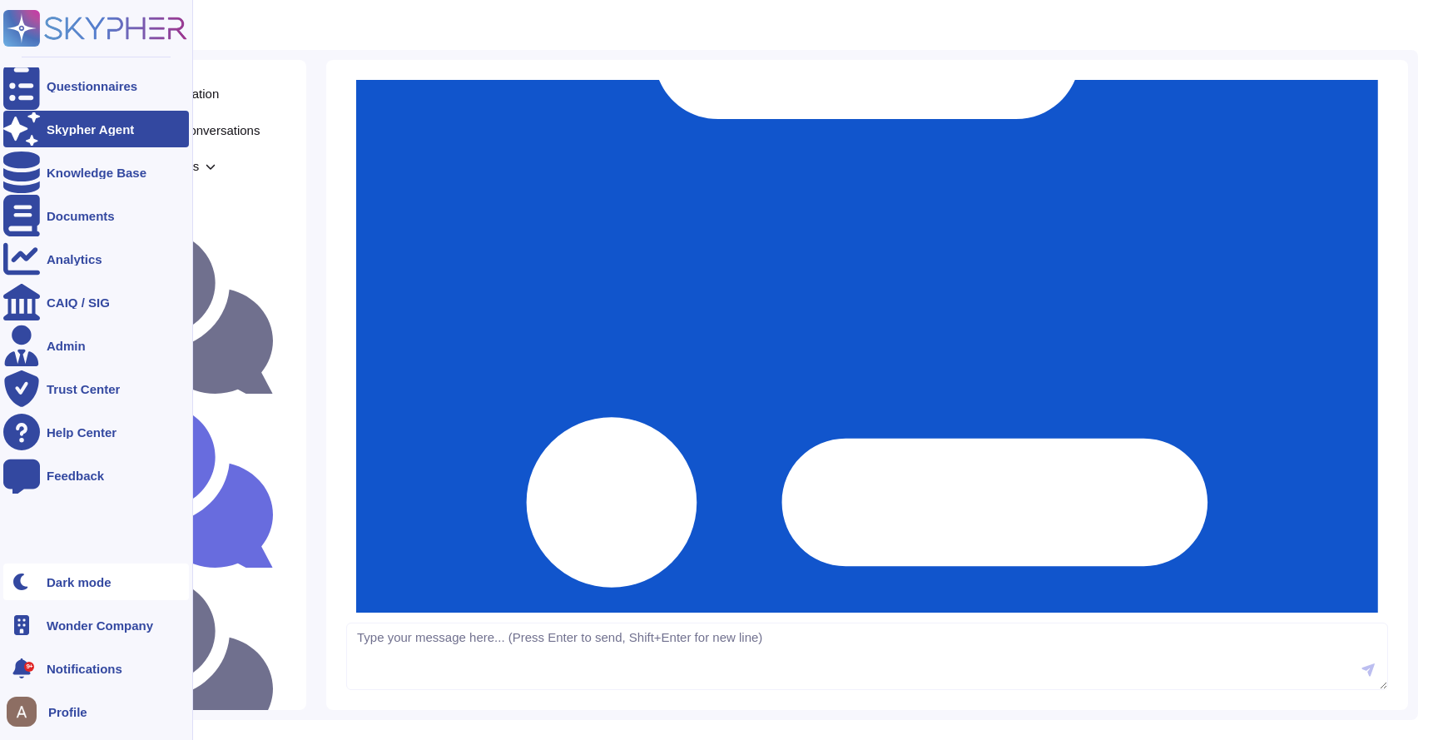
click at [74, 572] on div "Dark mode" at bounding box center [96, 581] width 186 height 37
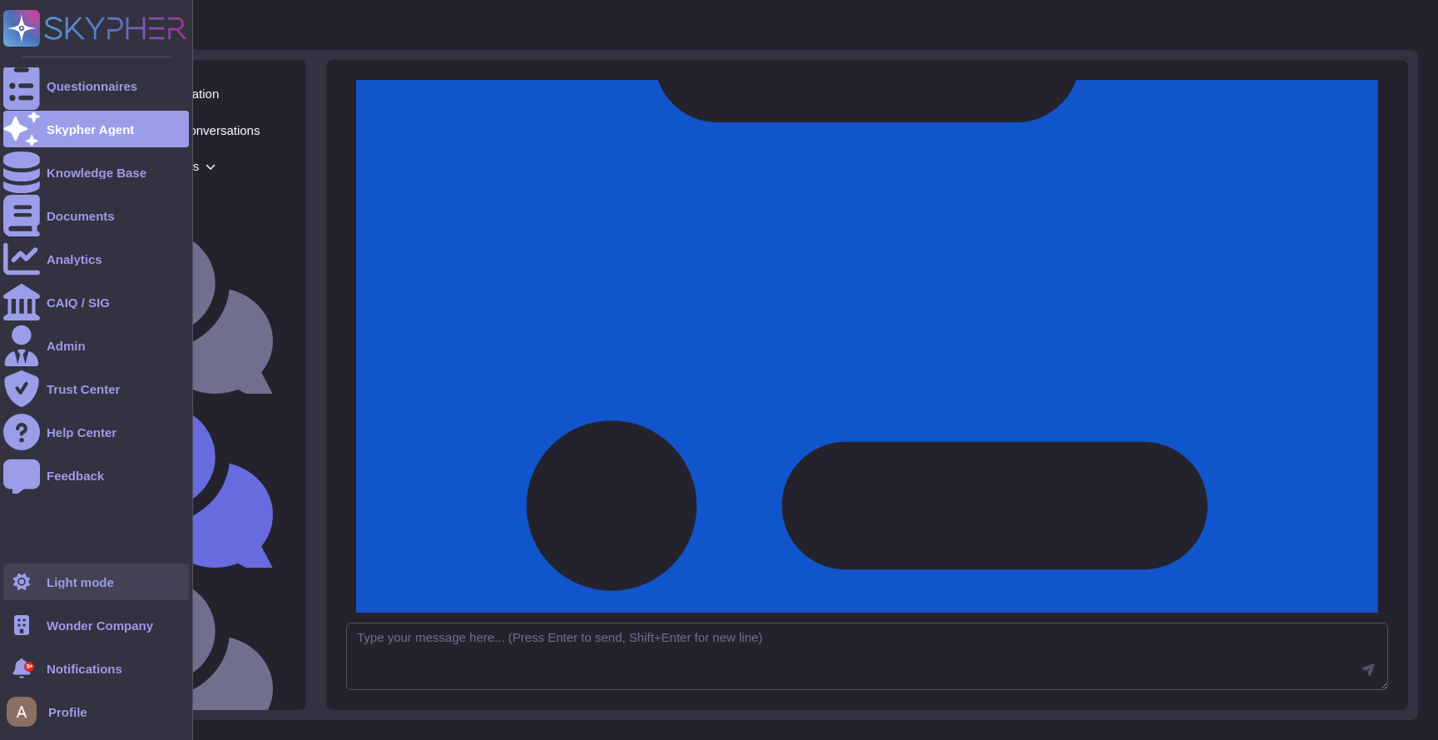
click at [74, 572] on div "Light mode" at bounding box center [96, 581] width 186 height 37
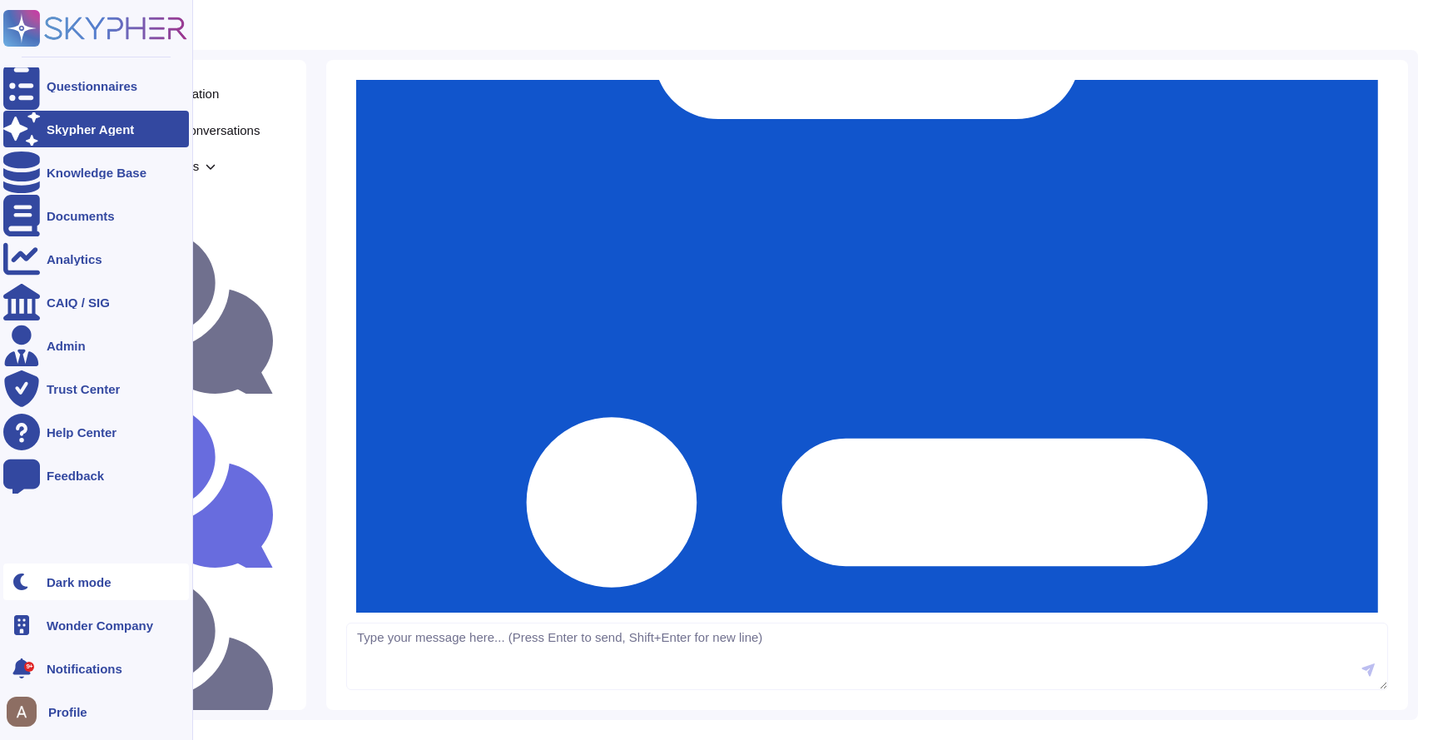
click at [38, 576] on div at bounding box center [21, 581] width 37 height 37
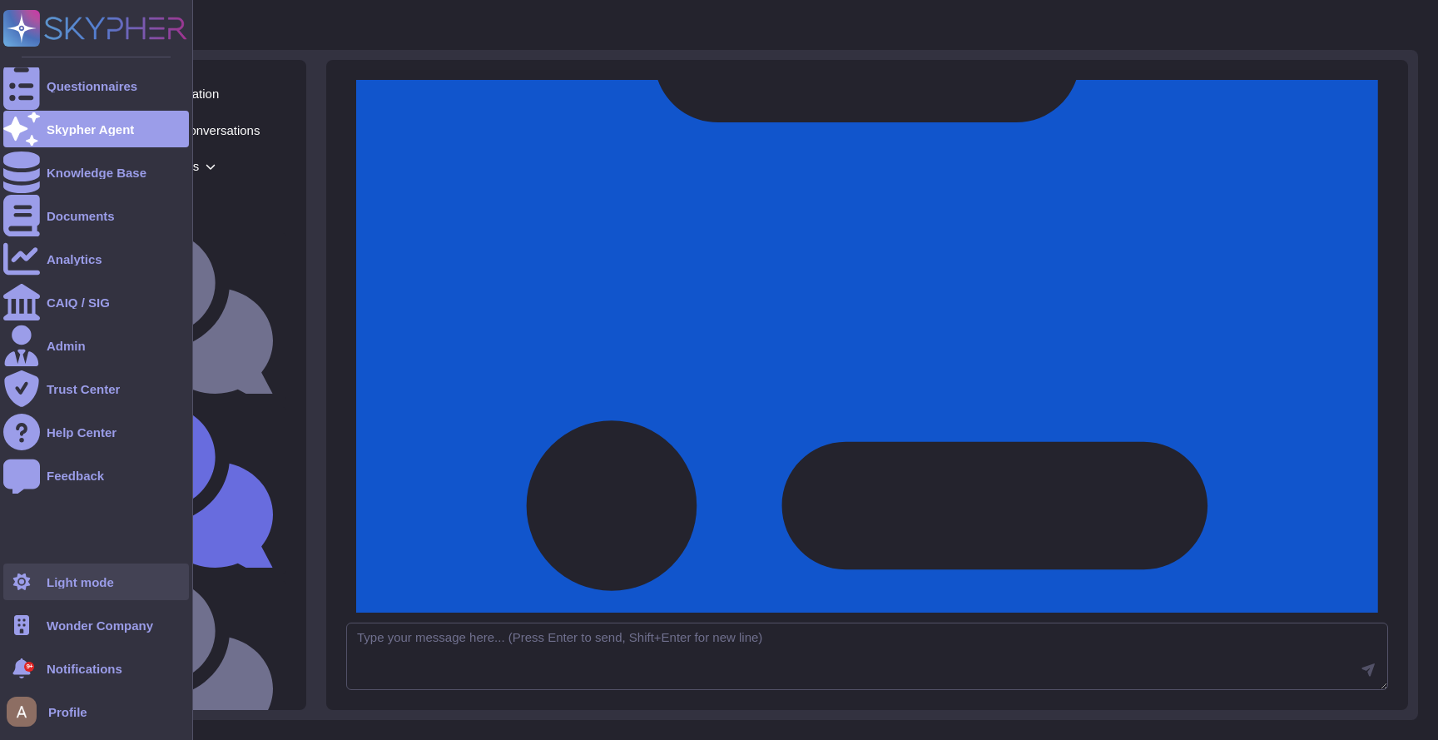
click at [65, 571] on div "Light mode" at bounding box center [96, 581] width 186 height 37
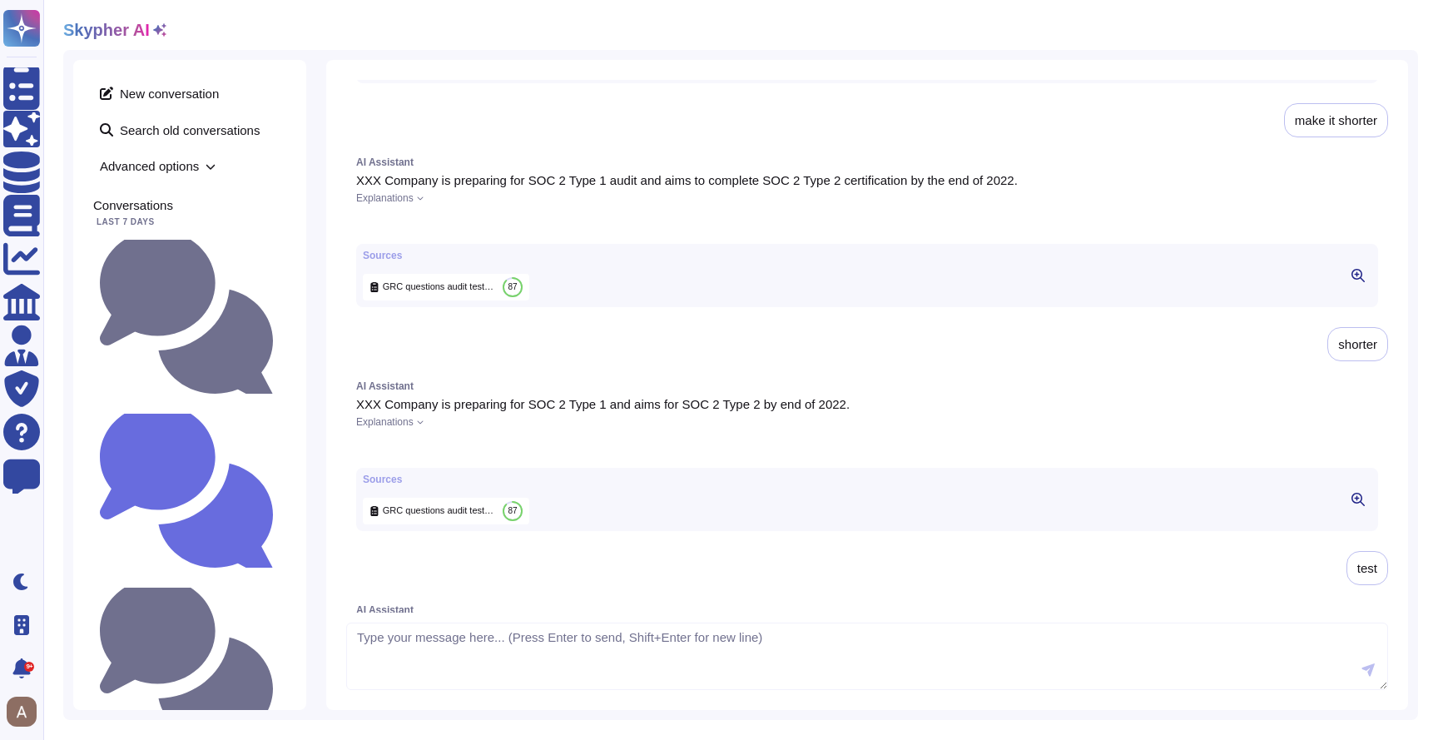
scroll to position [0, 0]
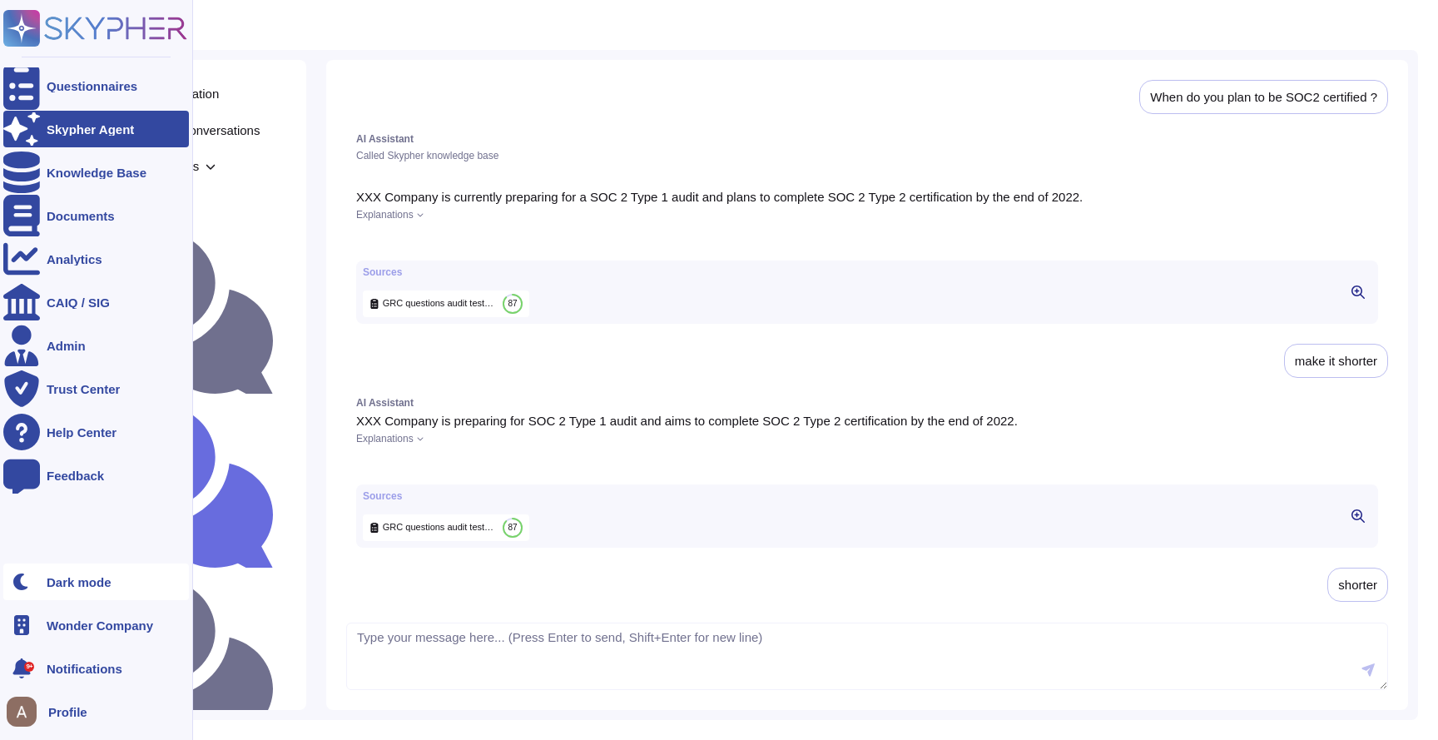
click at [73, 563] on div "Dark mode" at bounding box center [96, 581] width 186 height 37
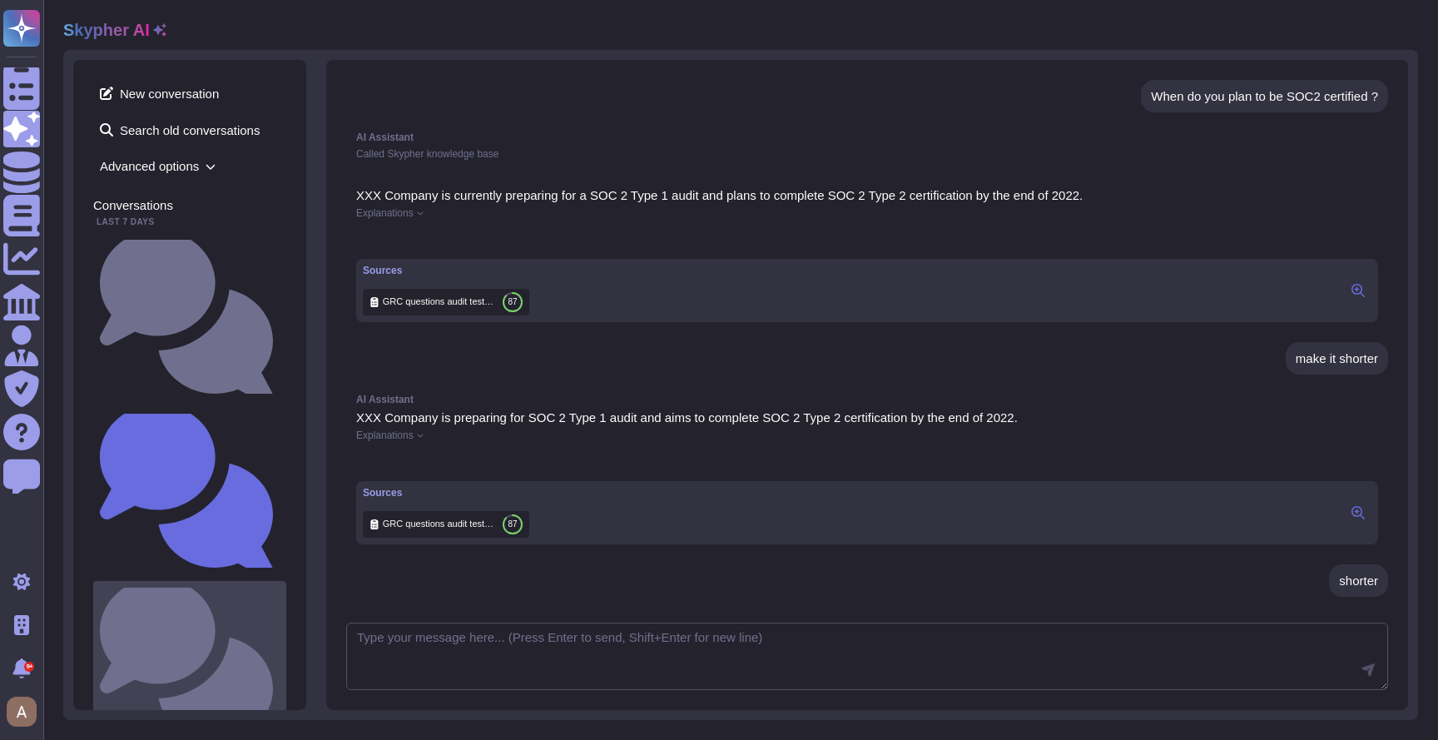
click at [280, 659] on small "Do you encrypt data at rest?" at bounding box center [280, 664] width 0 height 11
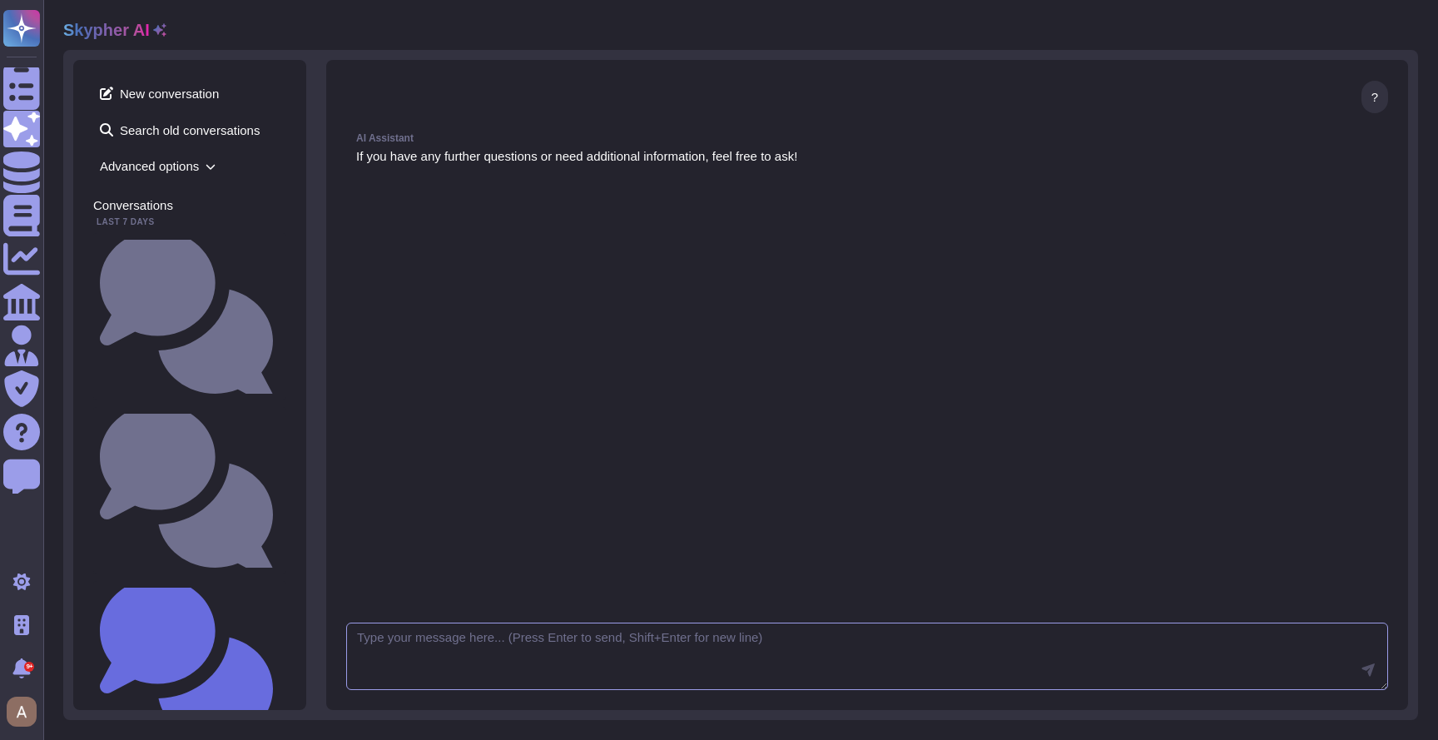
scroll to position [523, 0]
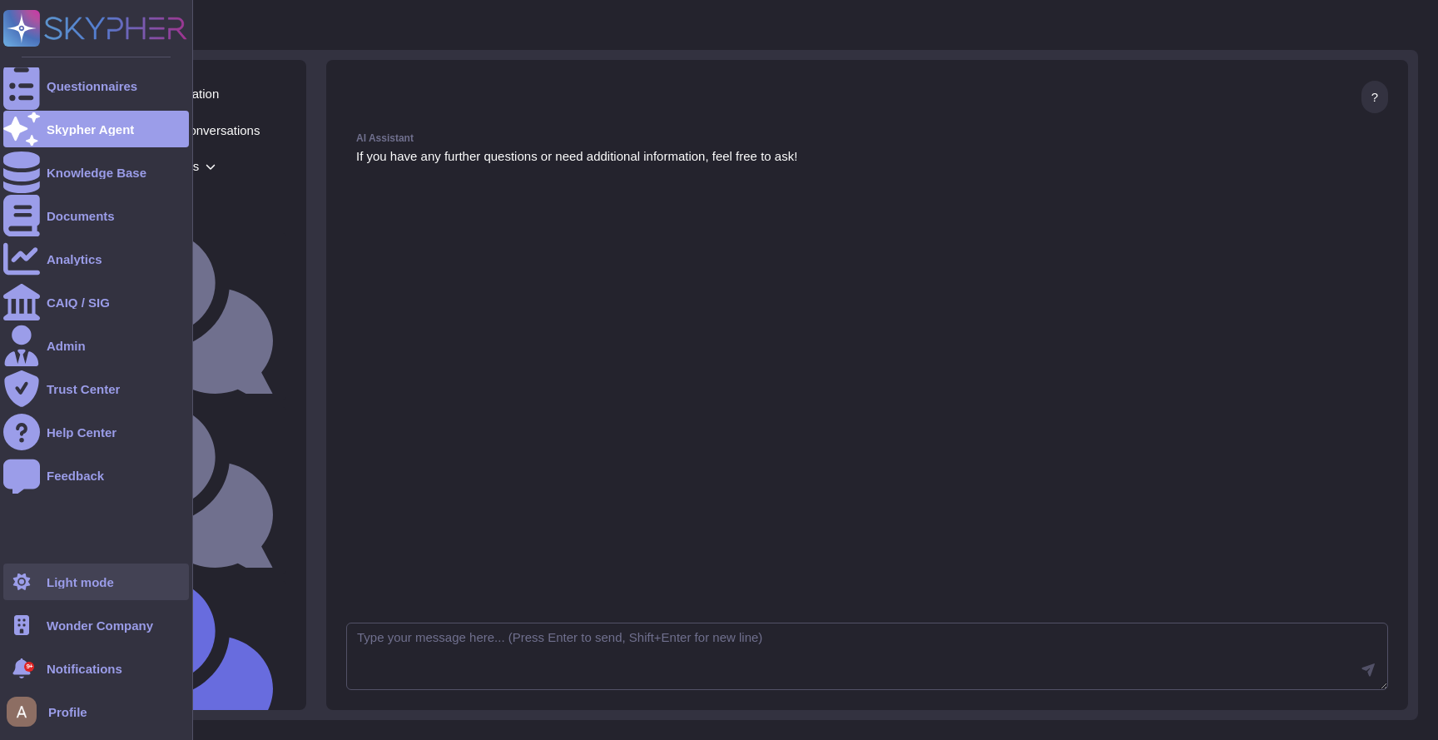
click at [30, 587] on div at bounding box center [21, 581] width 37 height 37
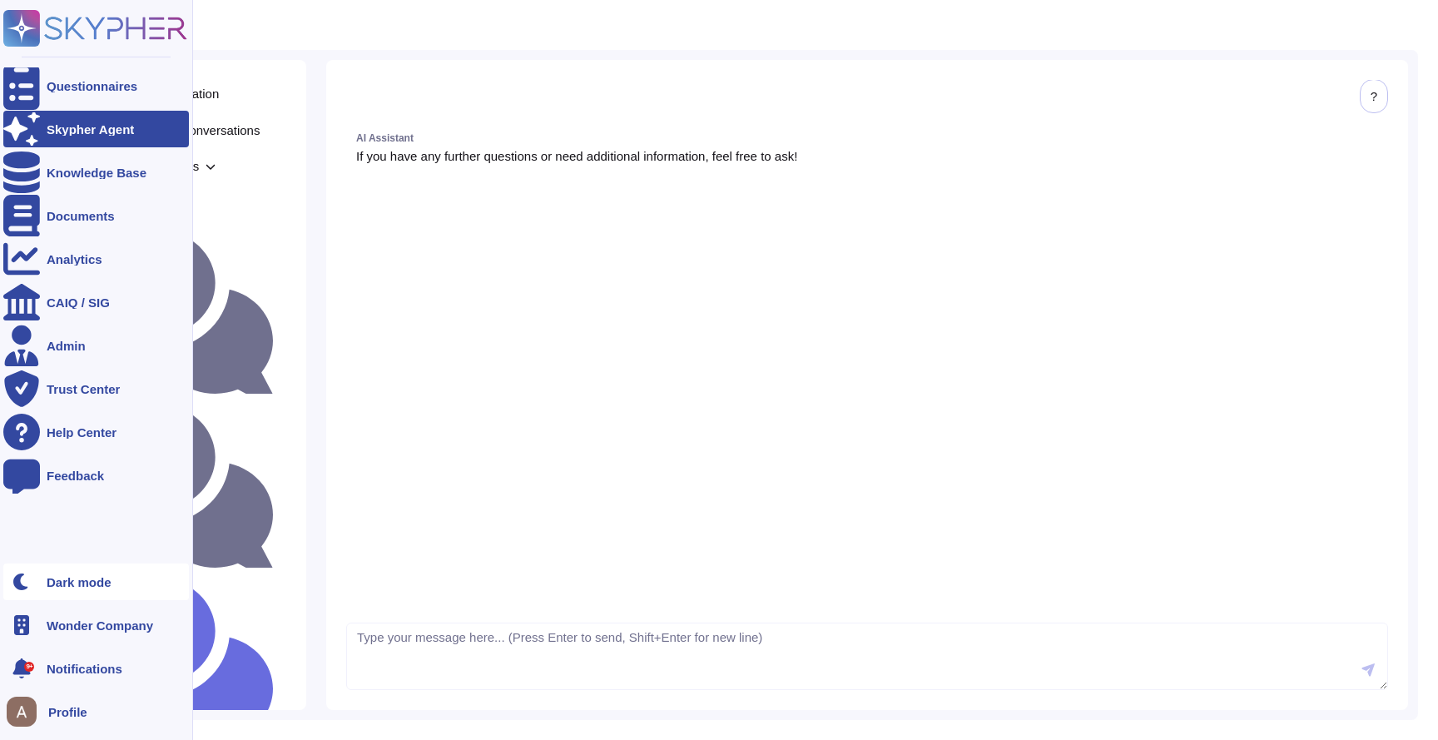
scroll to position [526, 0]
click at [30, 587] on div at bounding box center [21, 581] width 37 height 37
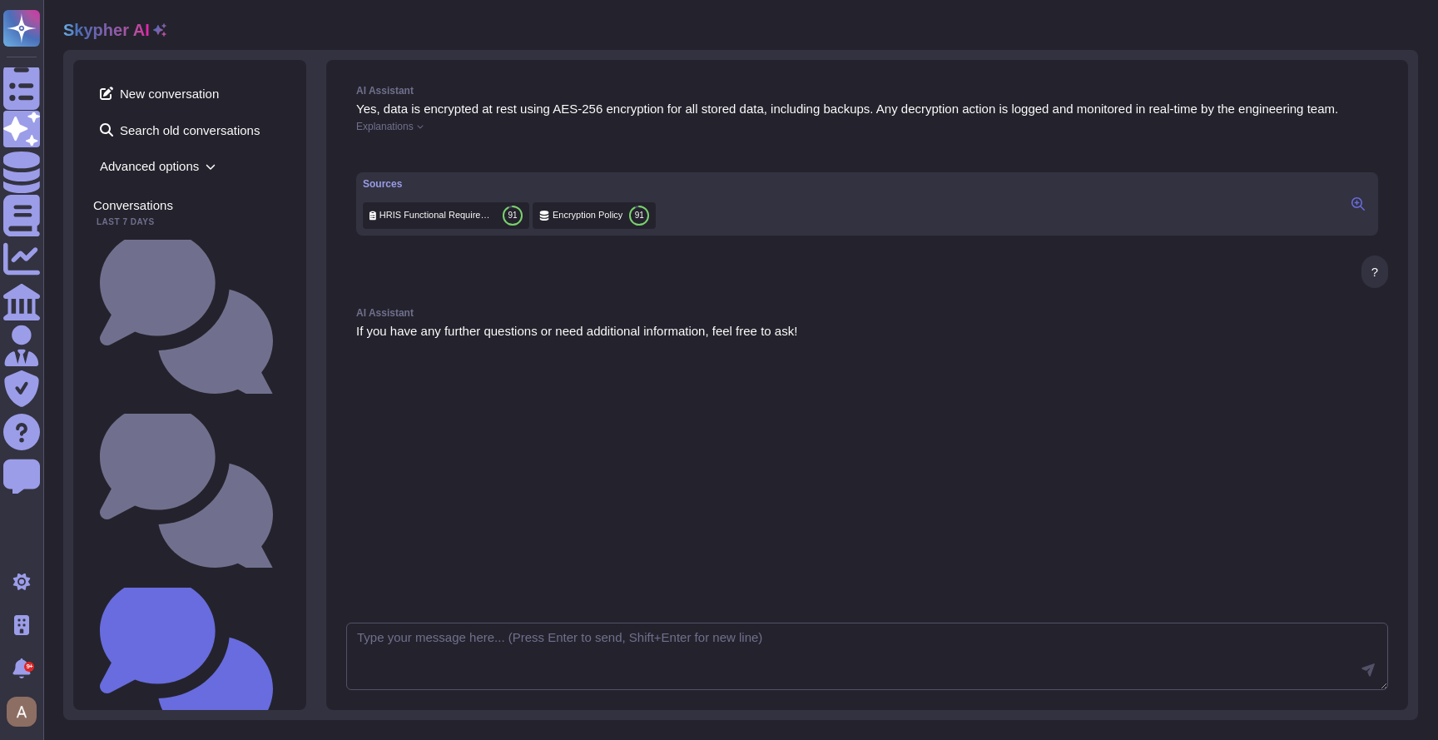
scroll to position [523, 0]
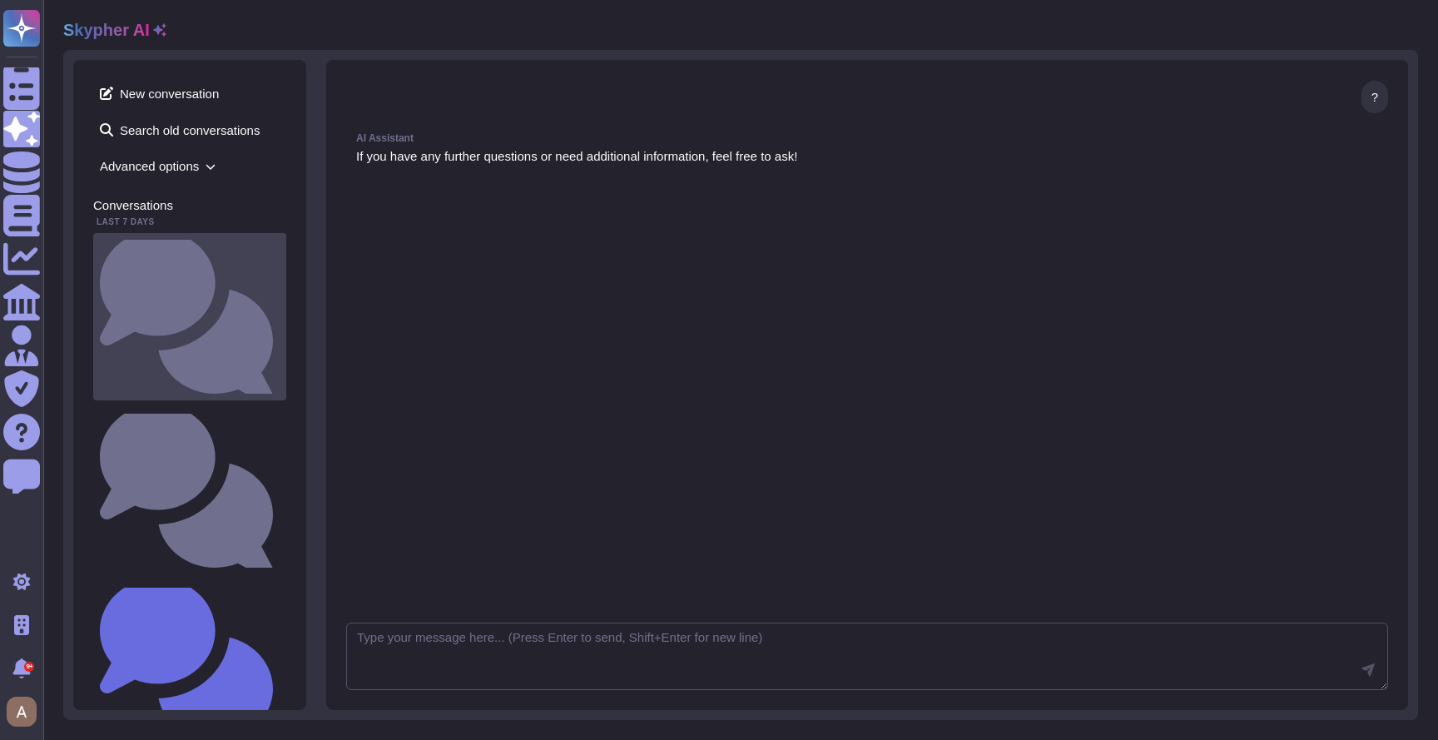
click at [280, 311] on small "What do you want to test?" at bounding box center [280, 316] width 0 height 11
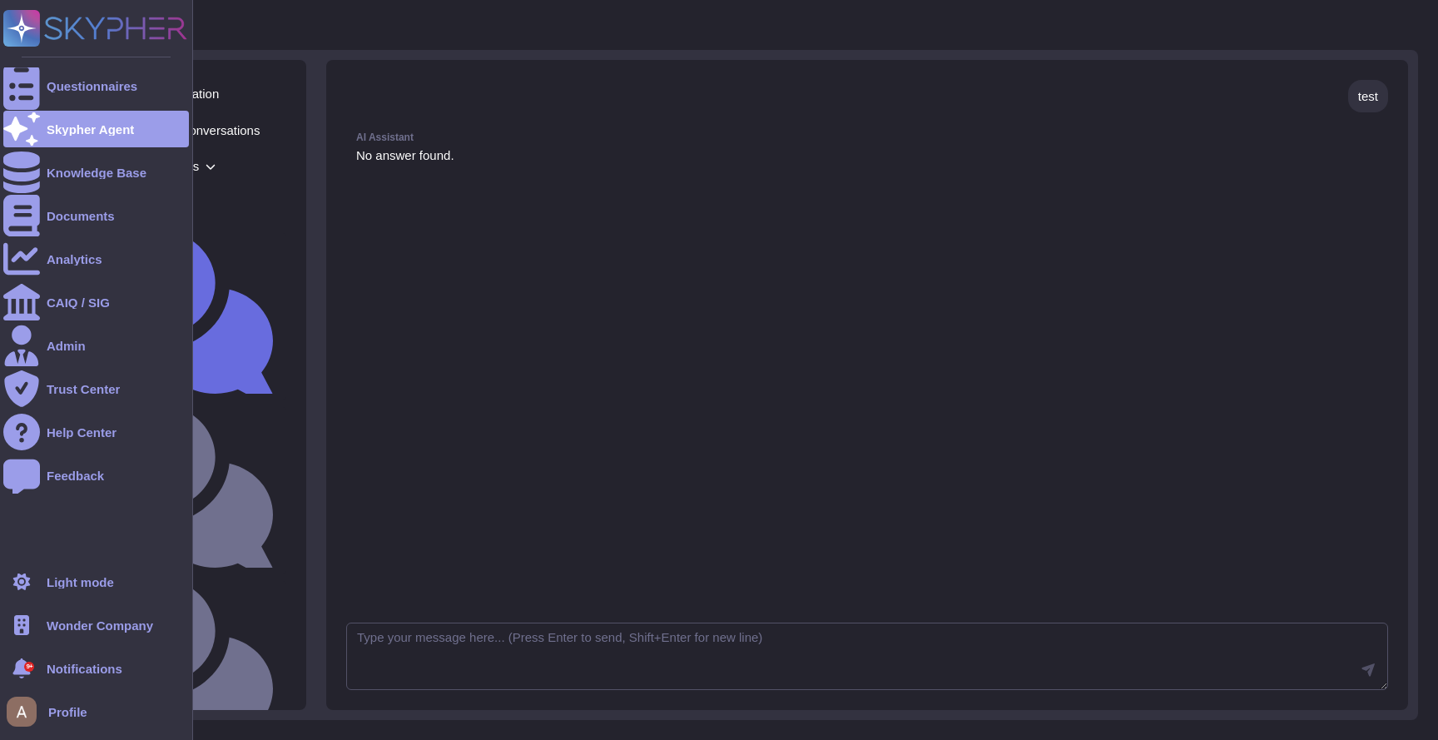
click at [47, 554] on div ".spin { animation: rotate 50s linear infinite; transform-origin: 90px 90px; } @…" at bounding box center [96, 370] width 193 height 740
click at [47, 566] on div "Light mode" at bounding box center [96, 581] width 186 height 37
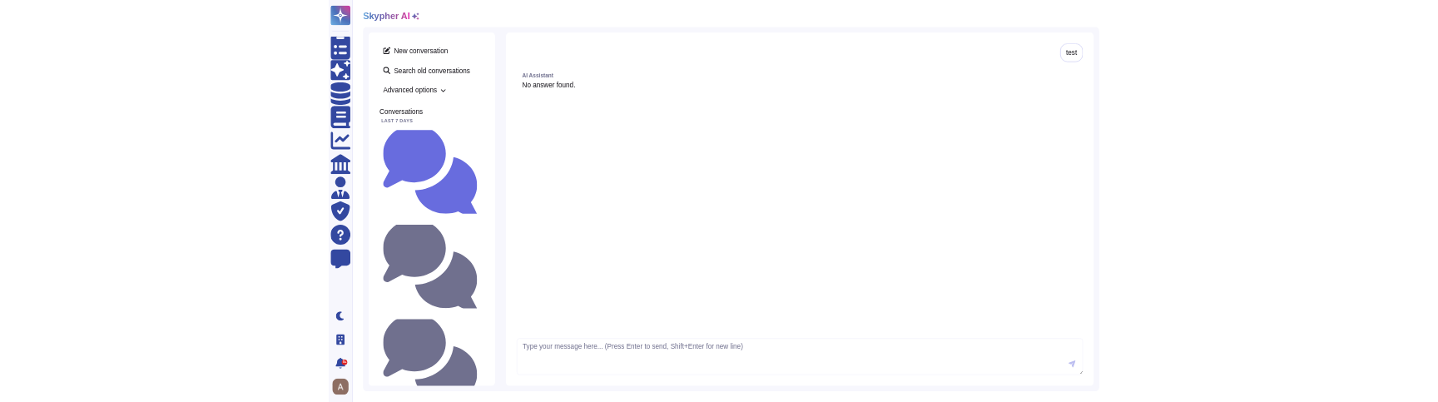
scroll to position [1, 0]
